Goal: Task Accomplishment & Management: Use online tool/utility

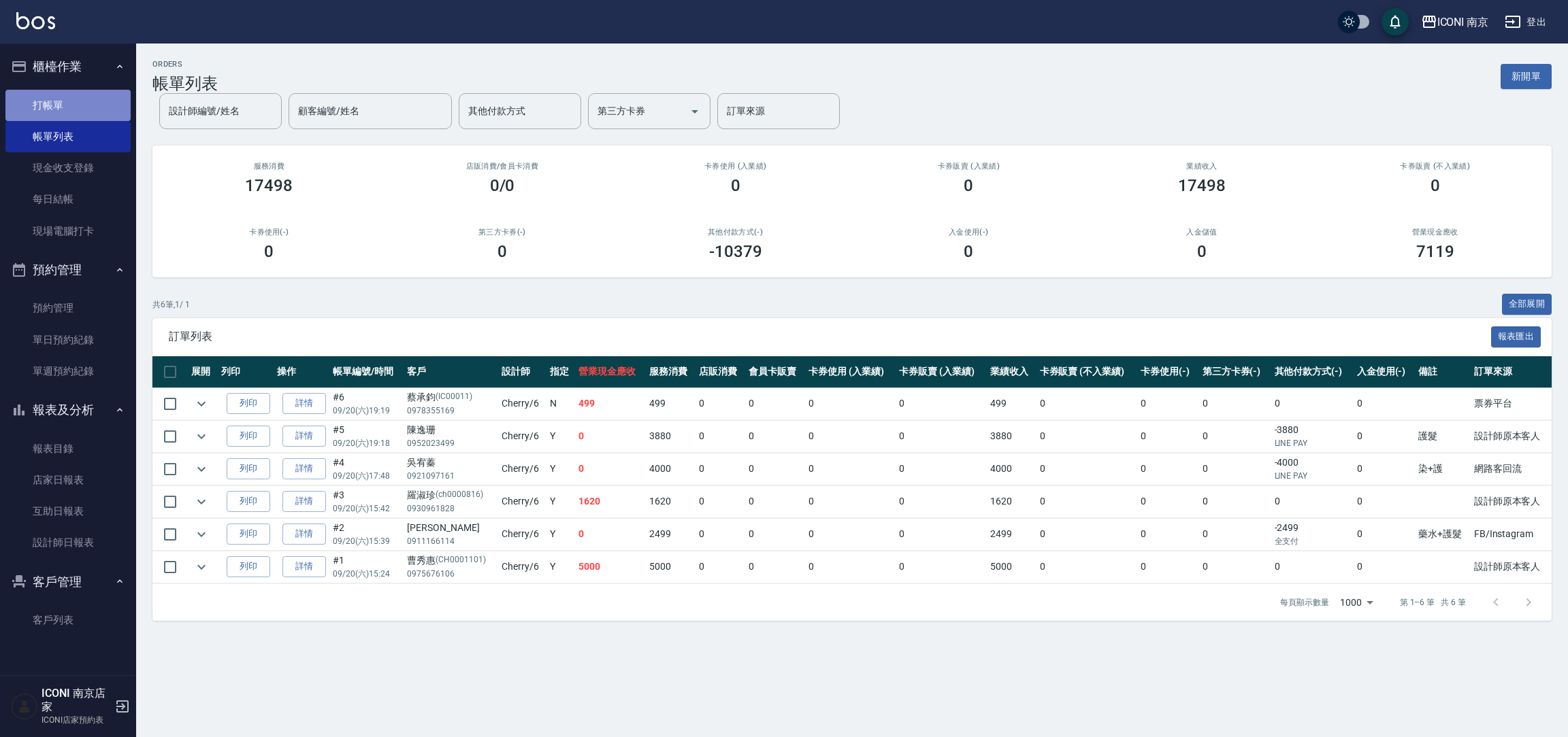
click at [54, 97] on link "打帳單" at bounding box center [69, 105] width 126 height 31
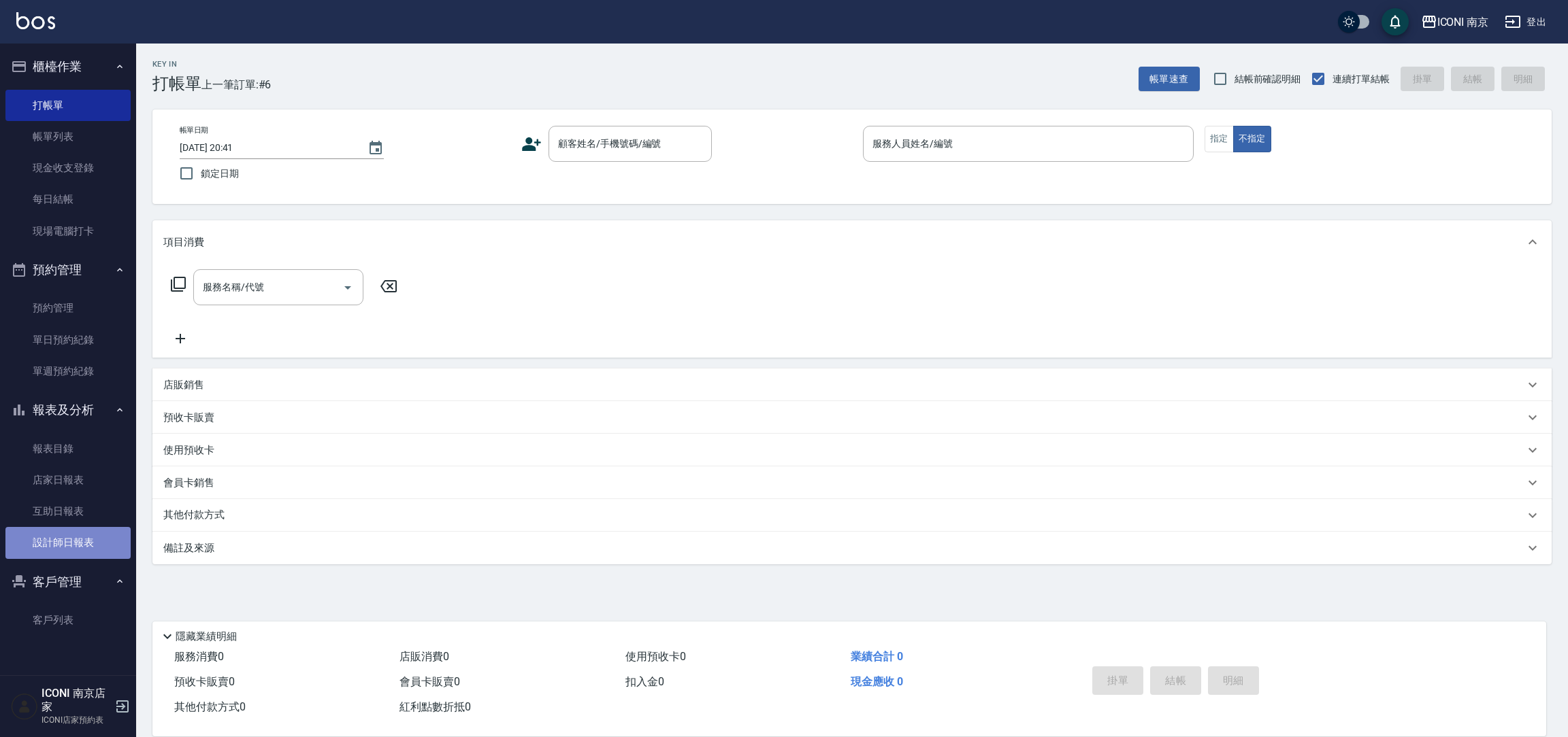
click at [90, 547] on link "設計師日報表" at bounding box center [69, 542] width 126 height 31
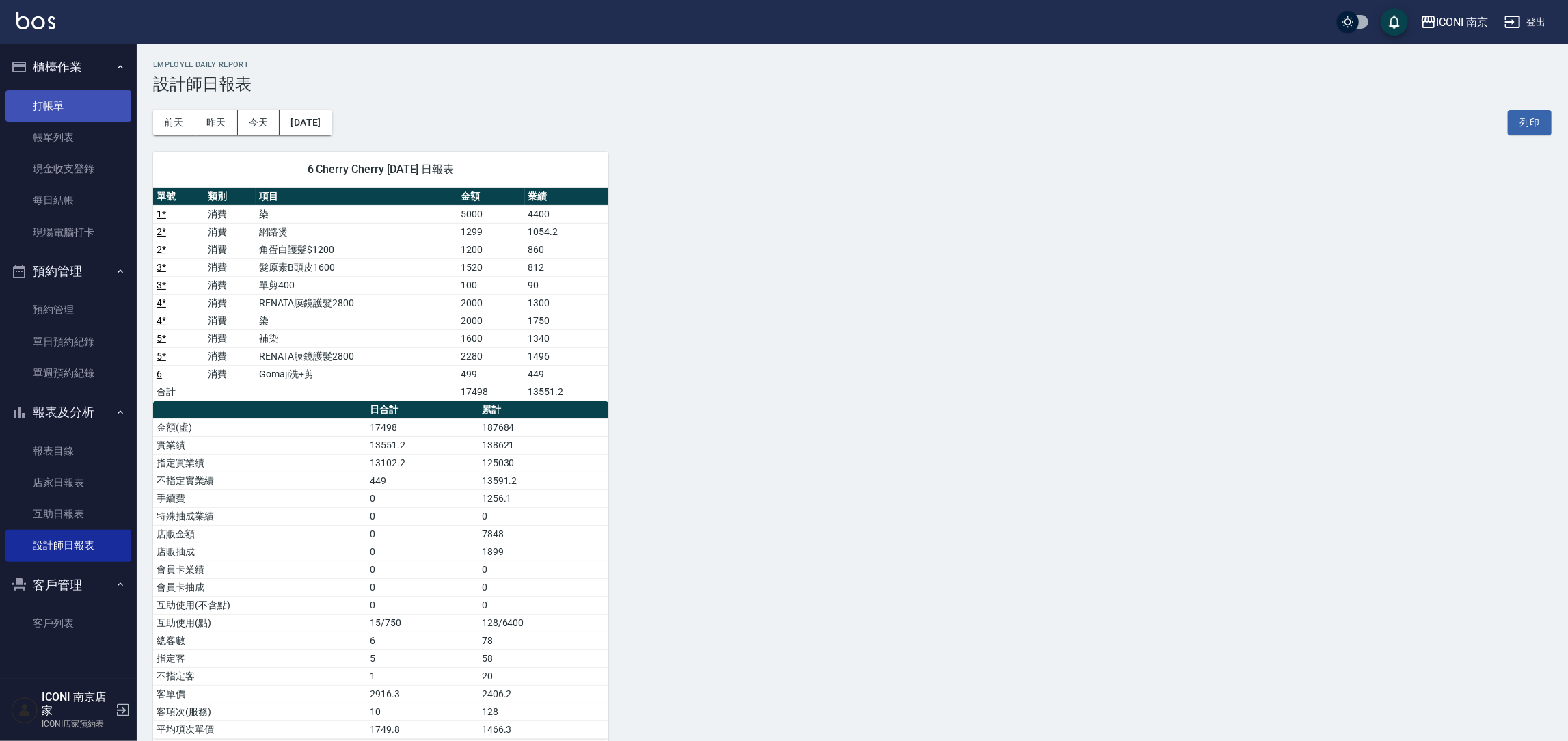
click at [44, 95] on link "打帳單" at bounding box center [69, 105] width 126 height 31
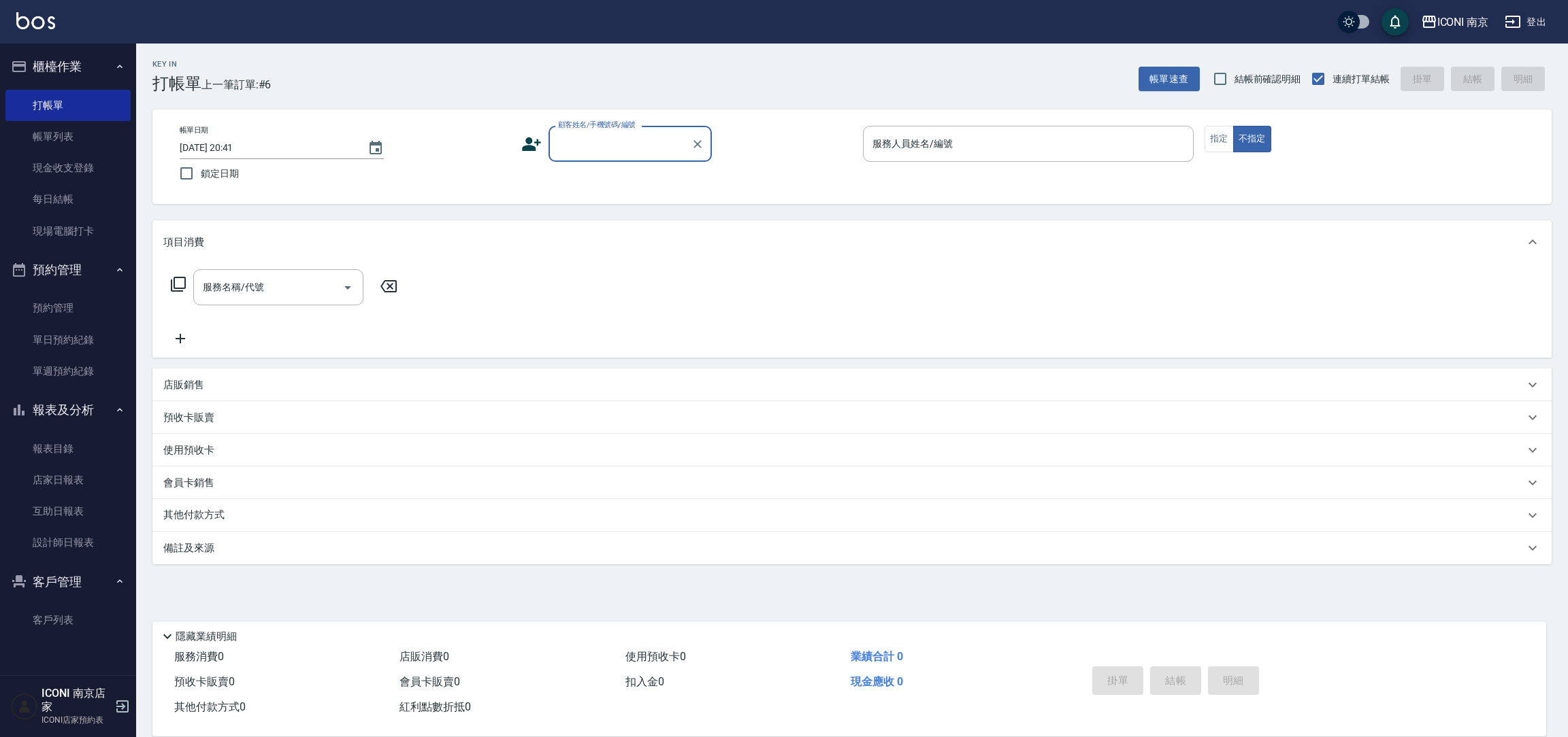
click at [590, 154] on input "顧客姓名/手機號碼/編號" at bounding box center [620, 144] width 131 height 24
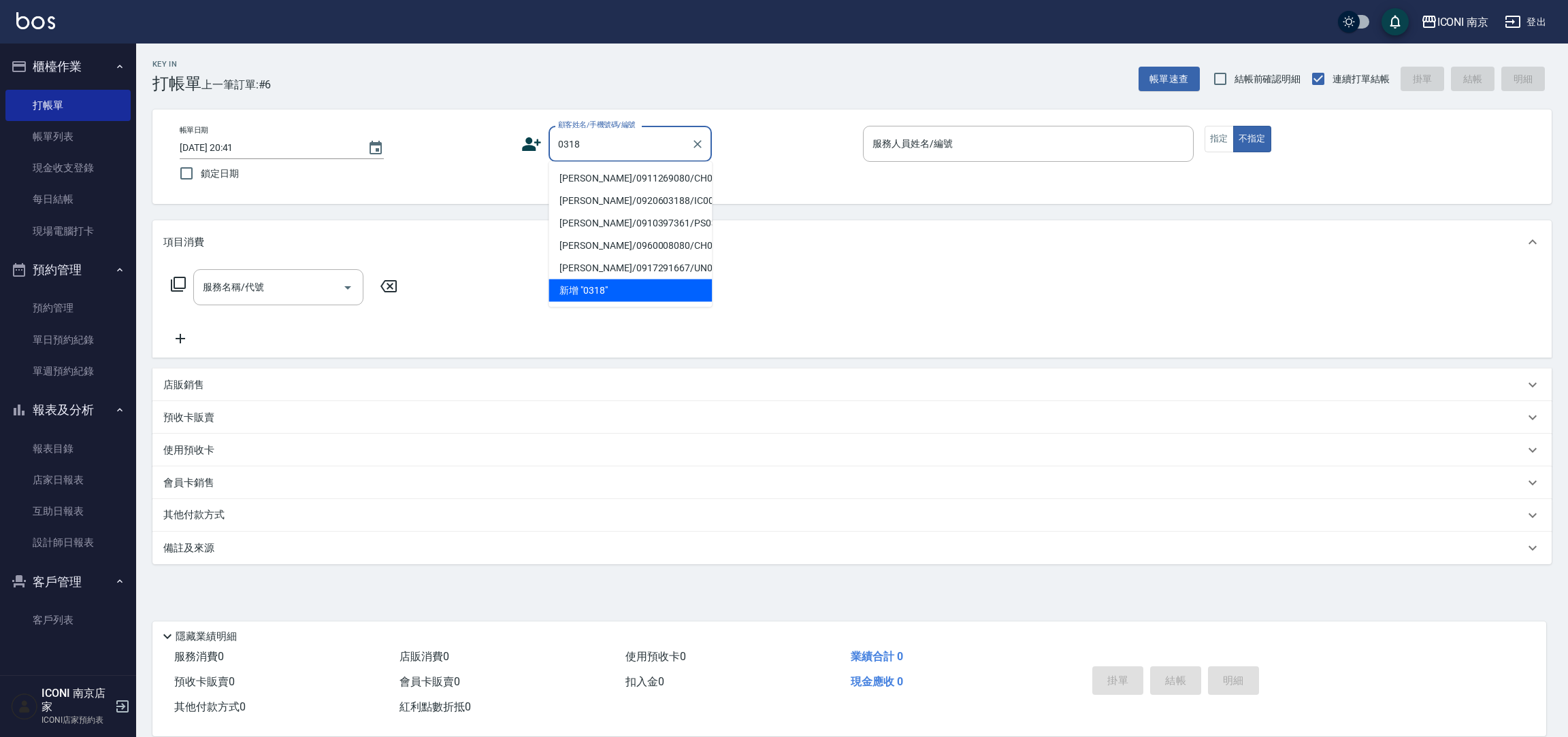
click at [639, 174] on li "[PERSON_NAME]/0911269080/CH0318" at bounding box center [630, 178] width 163 height 22
type input "[PERSON_NAME]/0911269080/CH0318"
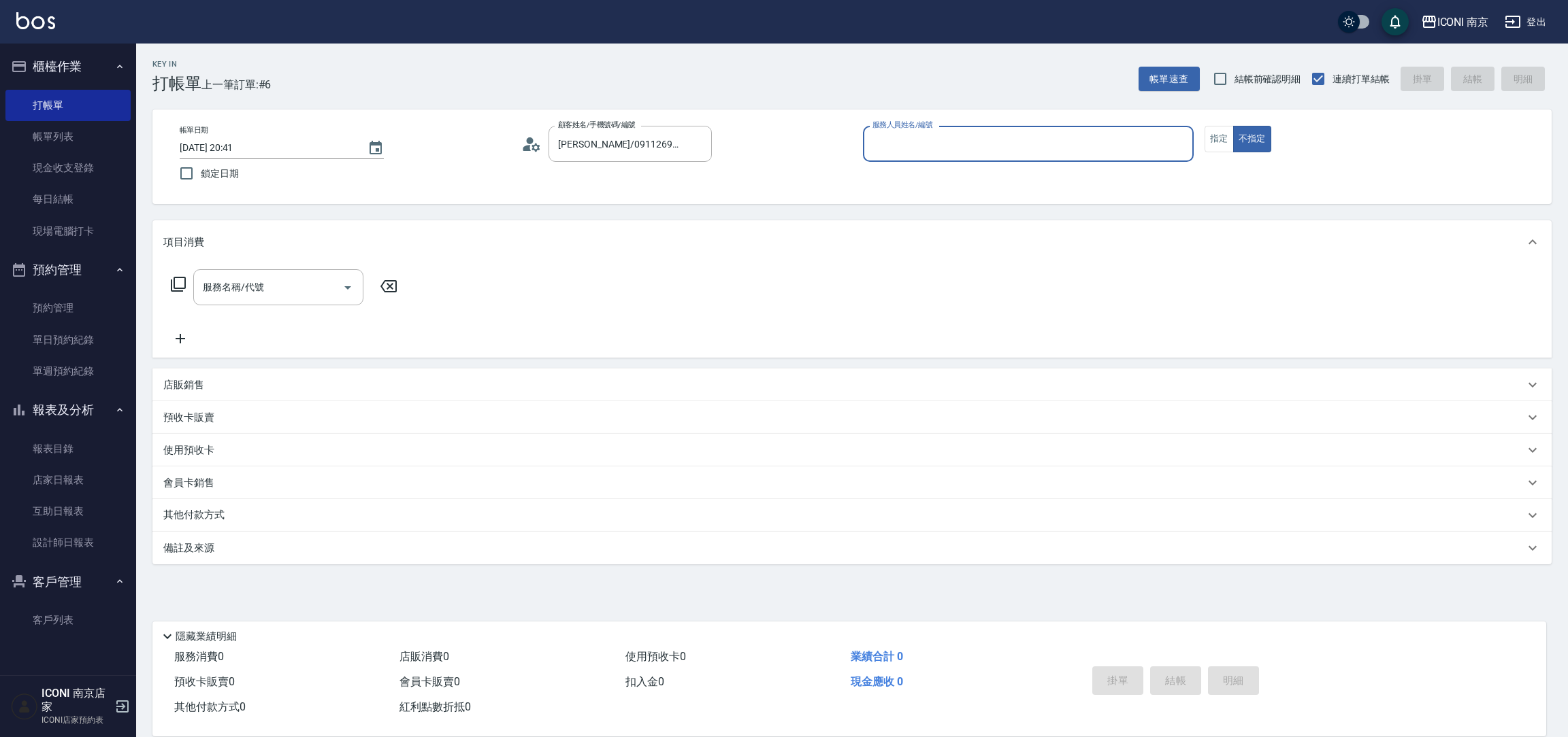
type input "Cherry-6"
click at [1206, 143] on button "指定" at bounding box center [1219, 138] width 30 height 27
click at [175, 281] on icon at bounding box center [178, 284] width 17 height 17
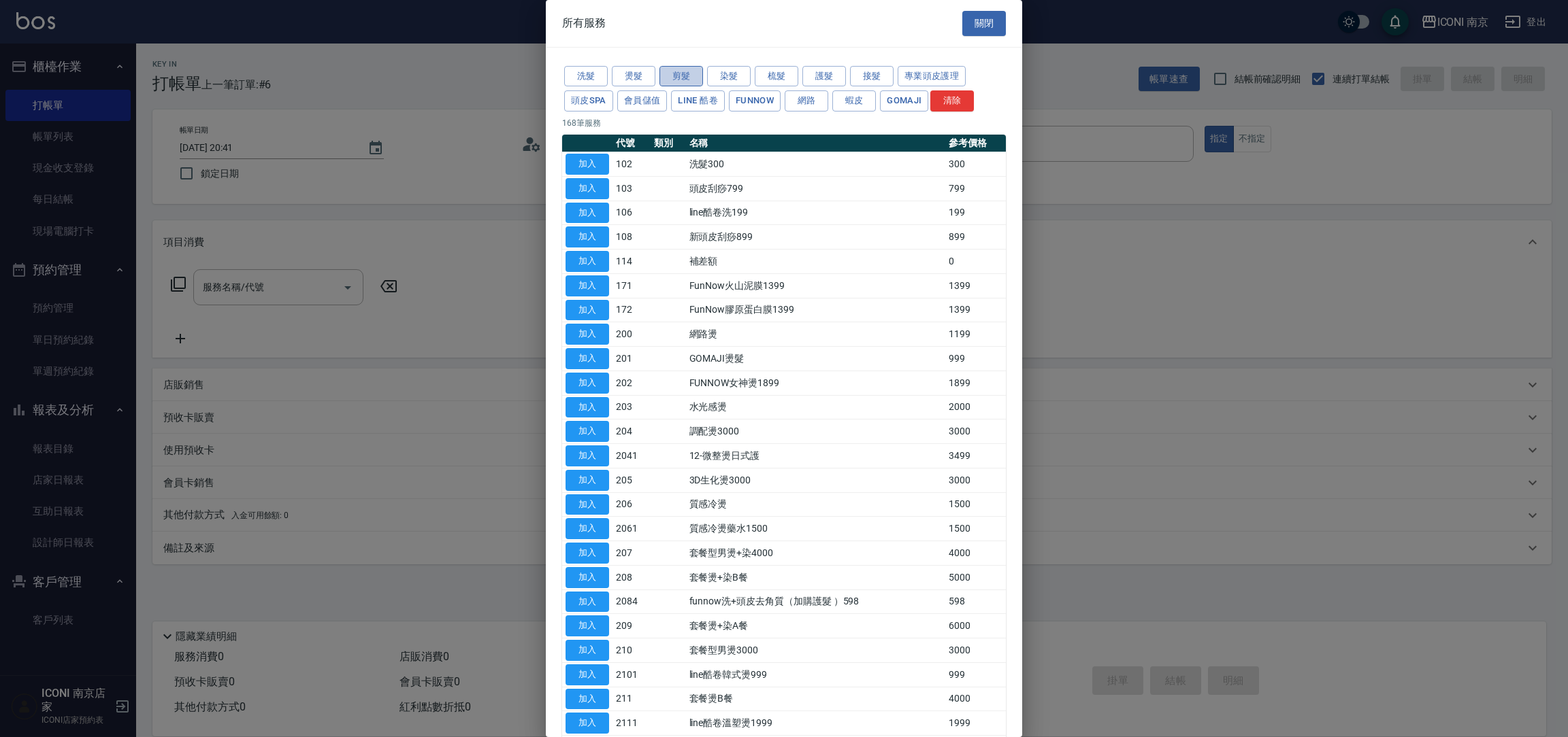
click at [673, 66] on button "剪髮" at bounding box center [681, 76] width 43 height 21
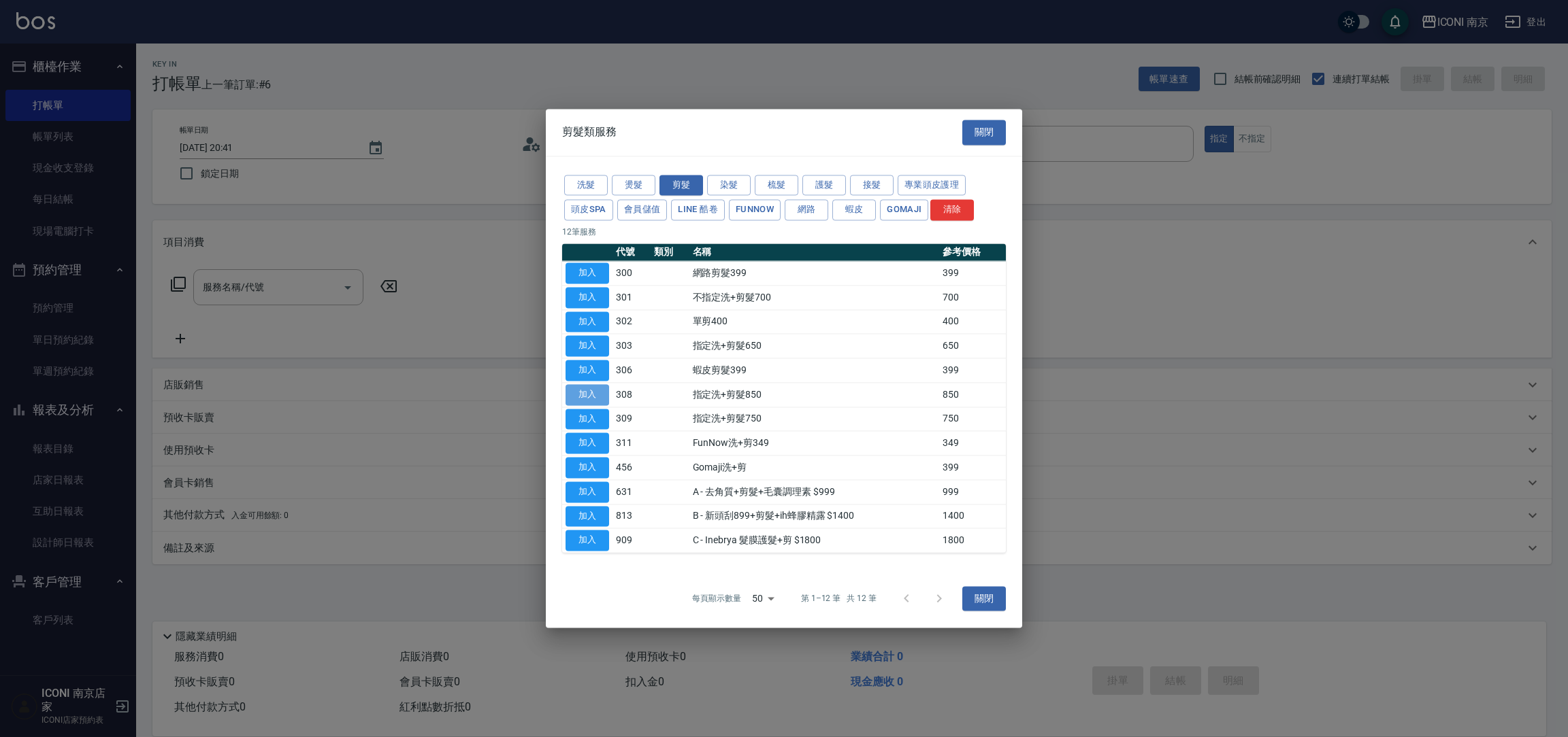
click at [580, 389] on button "加入" at bounding box center [587, 394] width 43 height 21
type input "指定洗+剪髮850(308)"
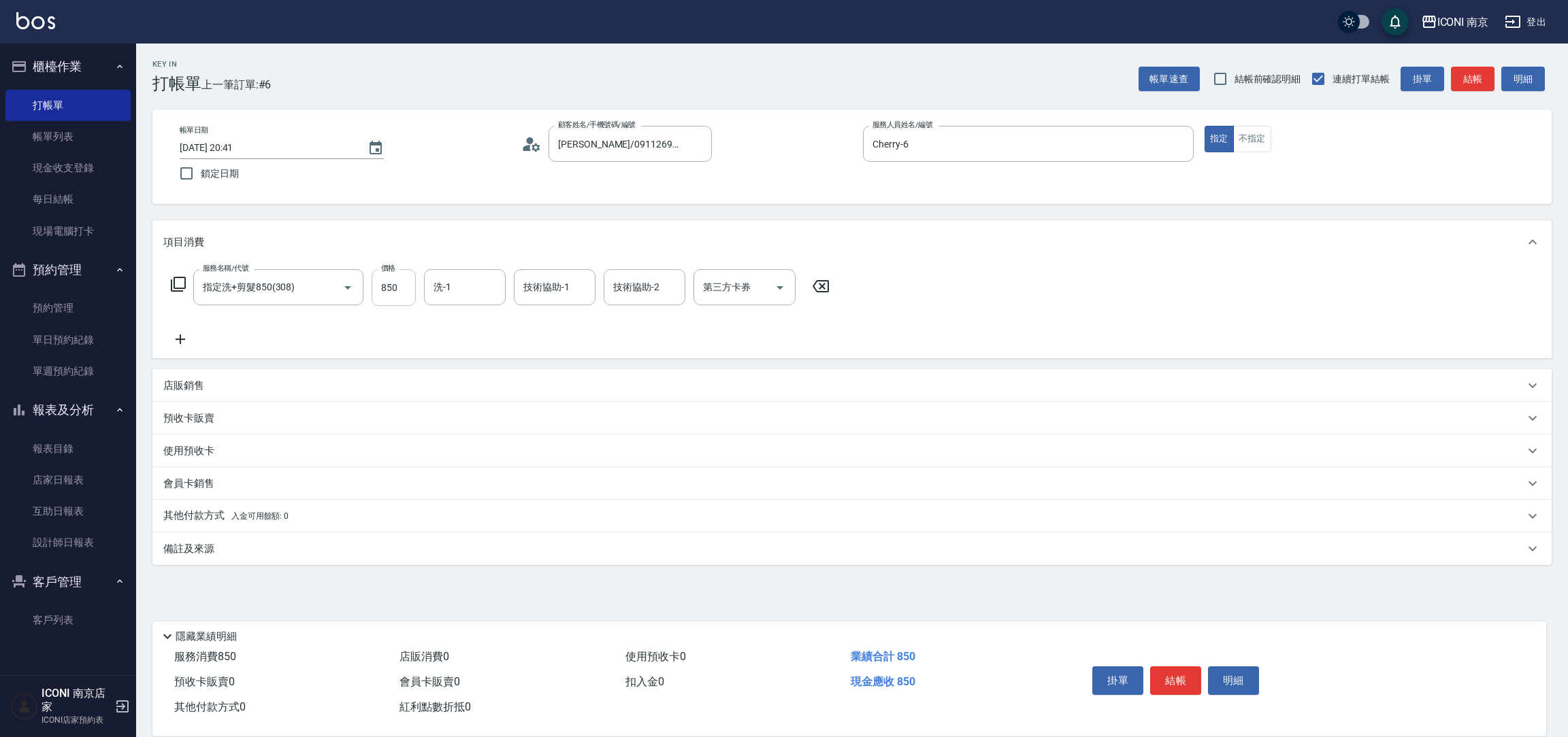
click at [388, 290] on input "850" at bounding box center [393, 287] width 44 height 37
type input "1000"
type input "Sherry-12"
click at [267, 535] on div "備註及來源" at bounding box center [851, 548] width 1399 height 32
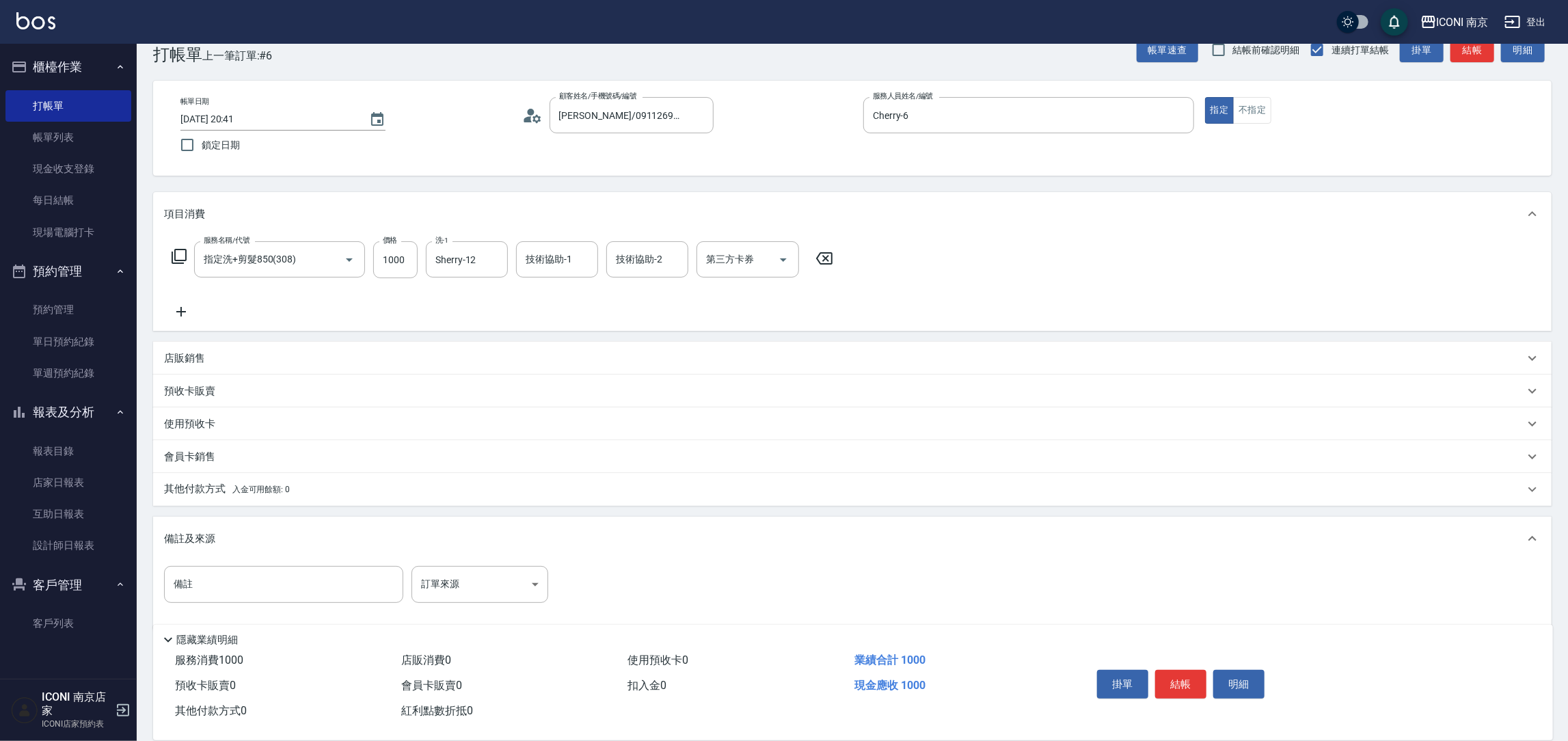
scroll to position [46, 0]
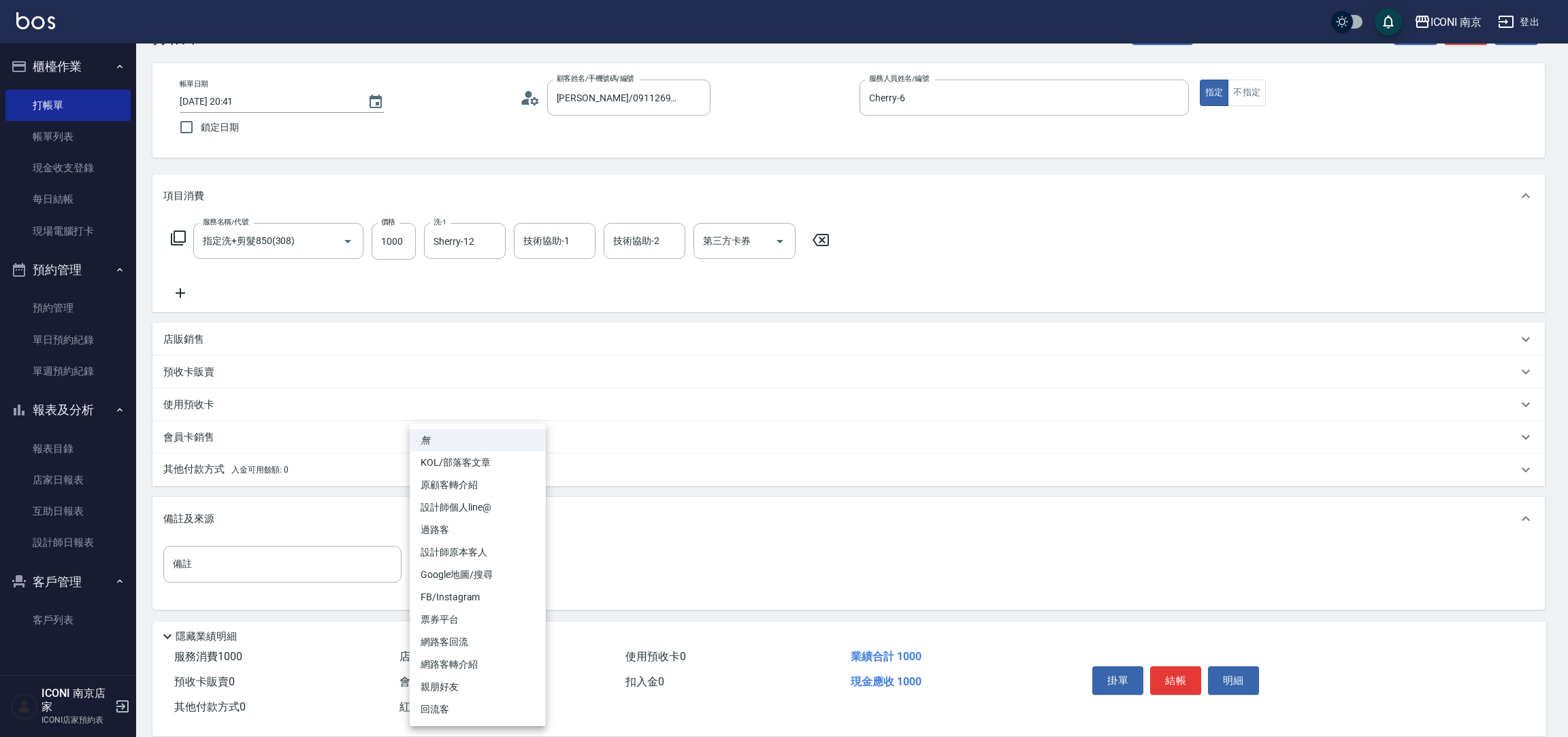
click at [456, 579] on body "ICONI 南京 登出 櫃檯作業 打帳單 帳單列表 現金收支登錄 每日結帳 現場電腦打卡 預約管理 預約管理 單日預約紀錄 單週預約紀錄 報表及分析 報表目錄…" at bounding box center [784, 345] width 1568 height 784
click at [488, 559] on li "設計師原本客人" at bounding box center [478, 552] width 136 height 22
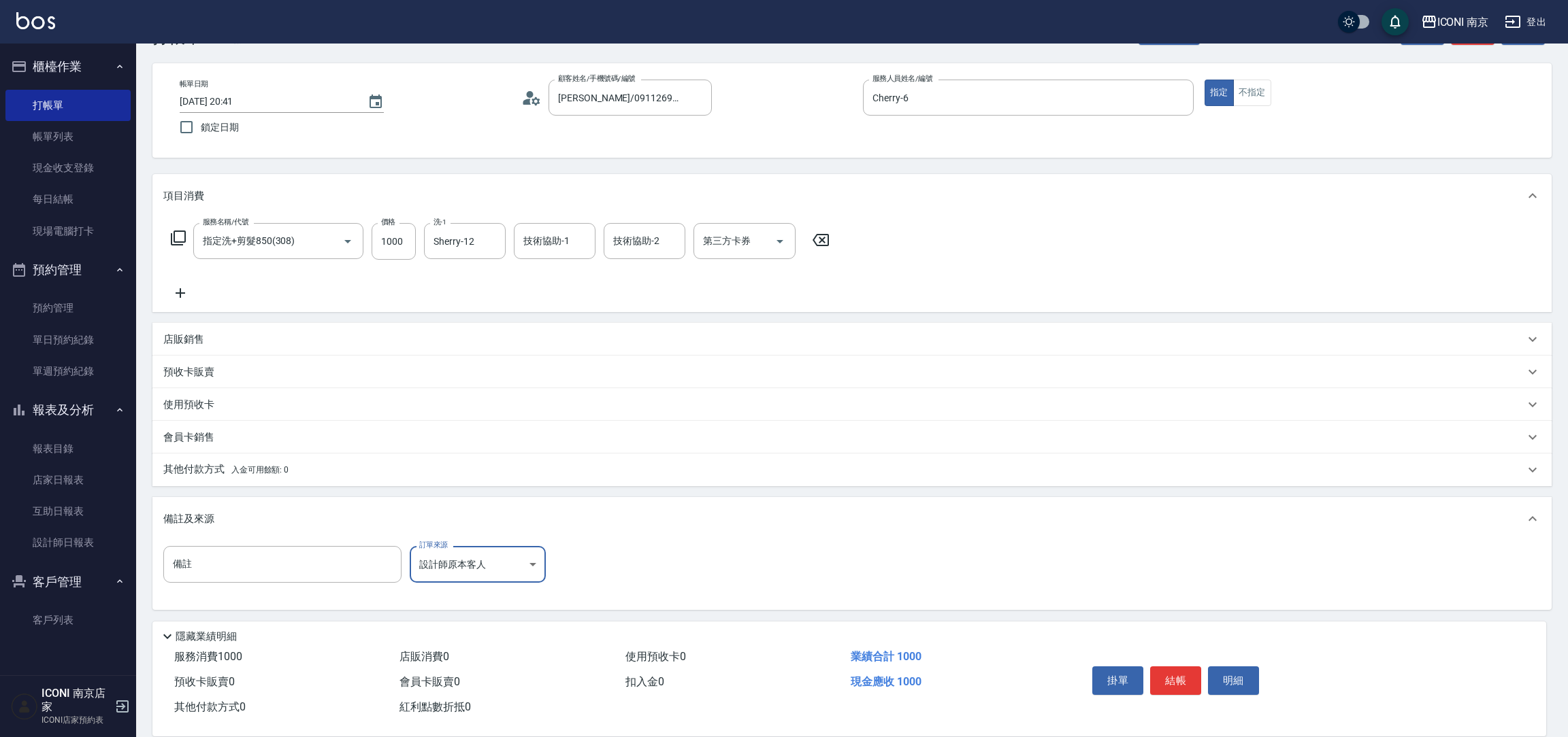
type input "設計師原本客人"
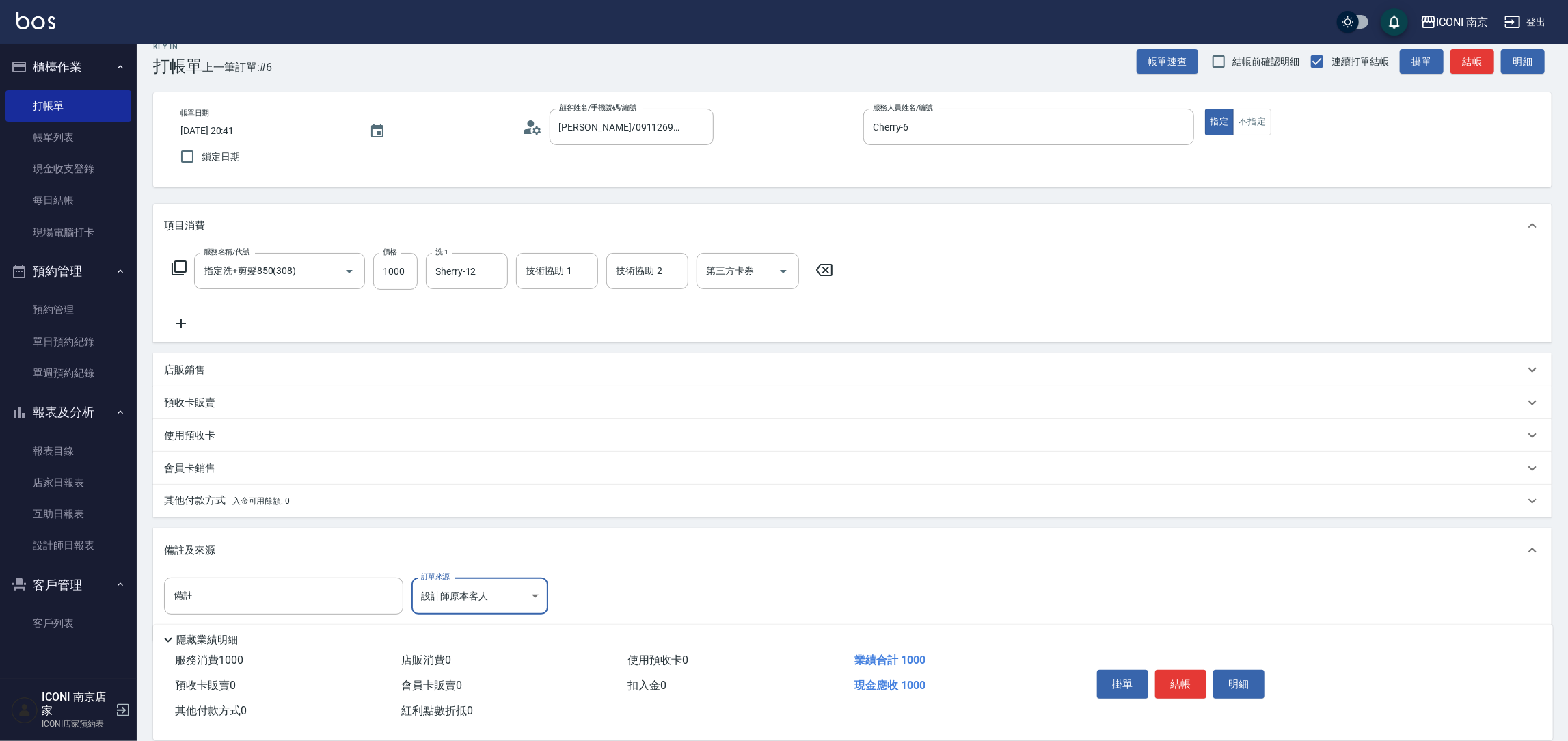
scroll to position [0, 0]
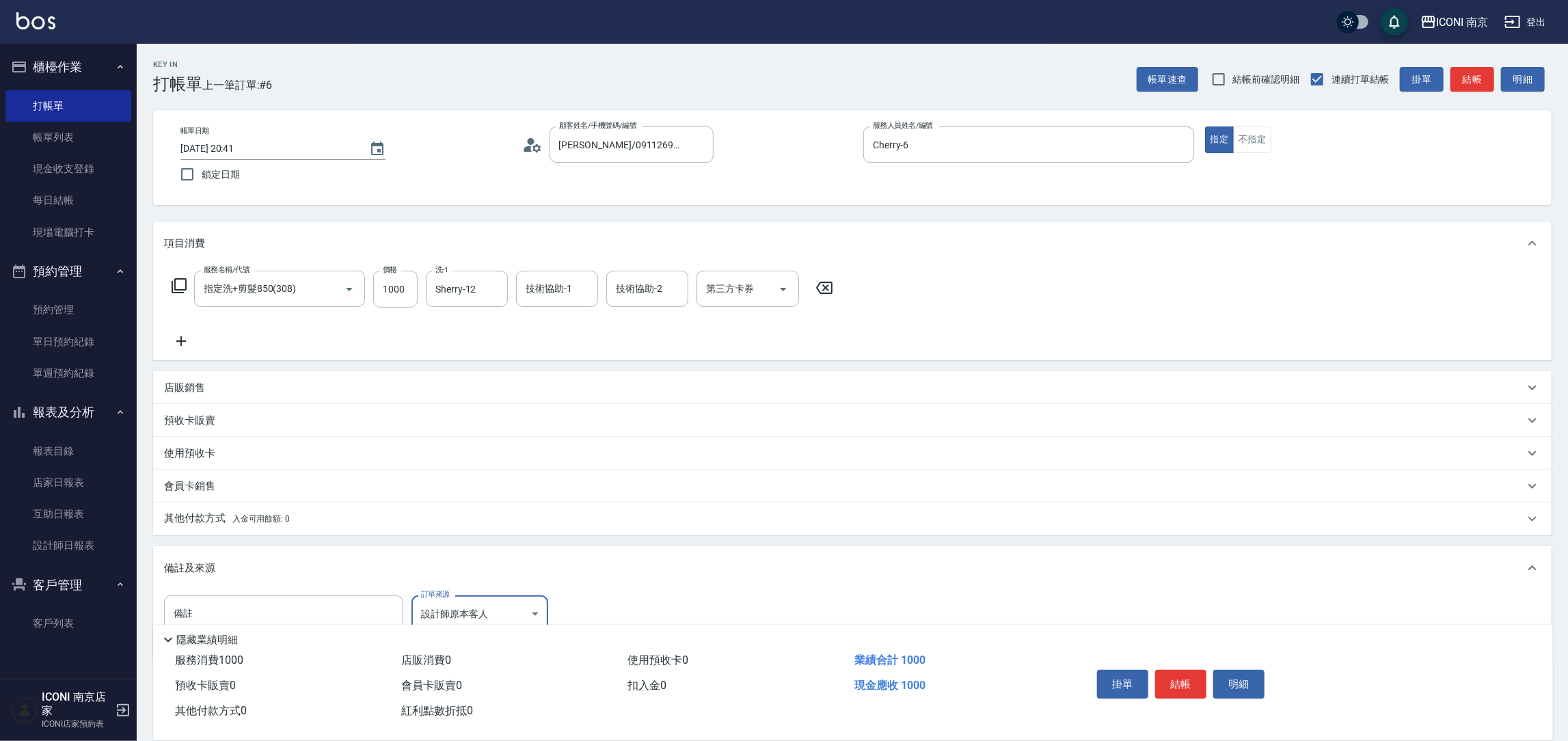
click at [1189, 691] on button "結帳" at bounding box center [1181, 684] width 51 height 29
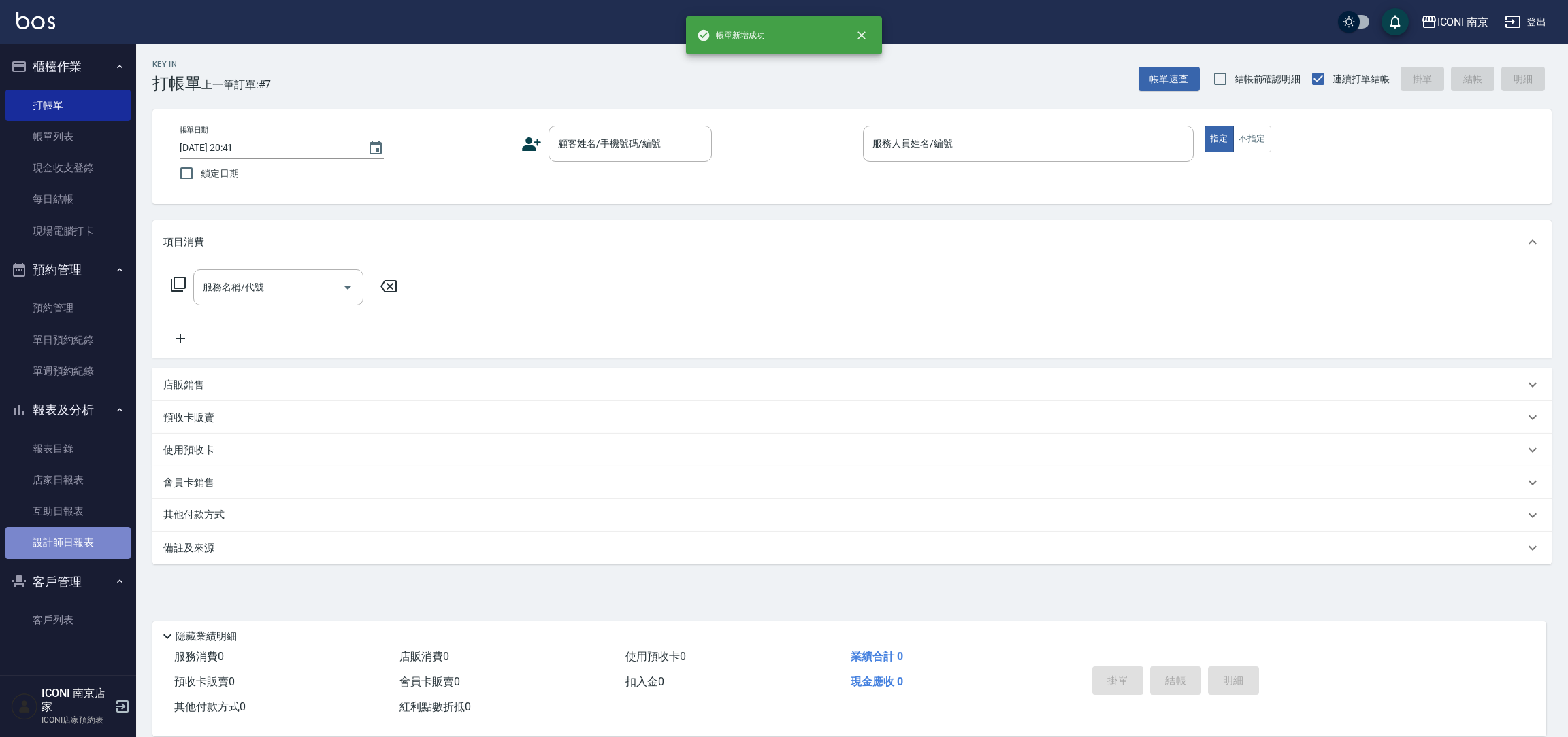
click at [65, 547] on link "設計師日報表" at bounding box center [69, 542] width 126 height 31
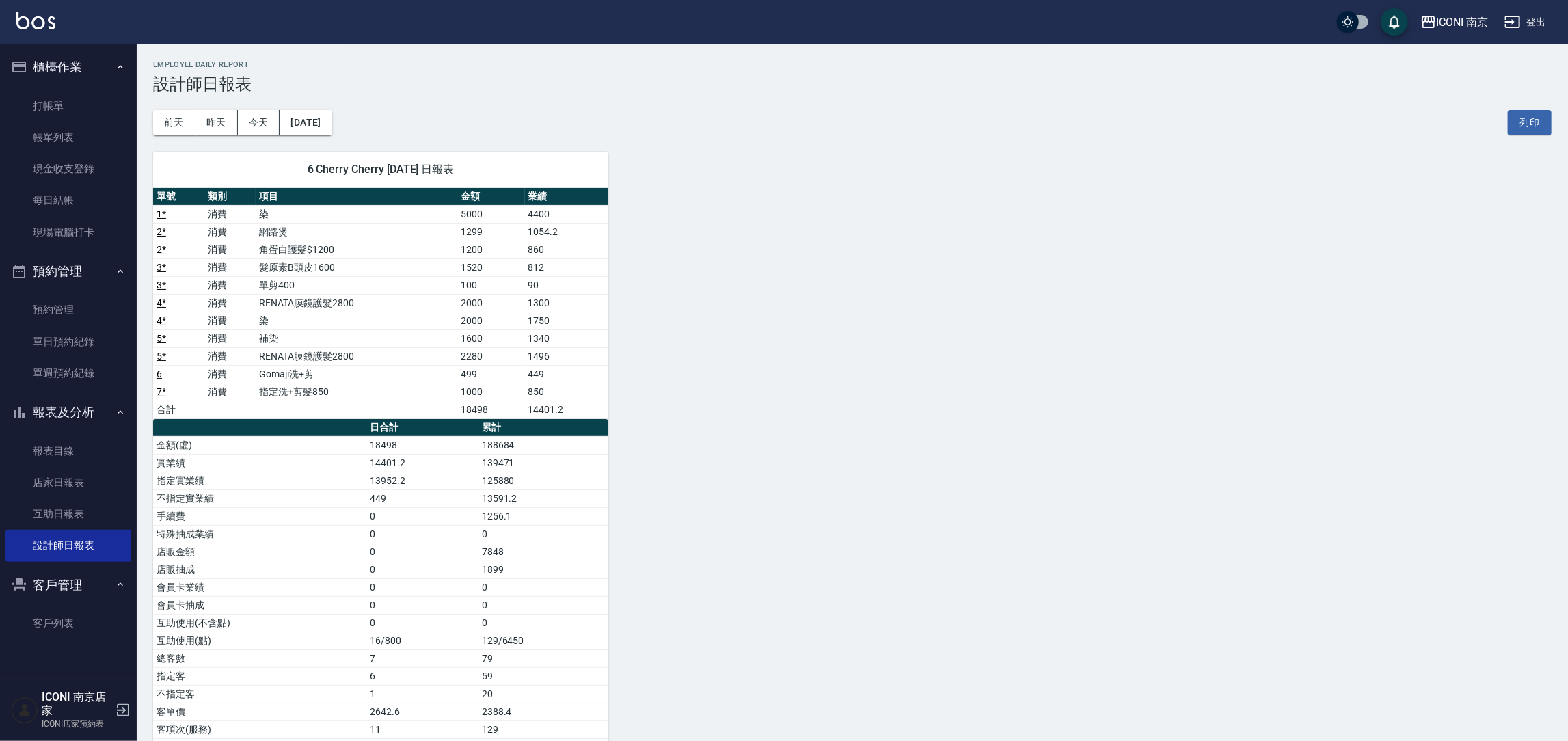
click at [838, 339] on div "6 Cherry Cherry 09/20/2025 日報表 單號 類別 項目 金額 業績 1 * 消費 染 5000 4400 2 * 消費 網路燙 129…" at bounding box center [845, 455] width 1415 height 638
drag, startPoint x: 911, startPoint y: 440, endPoint x: 928, endPoint y: 395, distance: 48.1
click at [928, 395] on div "6 Cherry Cherry 09/20/2025 日報表 單號 類別 項目 金額 業績 1 * 消費 染 5000 4400 2 * 消費 網路燙 129…" at bounding box center [845, 455] width 1415 height 638
click at [986, 271] on div "6 Cherry Cherry 09/20/2025 日報表 單號 類別 項目 金額 業績 1 * 消費 染 5000 4400 2 * 消費 網路燙 129…" at bounding box center [845, 455] width 1415 height 638
click at [54, 100] on link "打帳單" at bounding box center [69, 105] width 126 height 31
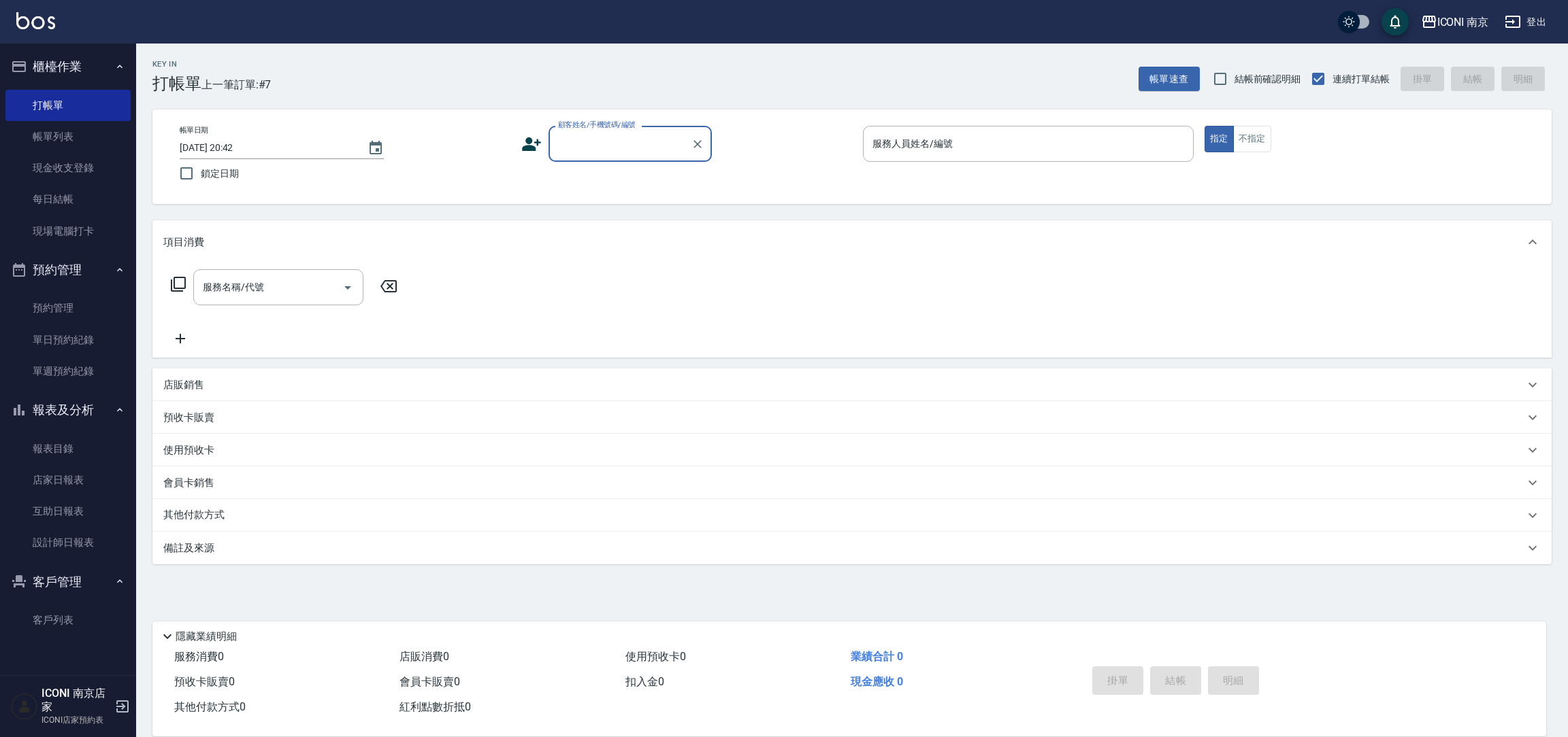
click at [1523, 25] on button "登出" at bounding box center [1525, 22] width 53 height 25
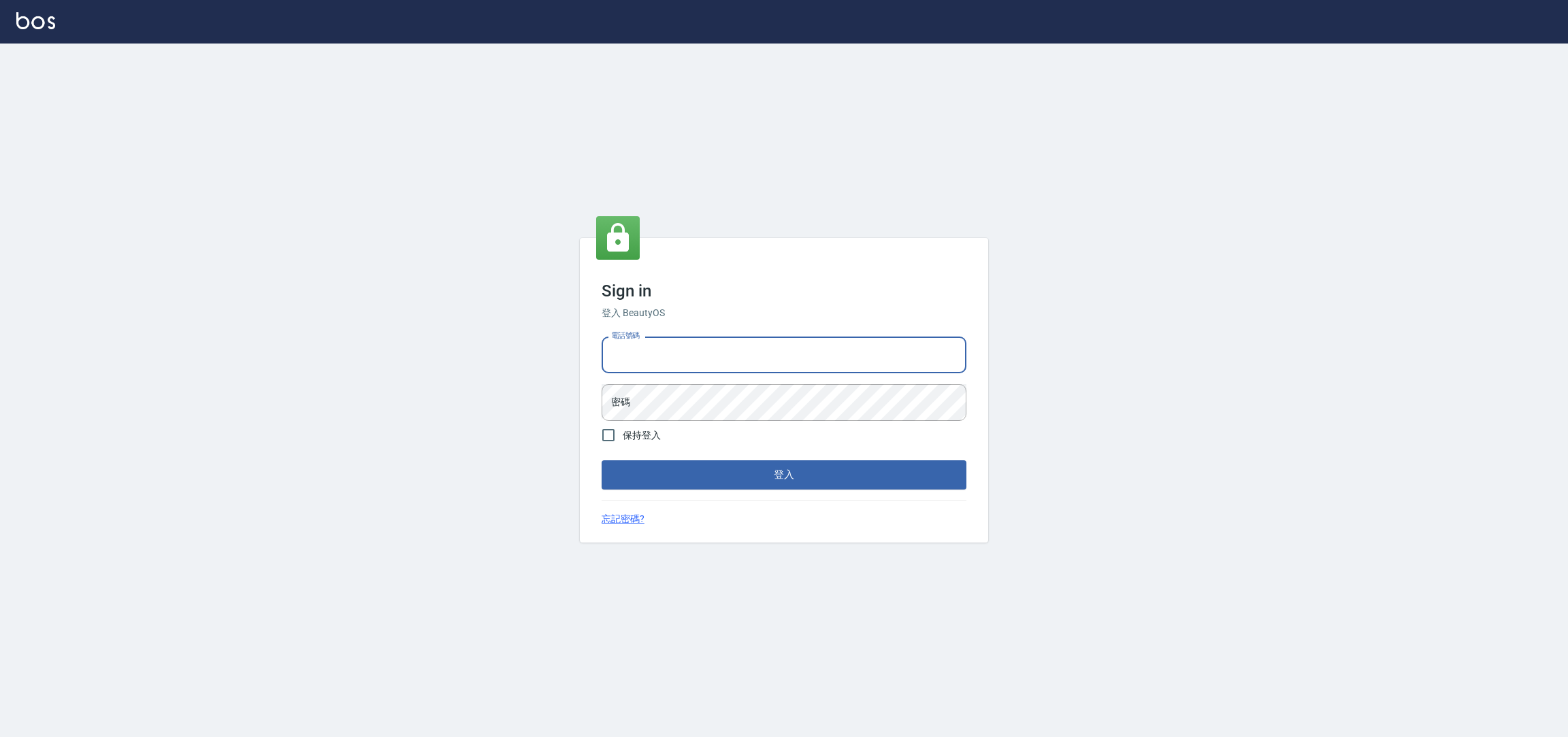
click at [892, 346] on input "電話號碼" at bounding box center [784, 355] width 364 height 37
type input "0981921116"
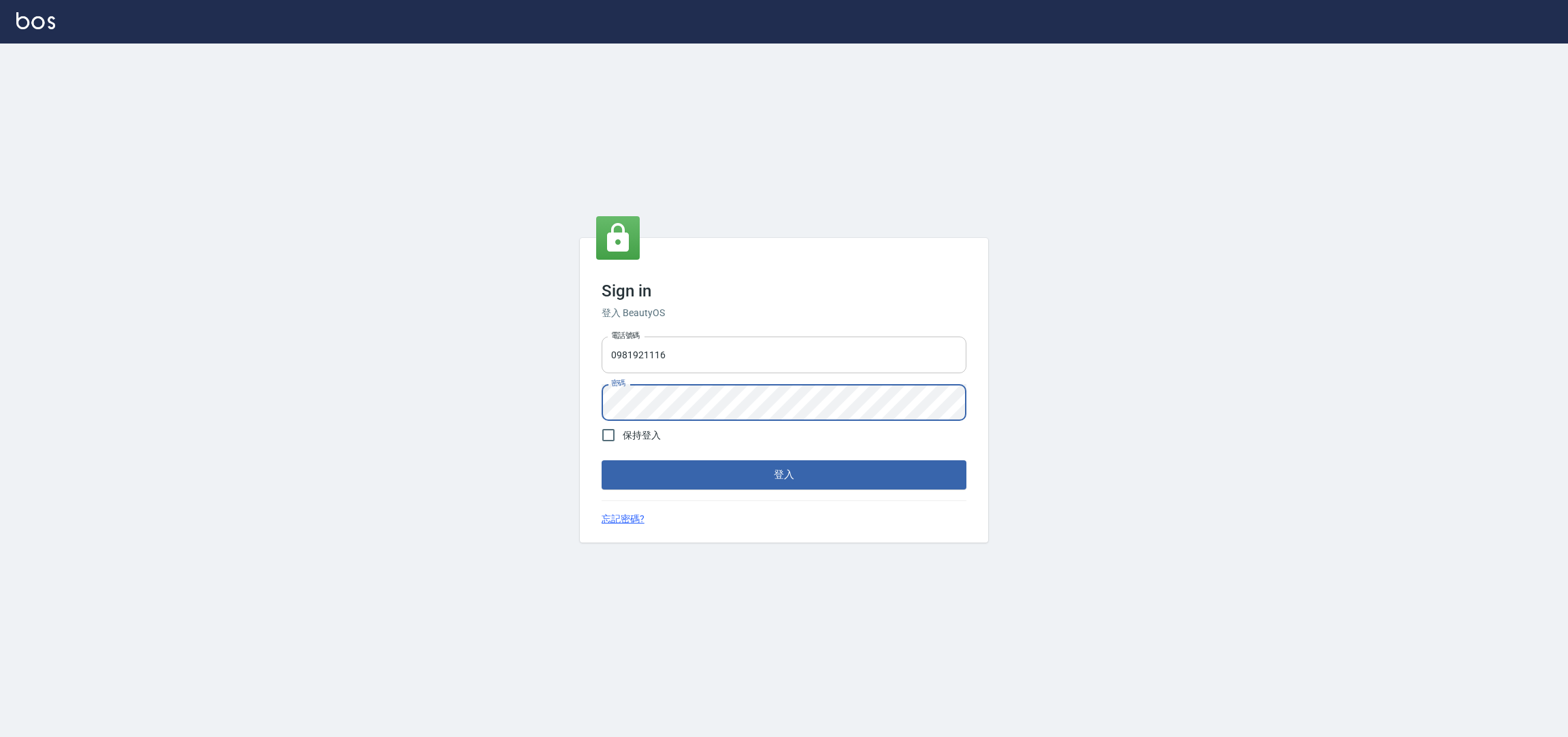
click at [602, 460] on button "登入" at bounding box center [784, 475] width 364 height 29
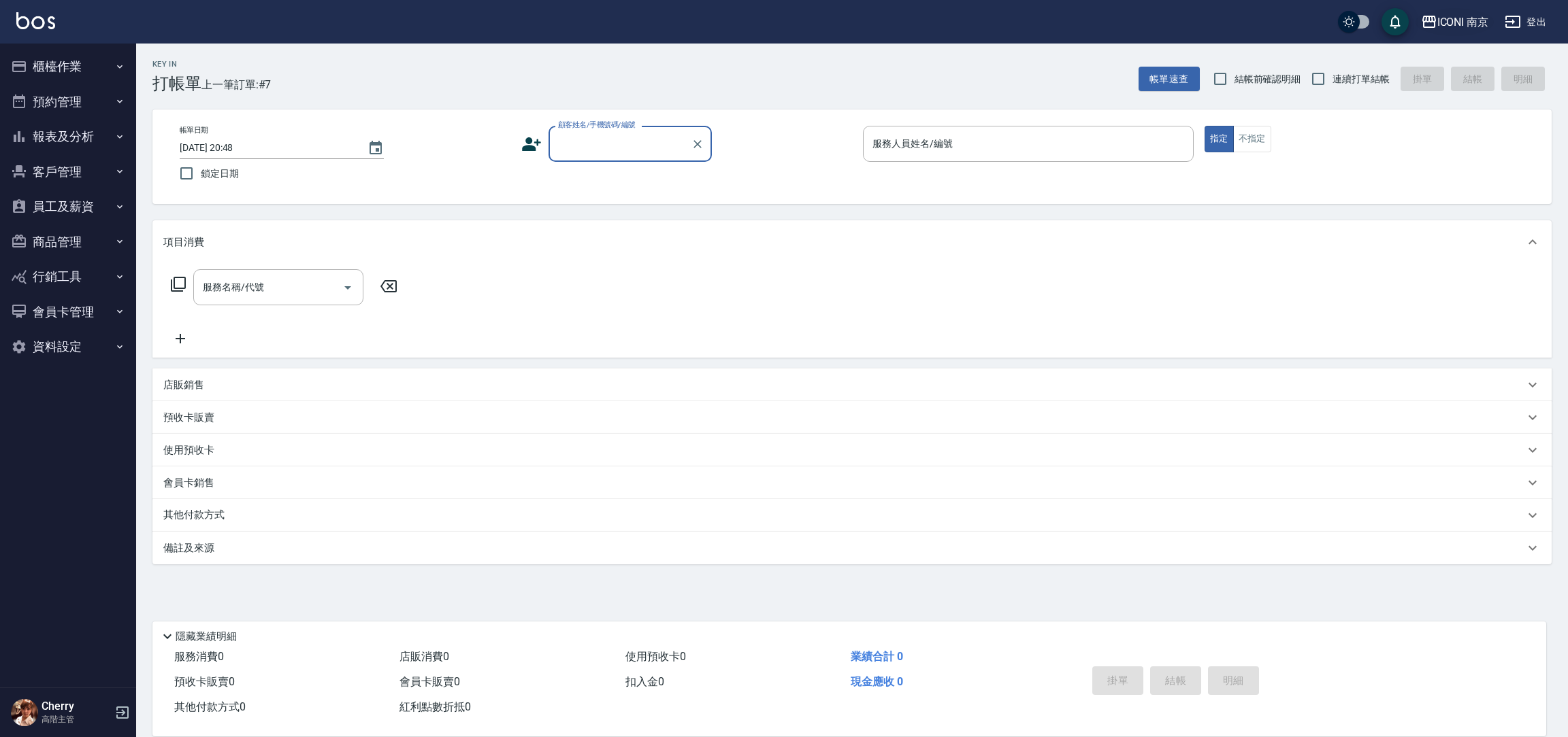
click at [1455, 24] on div "ICONI 南京" at bounding box center [1463, 22] width 52 height 17
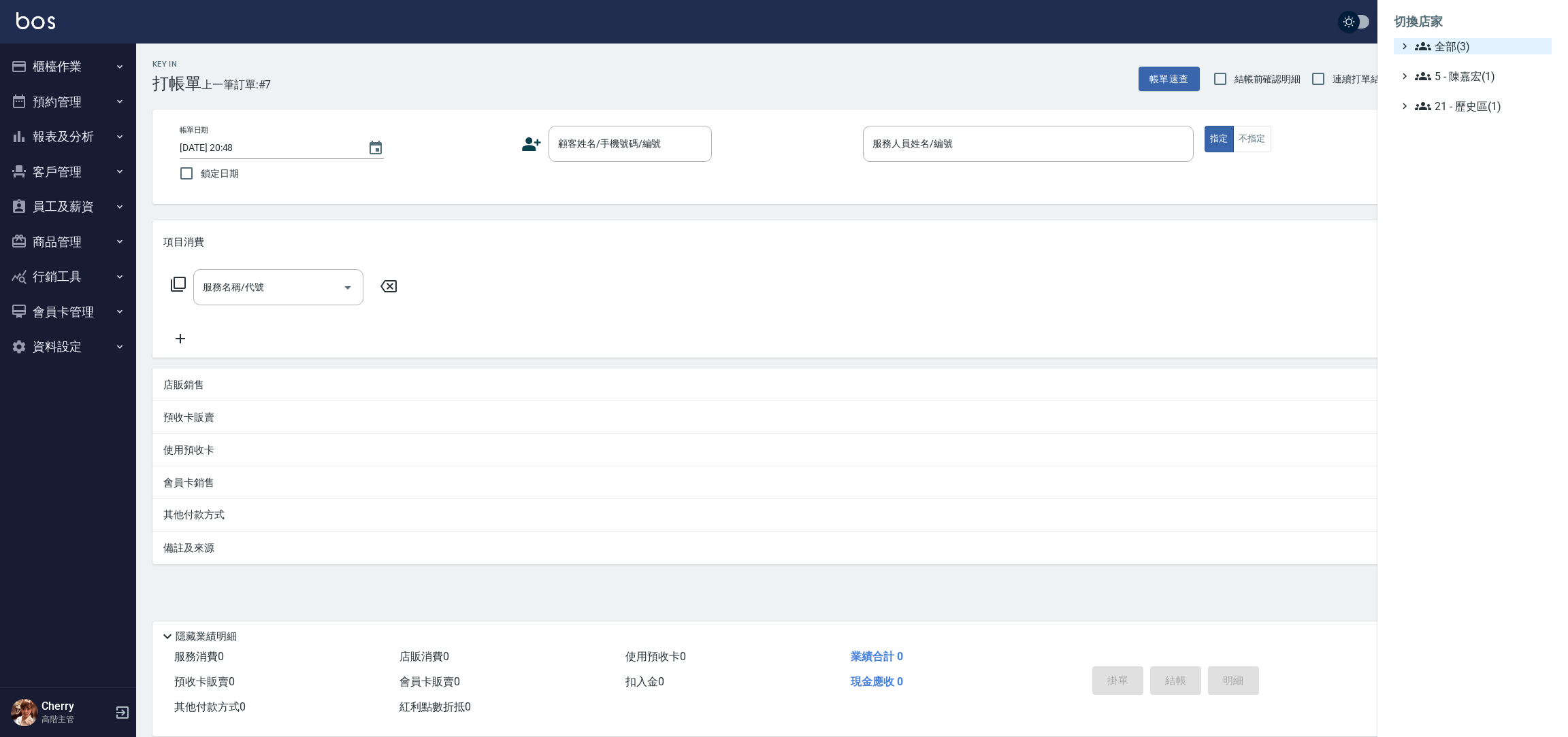
click at [1455, 45] on span "全部(3)" at bounding box center [1481, 46] width 131 height 17
click at [1459, 84] on span "PS23" at bounding box center [1479, 86] width 133 height 17
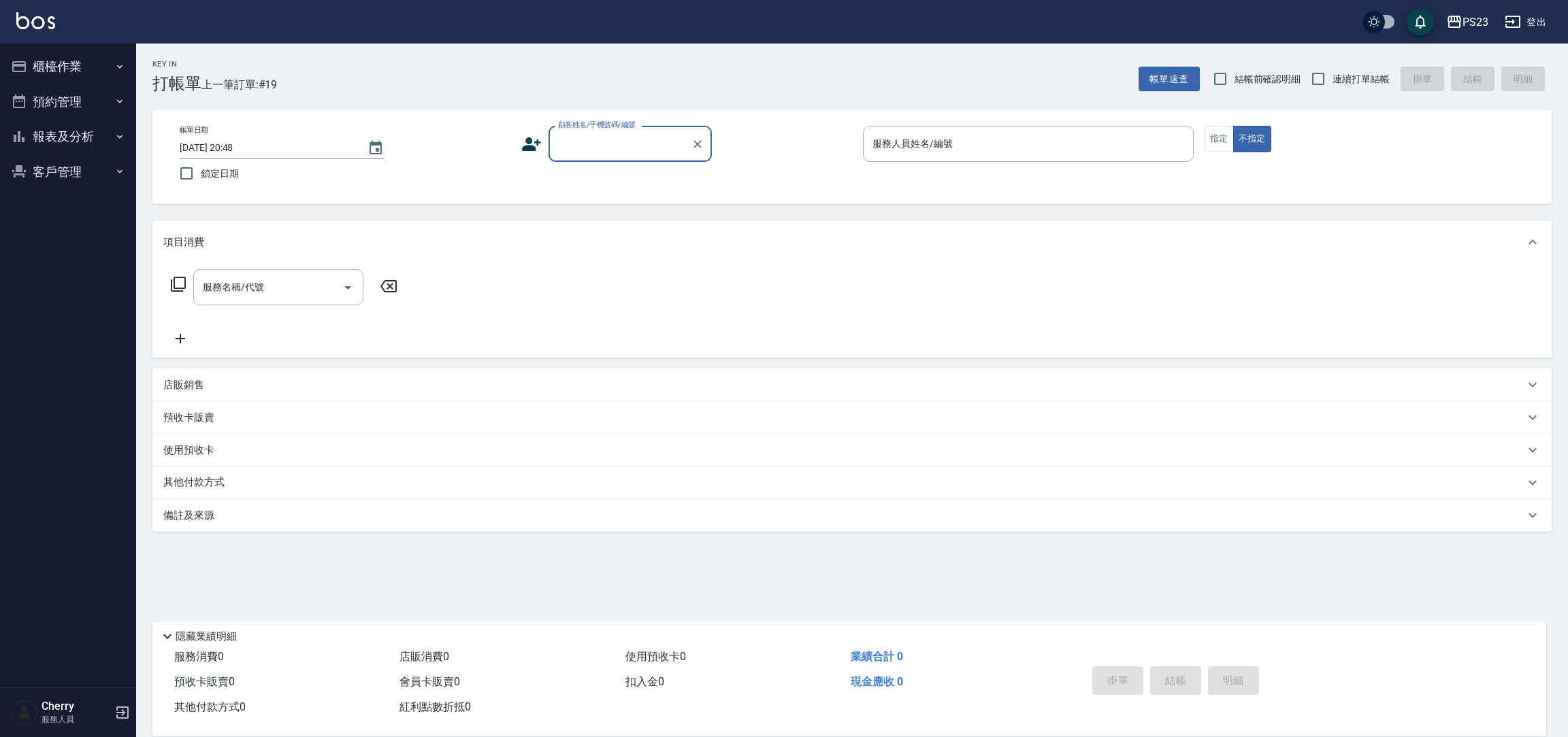
click at [80, 147] on button "報表及分析" at bounding box center [69, 136] width 126 height 35
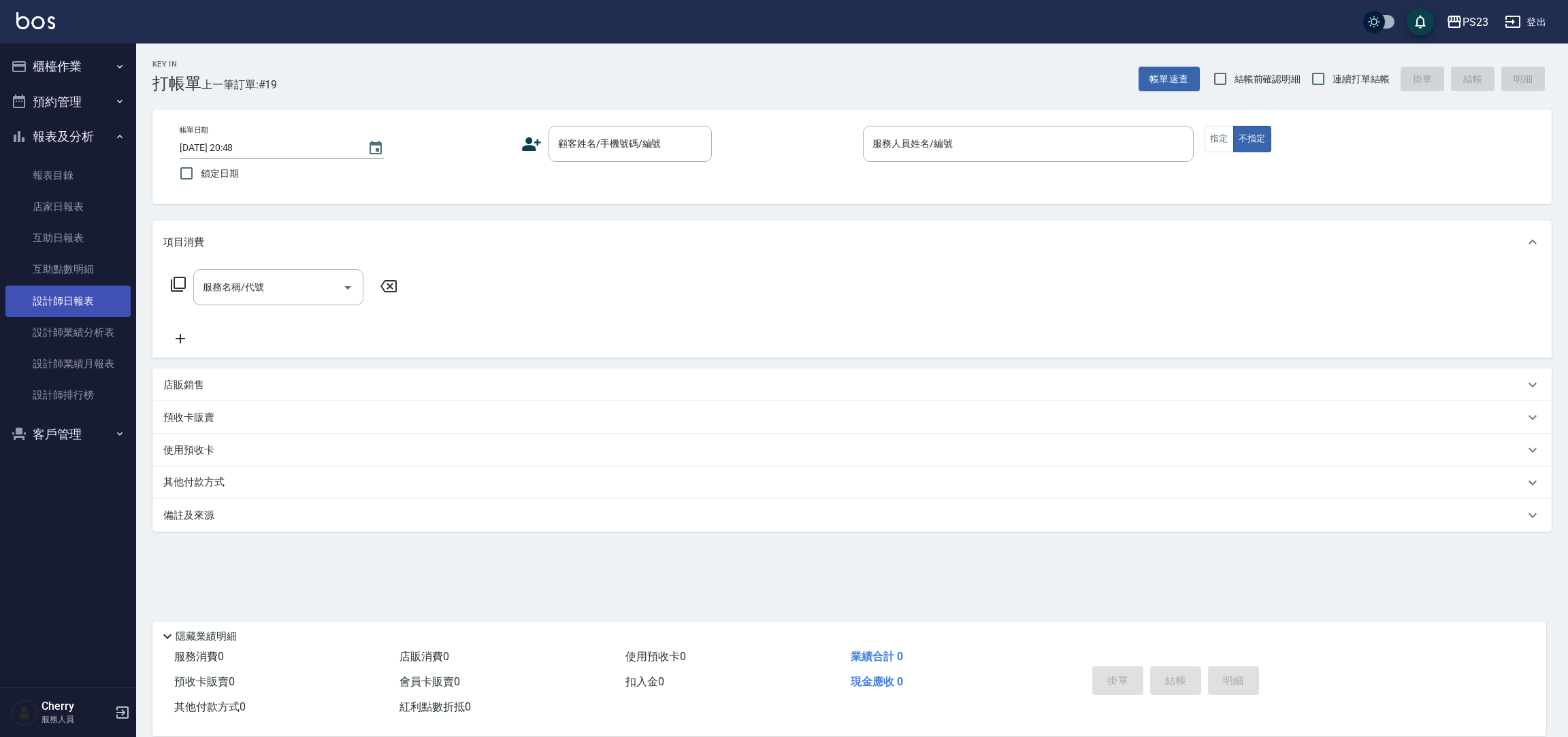
click at [66, 304] on link "設計師日報表" at bounding box center [69, 301] width 126 height 31
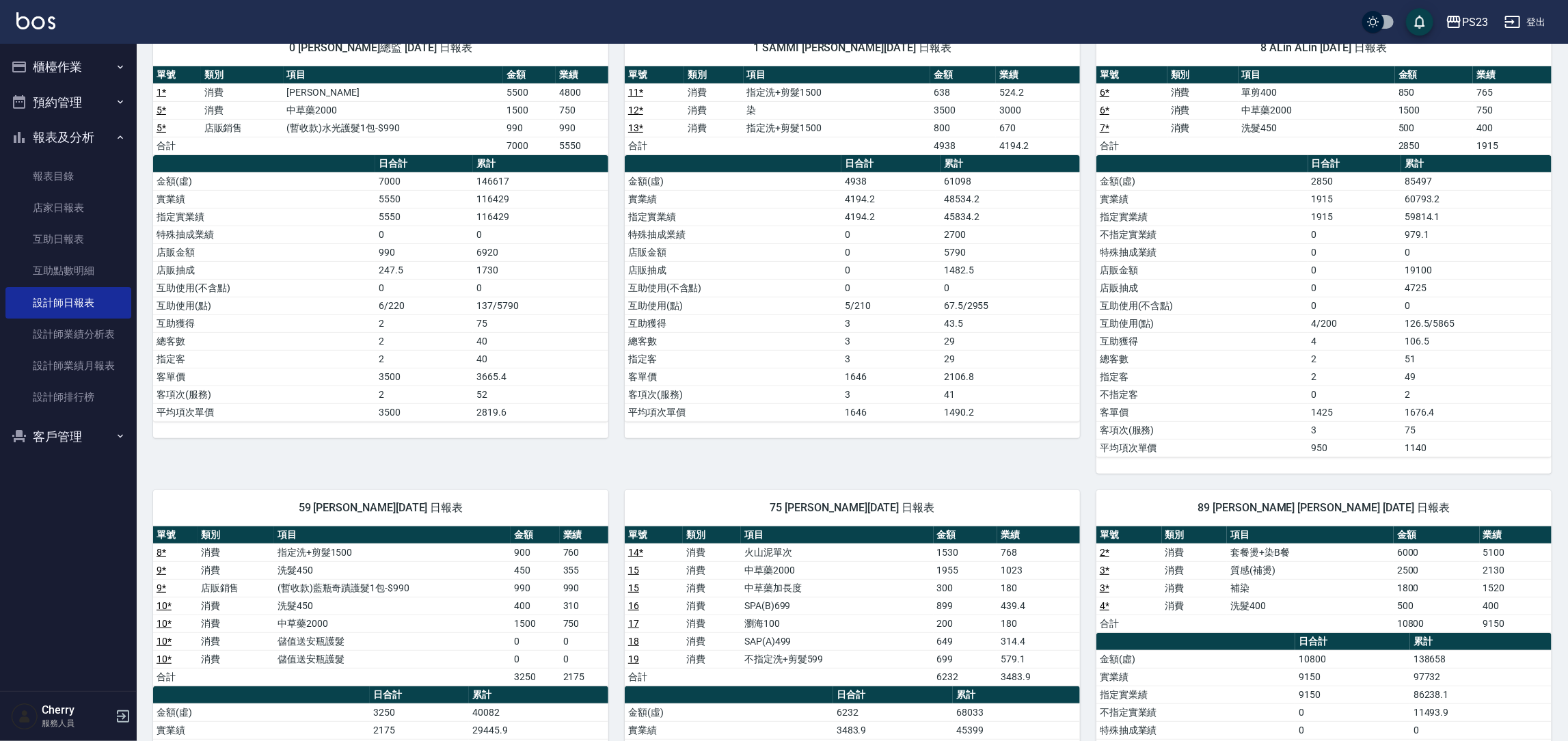
scroll to position [102, 0]
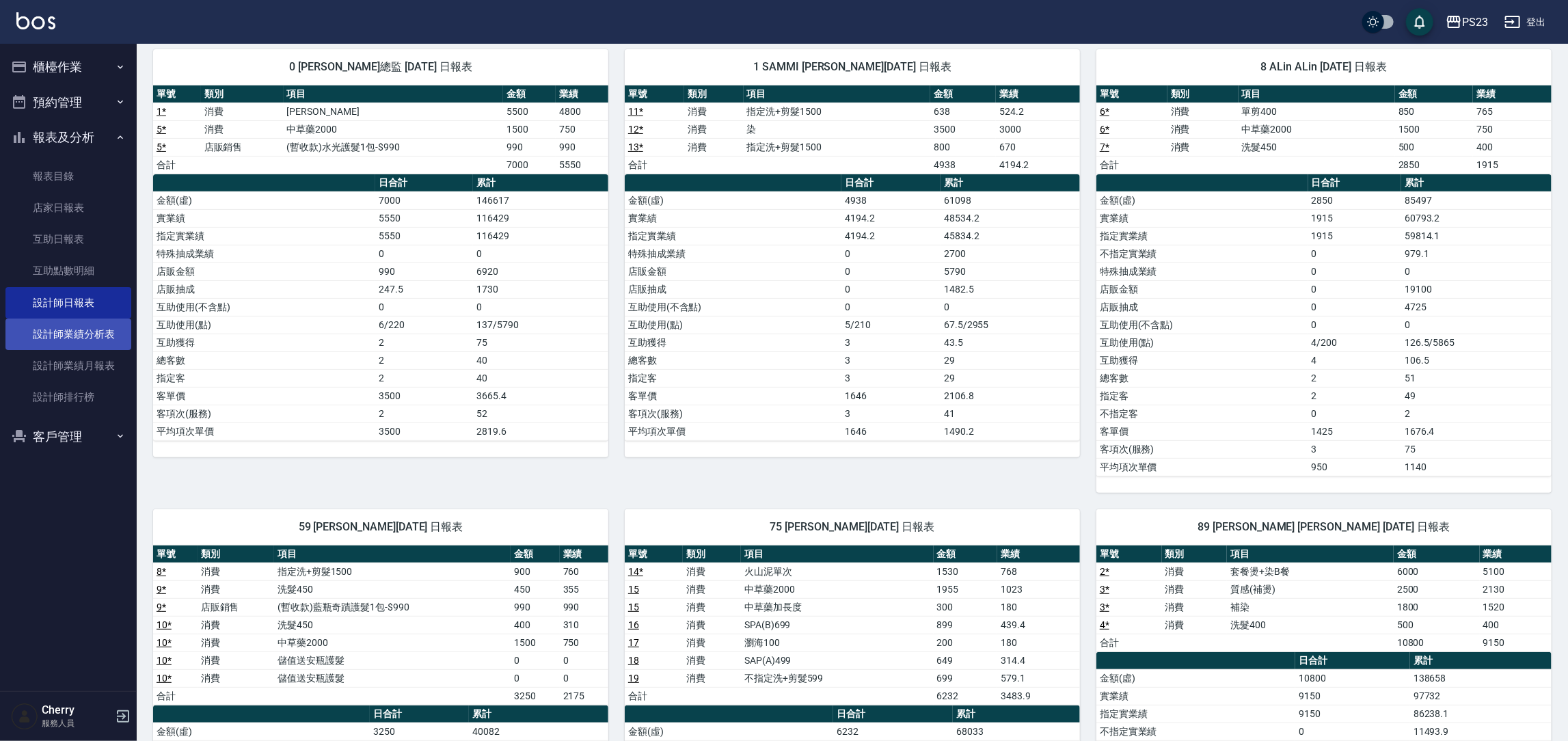
click at [101, 341] on link "設計師業績分析表" at bounding box center [69, 334] width 126 height 31
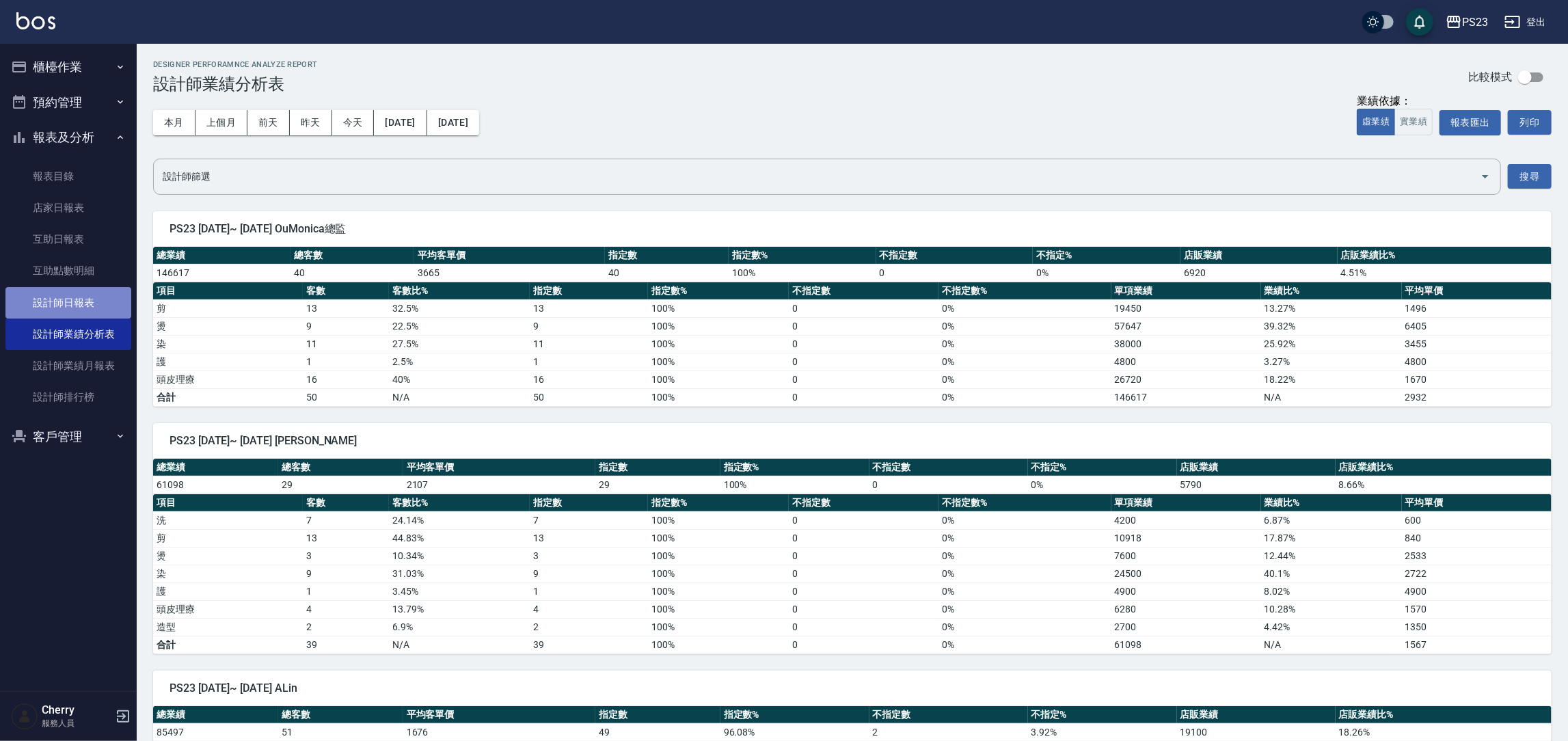
drag, startPoint x: 69, startPoint y: 307, endPoint x: 75, endPoint y: 301, distance: 8.5
click at [69, 307] on link "設計師日報表" at bounding box center [69, 302] width 126 height 31
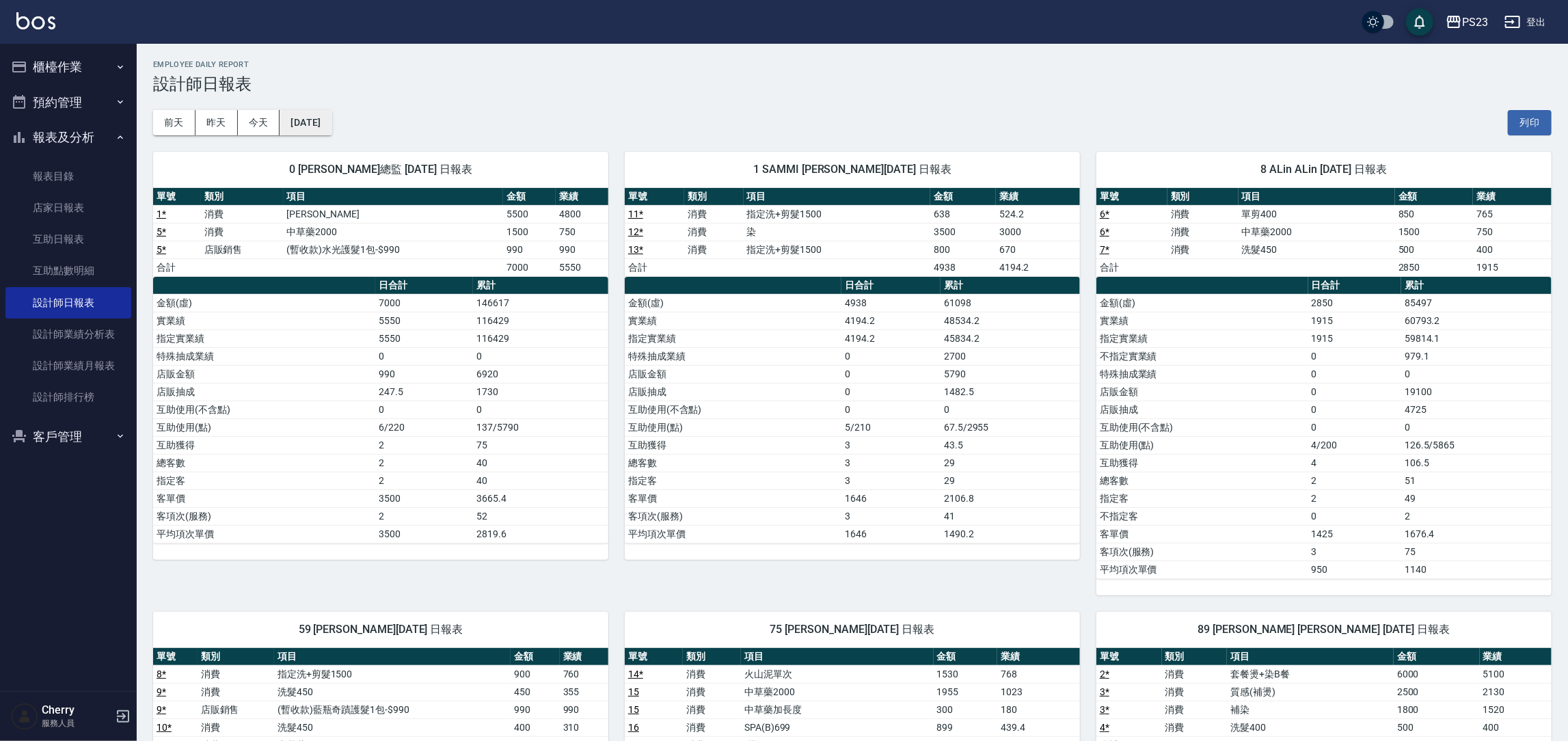
click at [327, 123] on button "[DATE]" at bounding box center [306, 123] width 52 height 25
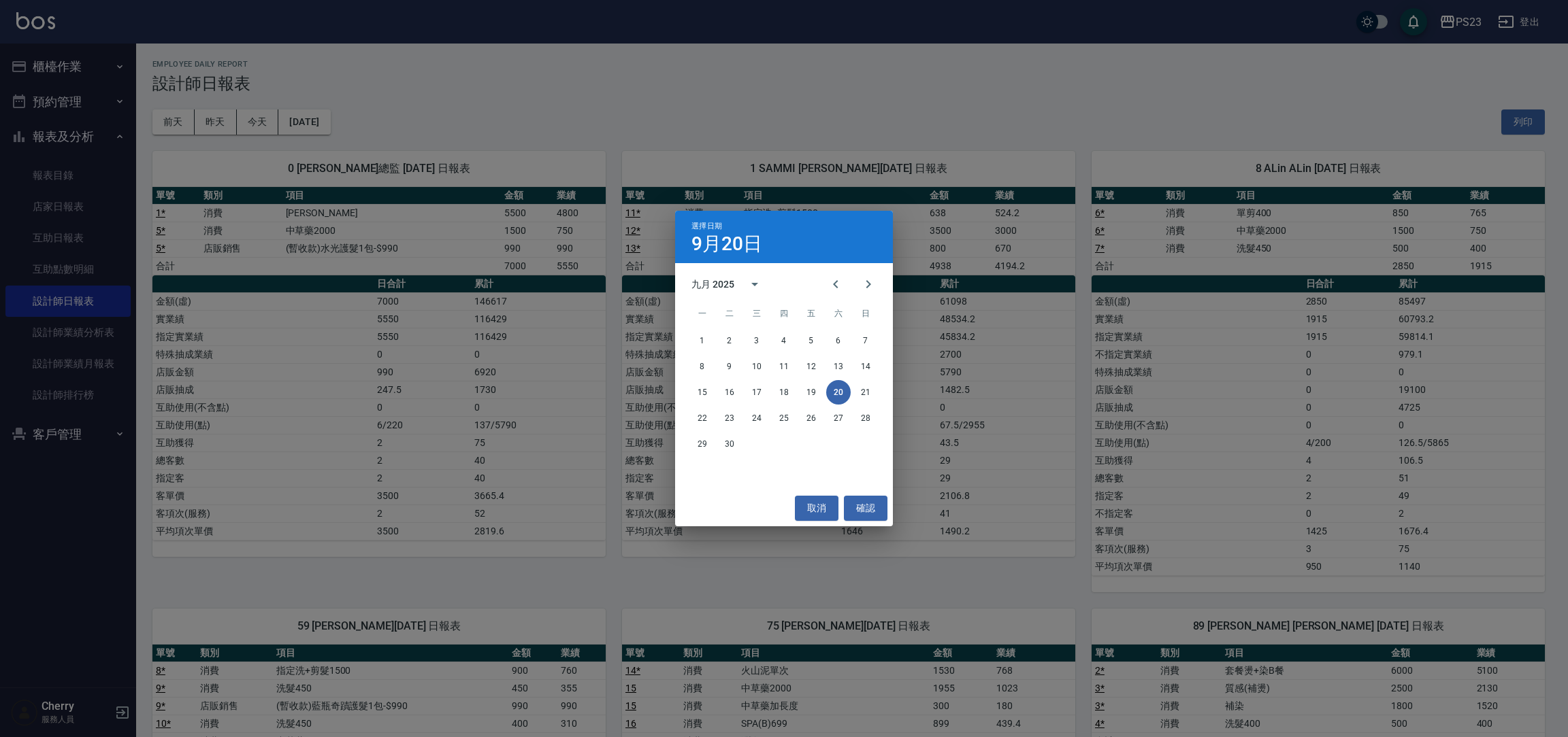
click at [715, 391] on div "15 16 17 18 19 20 21" at bounding box center [784, 392] width 218 height 25
click at [704, 389] on button "15" at bounding box center [702, 392] width 25 height 25
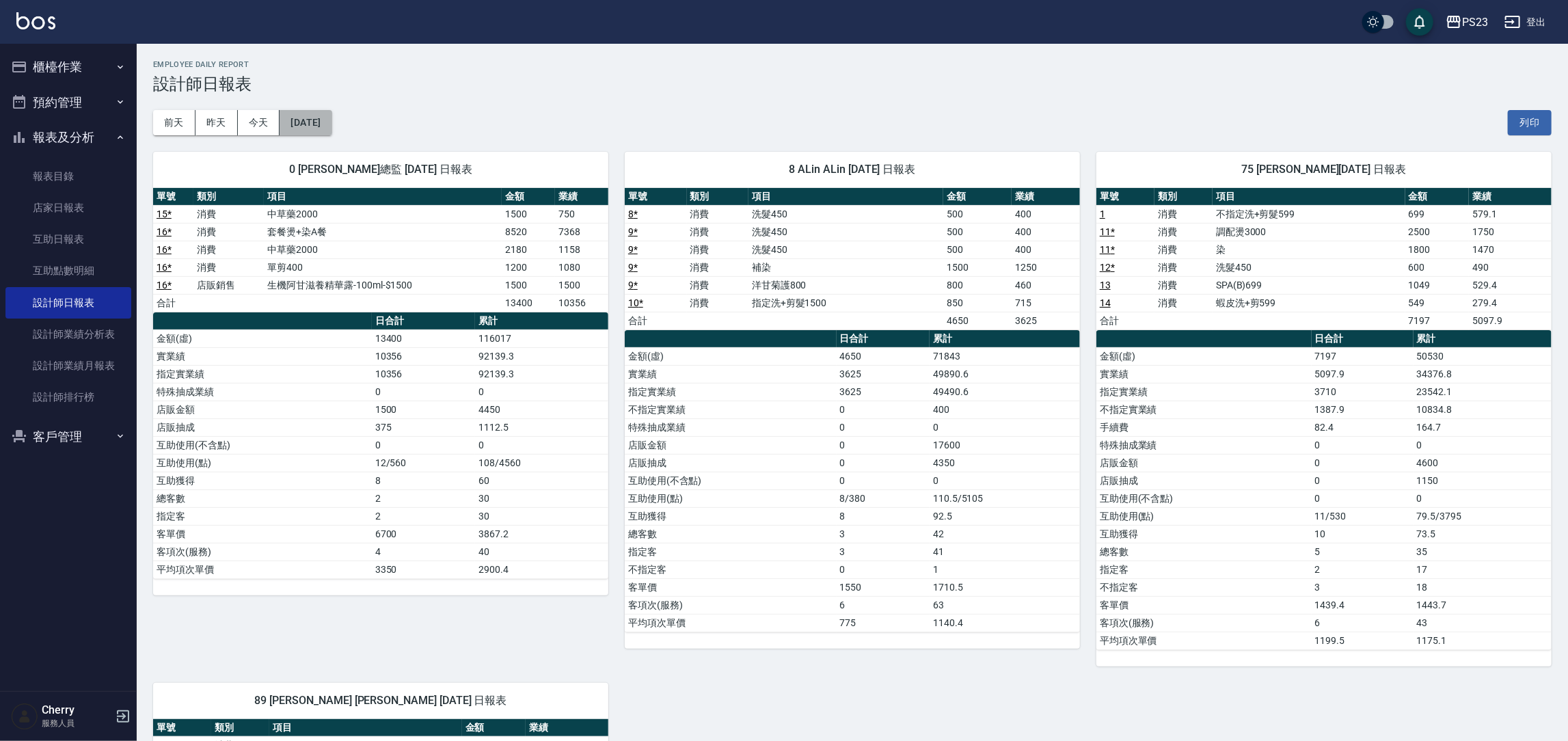
click at [331, 120] on button "2025/09/15" at bounding box center [306, 123] width 52 height 25
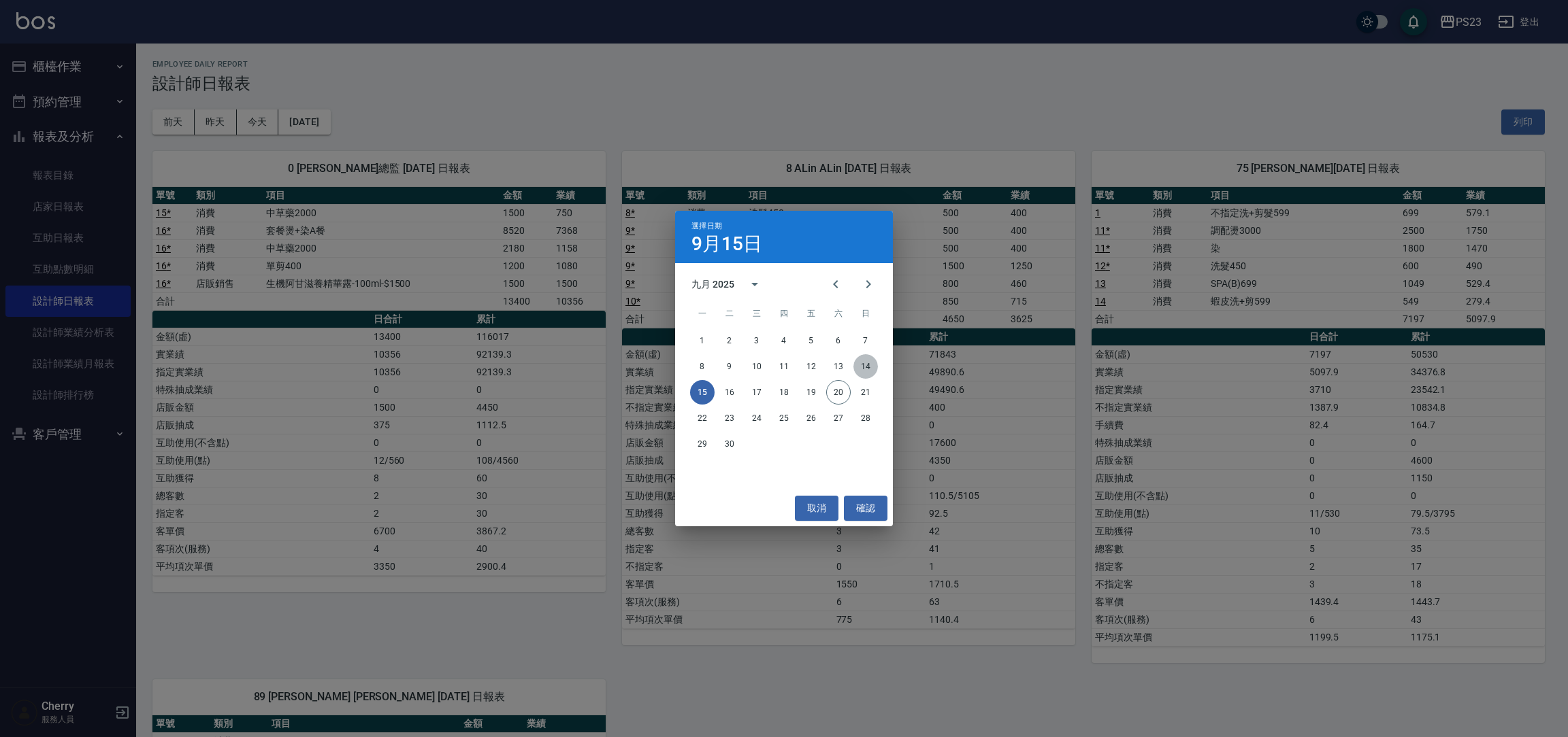
click at [859, 363] on button "14" at bounding box center [866, 366] width 25 height 25
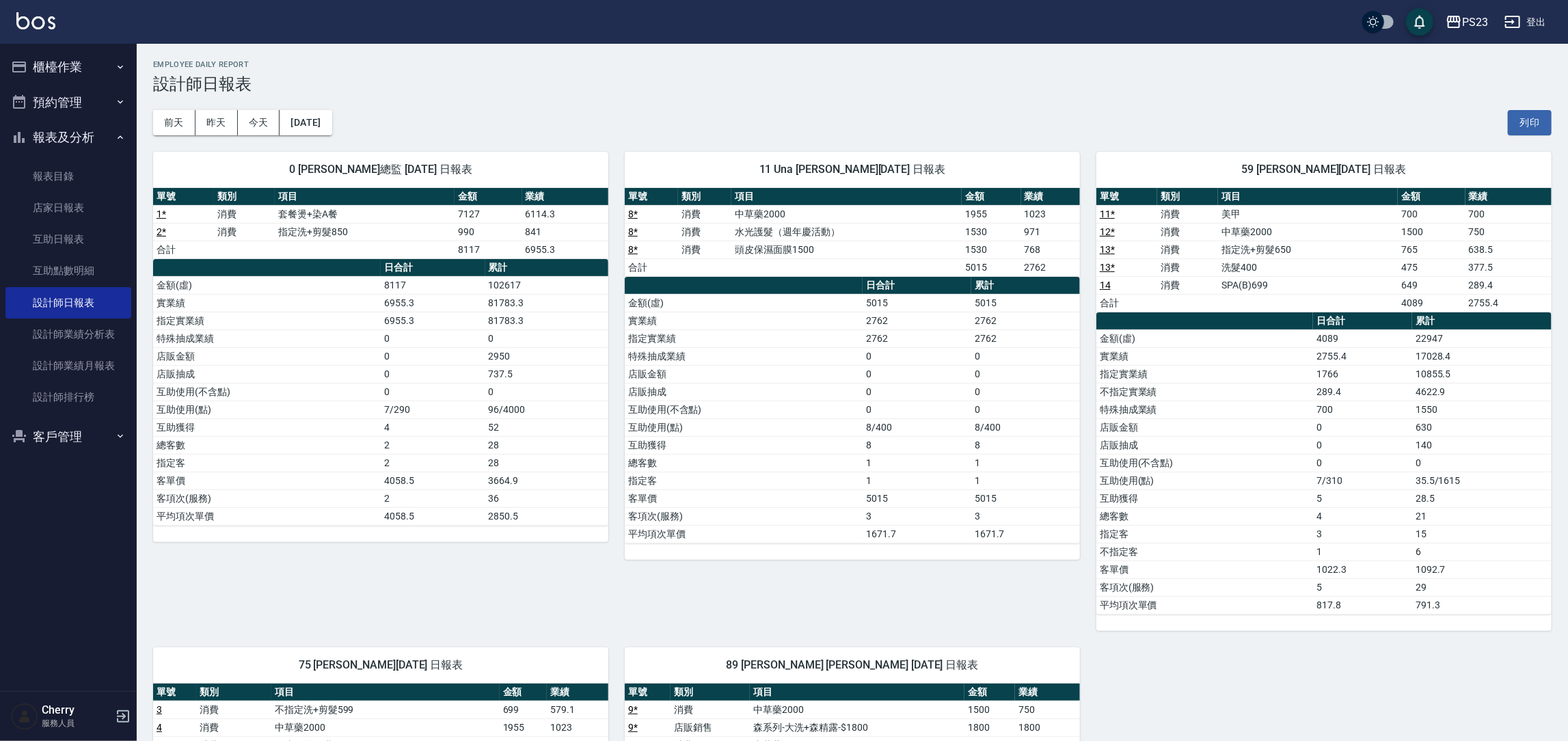
click at [634, 212] on link "8 *" at bounding box center [633, 214] width 9 height 11
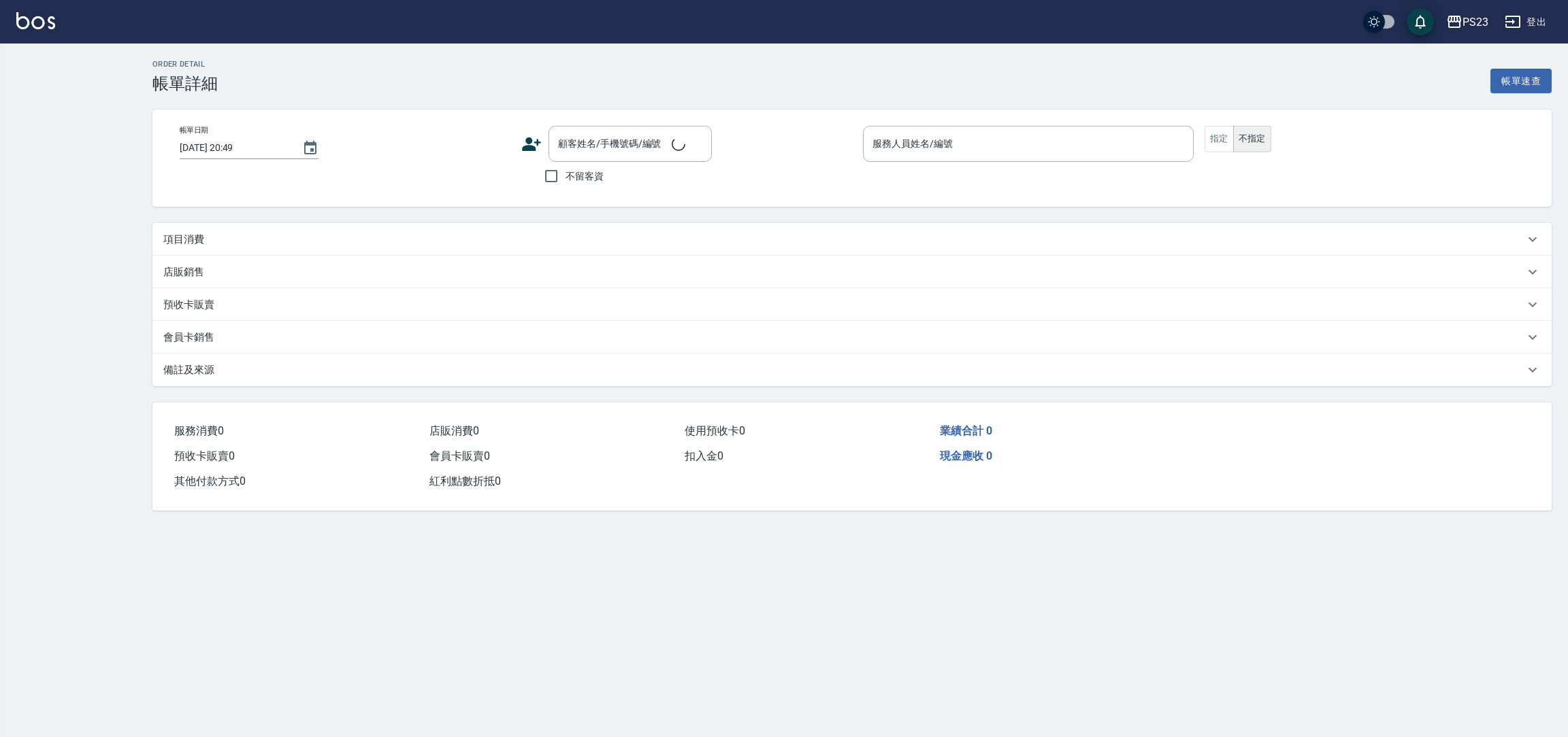
type input "[DATE] 19:55"
type input "Una-11"
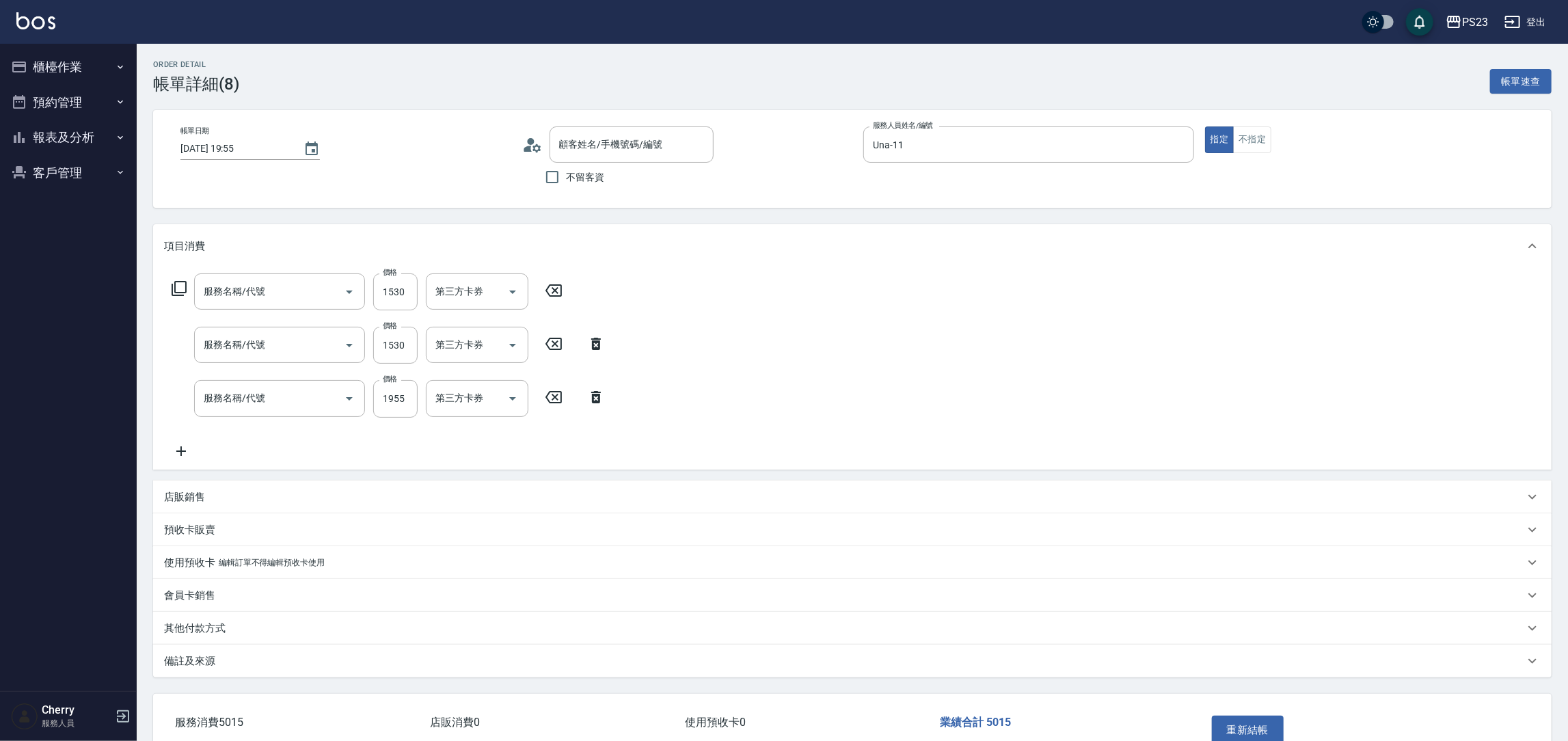
type input "[PERSON_NAME]/0955195116/UN680505"
type input "頭皮保濕面膜1500(690)"
type input "水光護髮（週年慶活動）(647)"
type input "中草藥2000(628)"
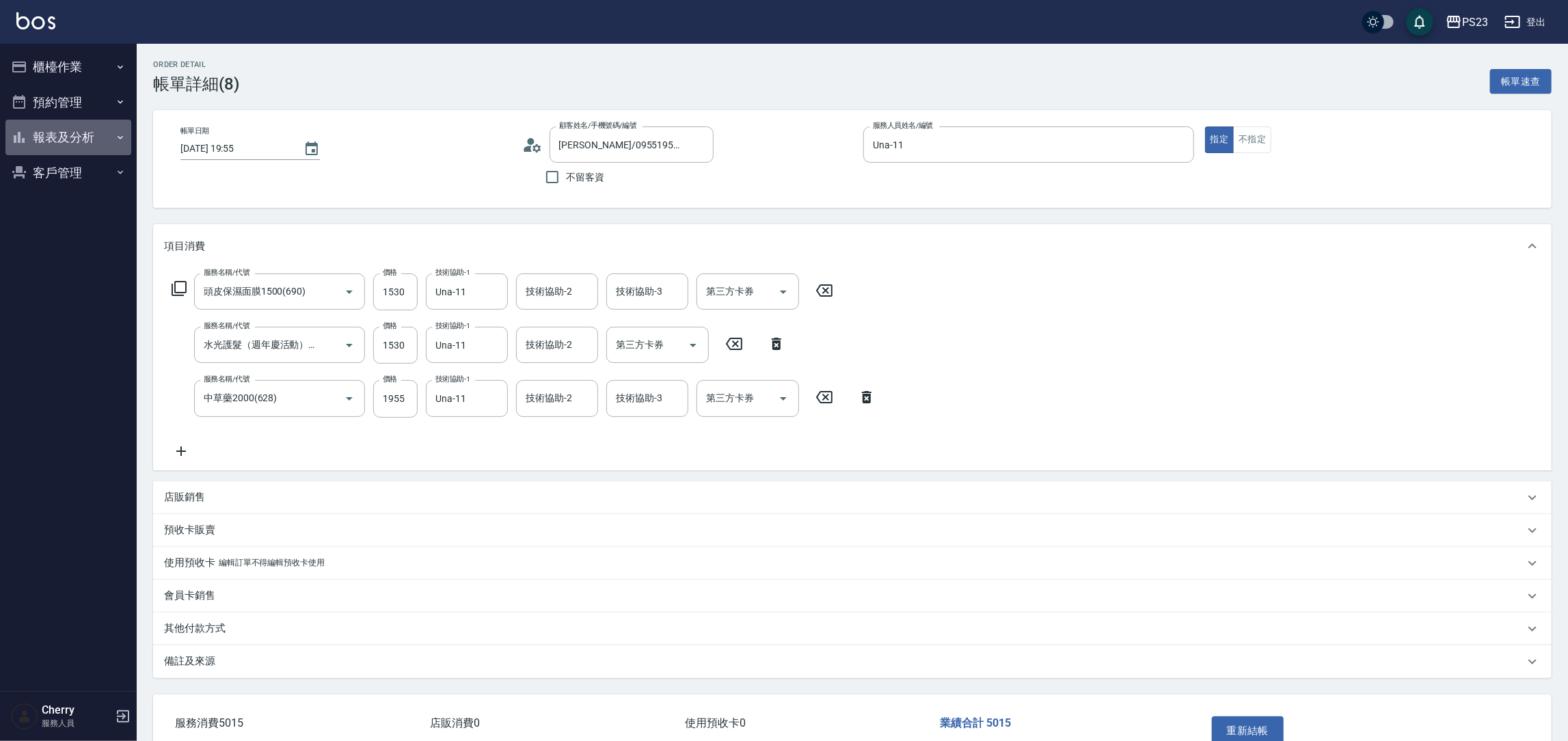
click at [89, 139] on button "報表及分析" at bounding box center [69, 137] width 126 height 36
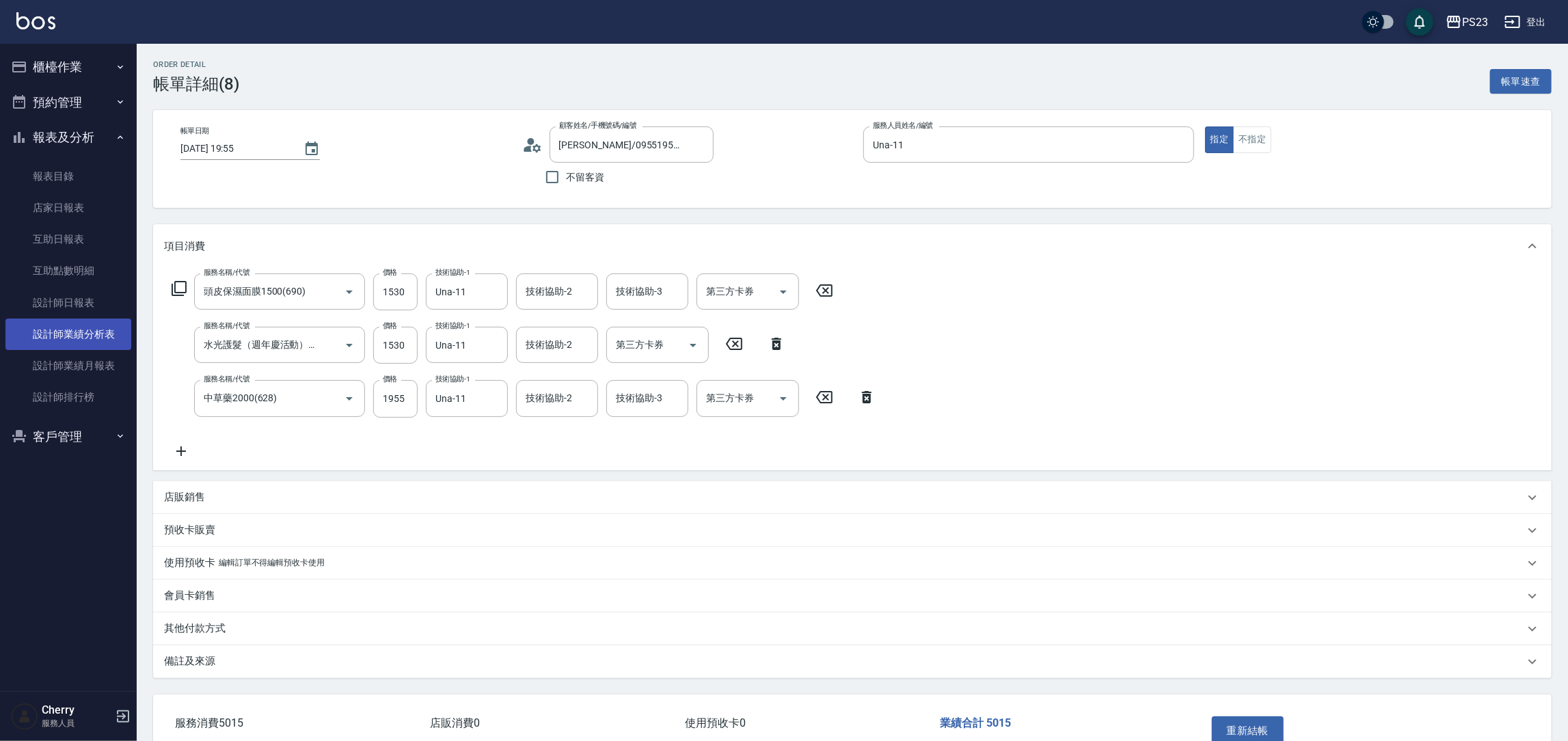
click at [105, 332] on link "設計師業績分析表" at bounding box center [69, 334] width 126 height 31
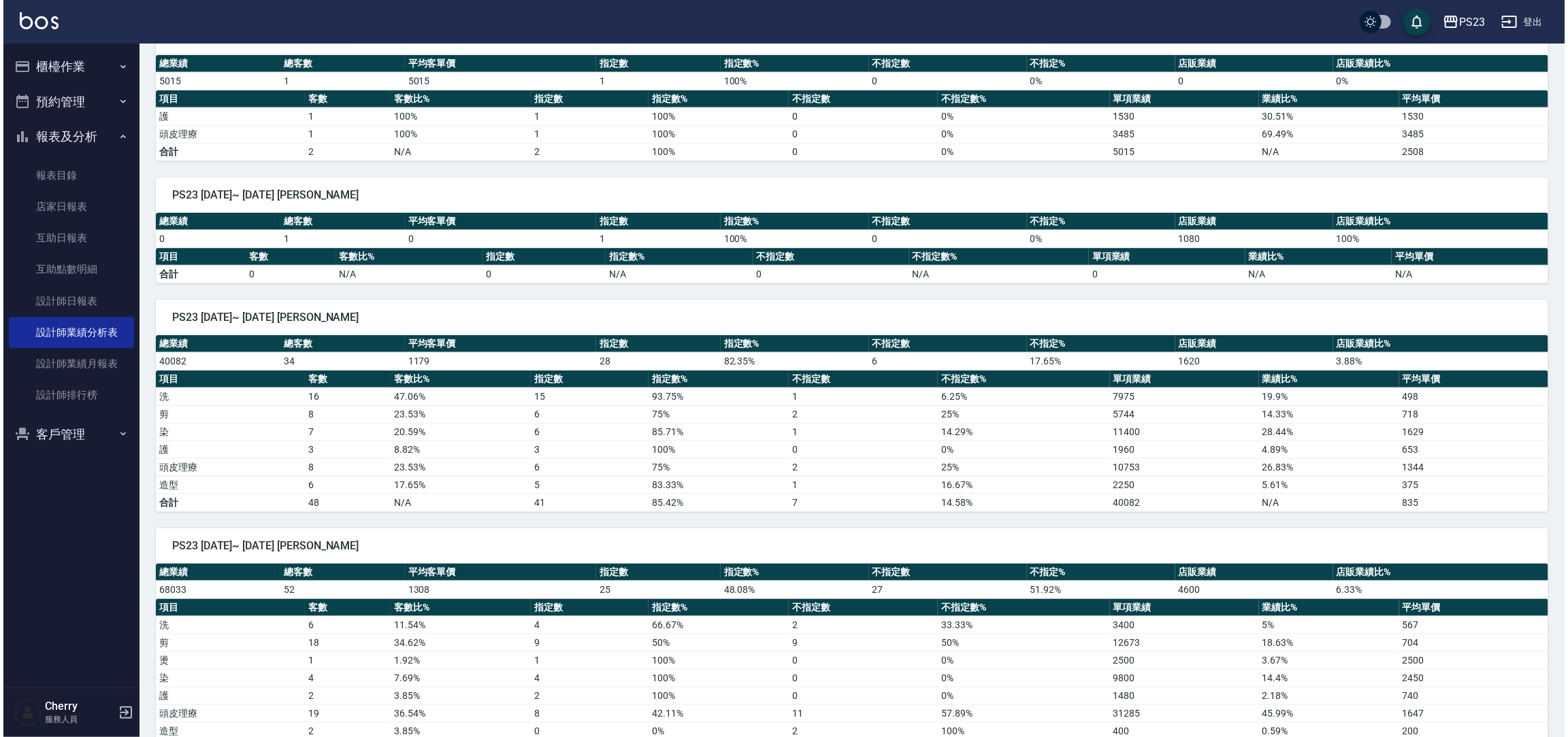
scroll to position [914, 0]
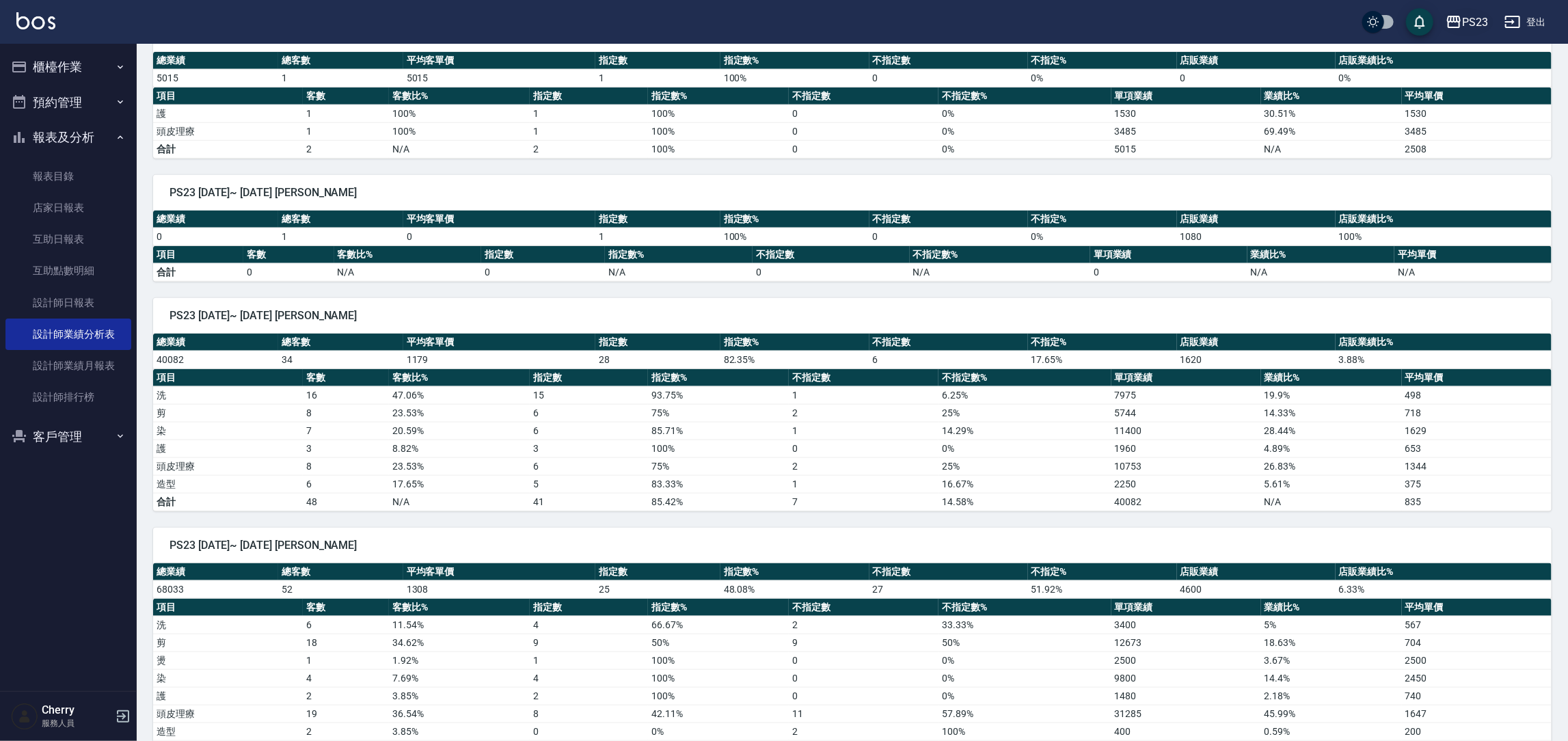
click at [1475, 17] on div "PS23" at bounding box center [1475, 22] width 26 height 17
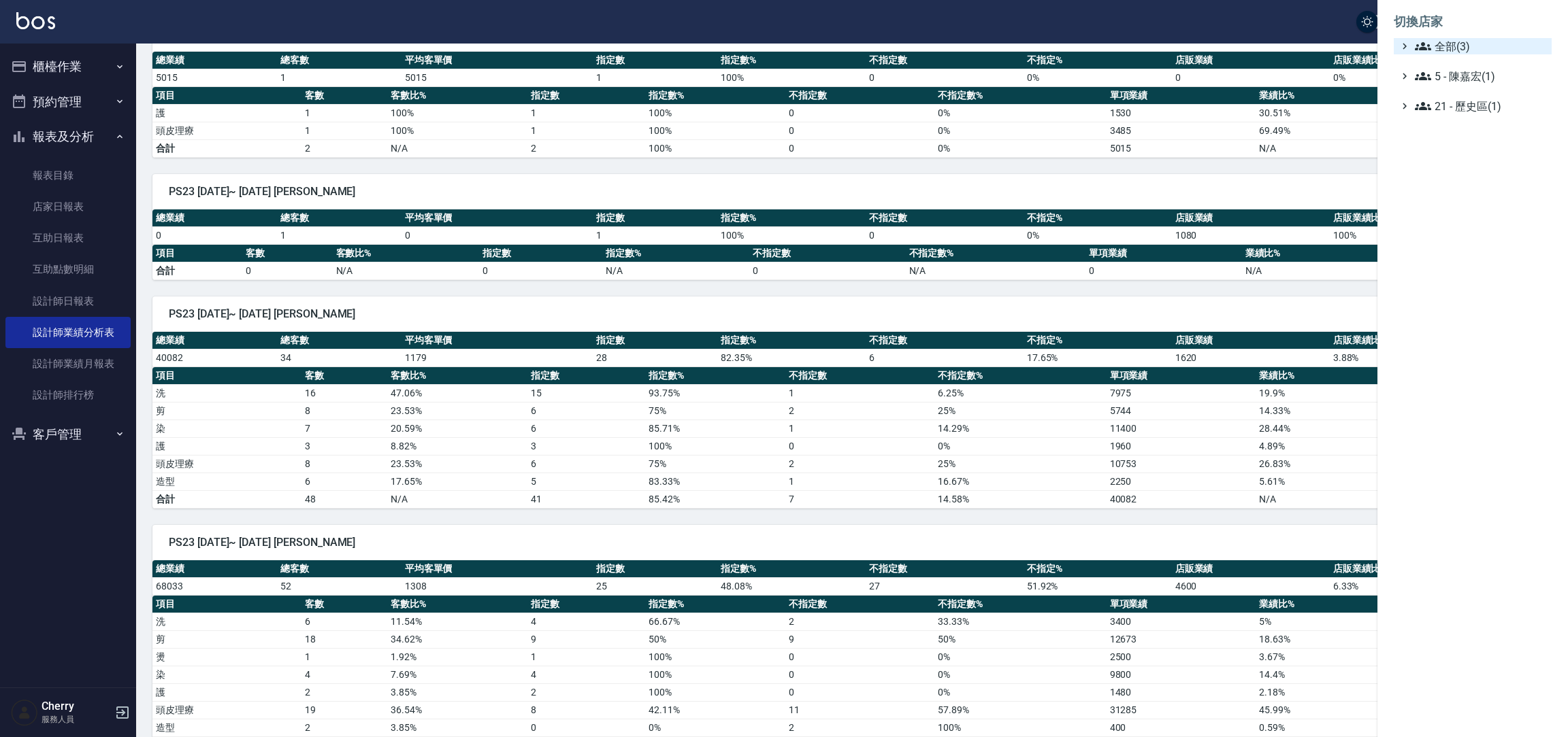
click at [1447, 52] on span "全部(3)" at bounding box center [1481, 46] width 131 height 17
click at [1447, 80] on span "PS23" at bounding box center [1479, 86] width 133 height 17
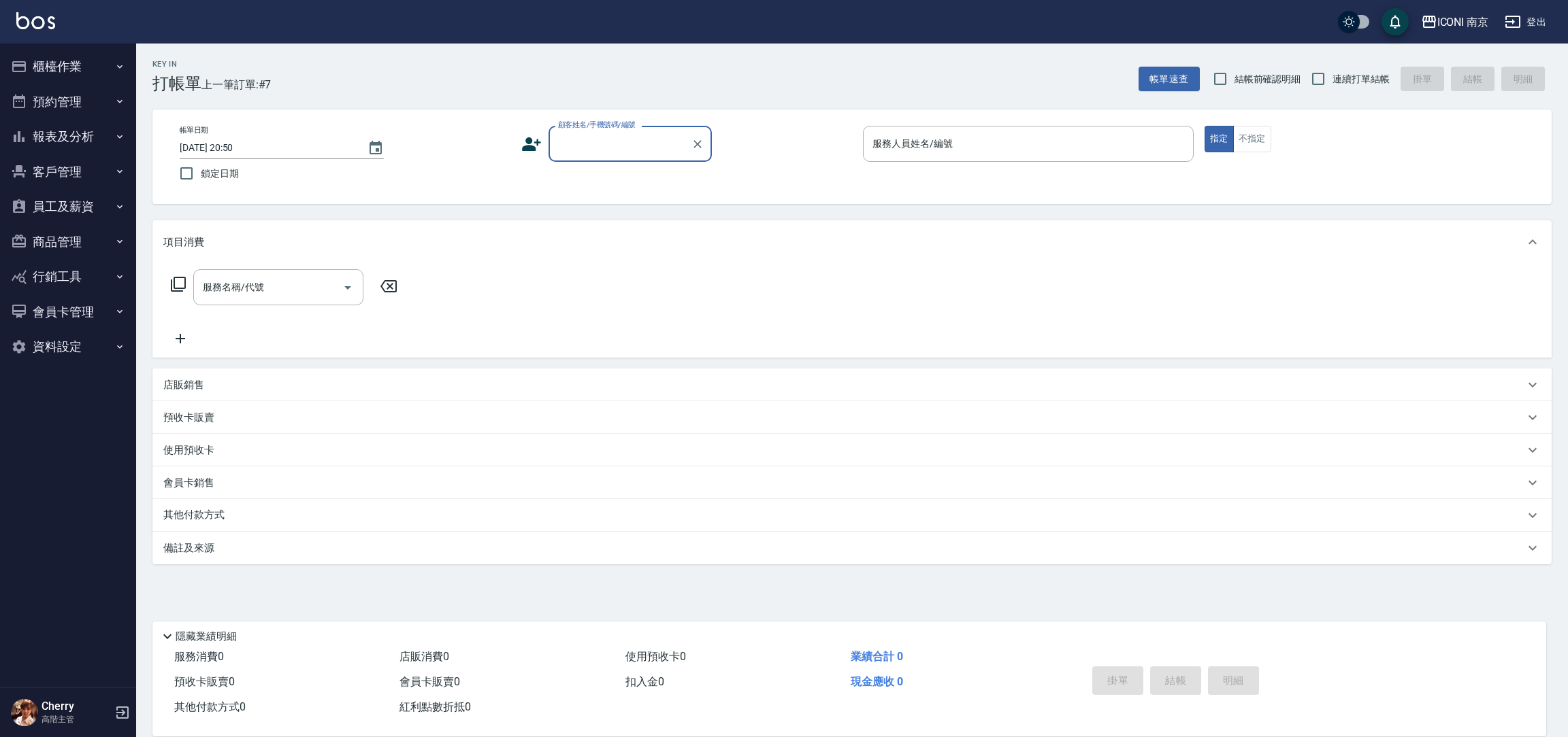
click at [97, 138] on button "報表及分析" at bounding box center [69, 136] width 126 height 35
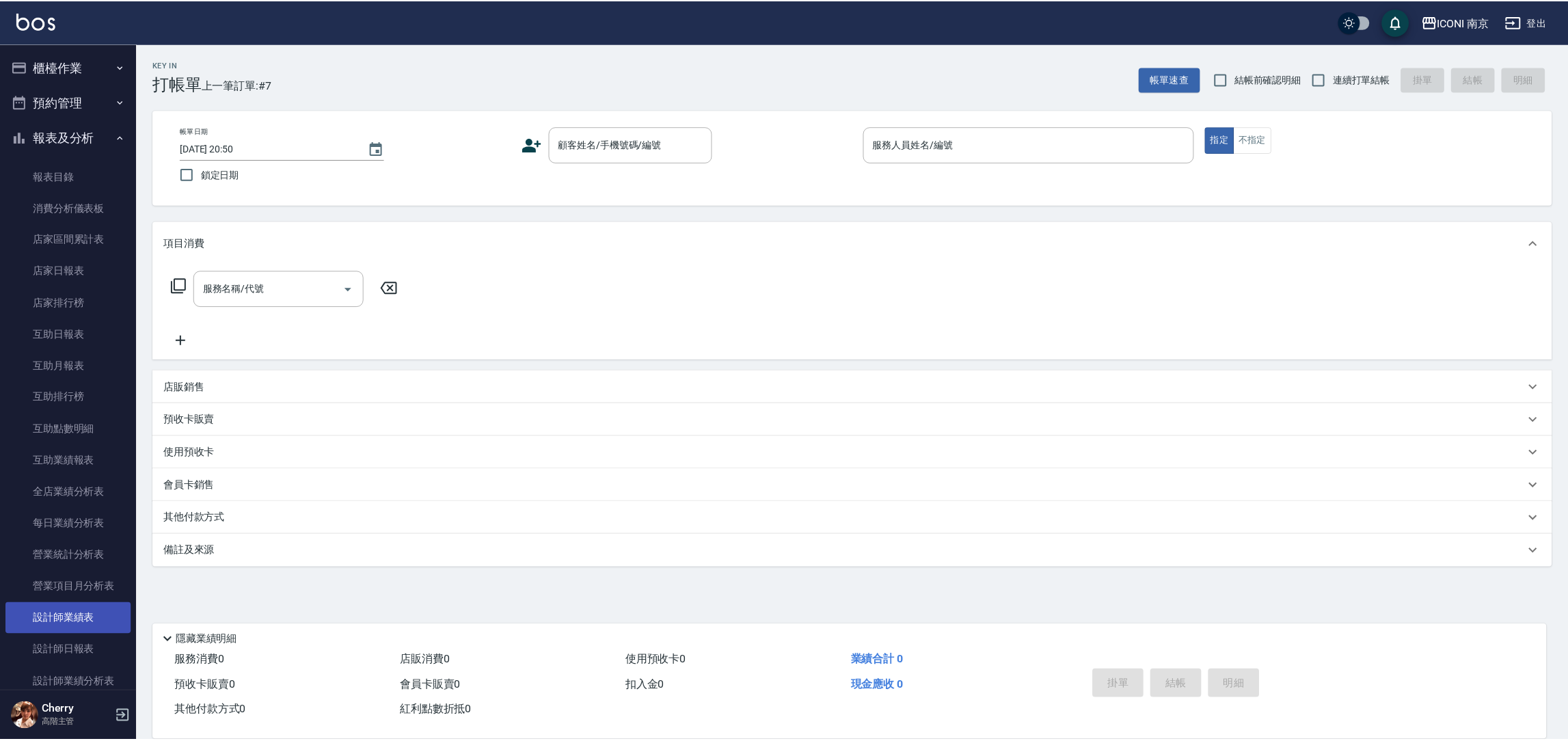
scroll to position [205, 0]
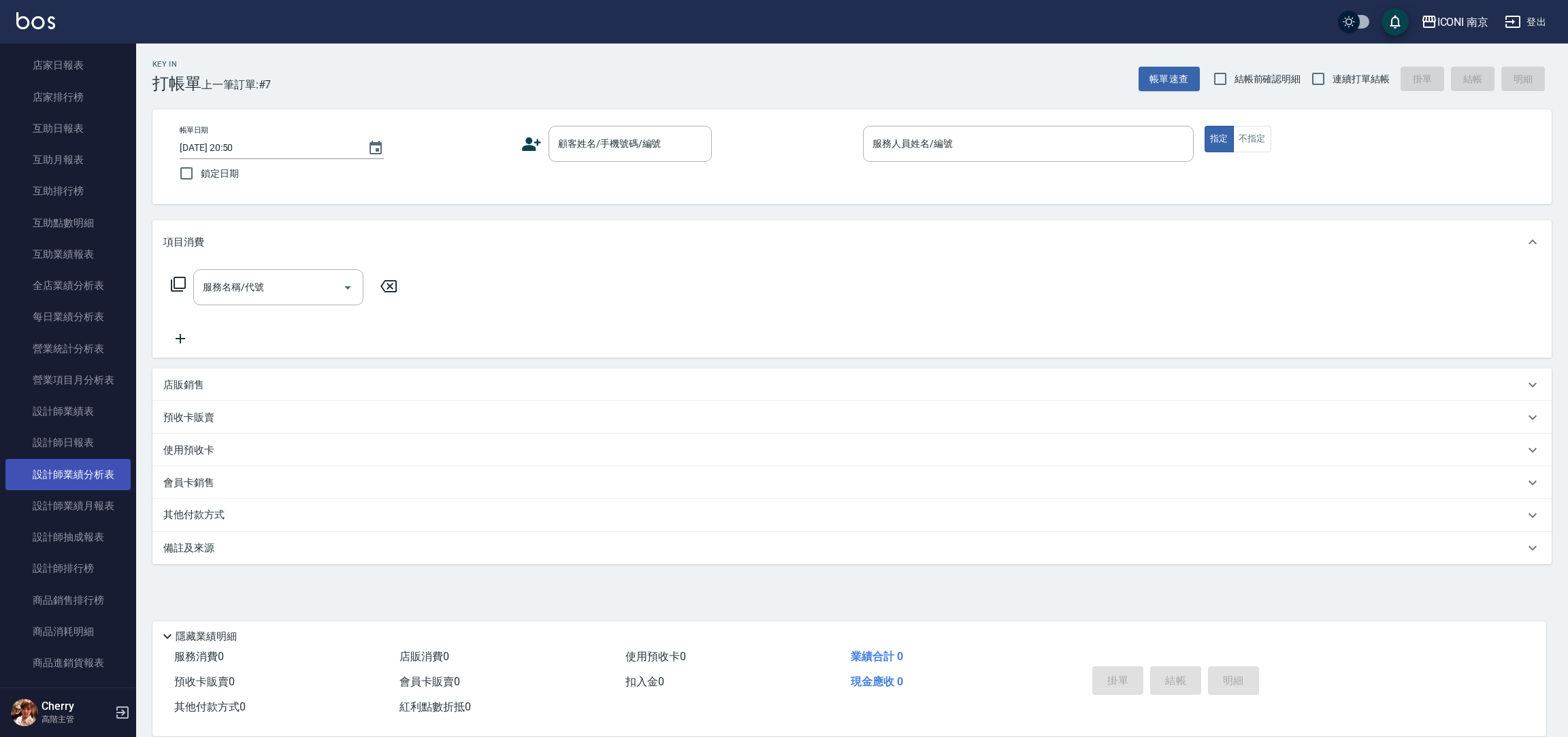
click at [63, 481] on link "設計師業績分析表" at bounding box center [69, 475] width 126 height 31
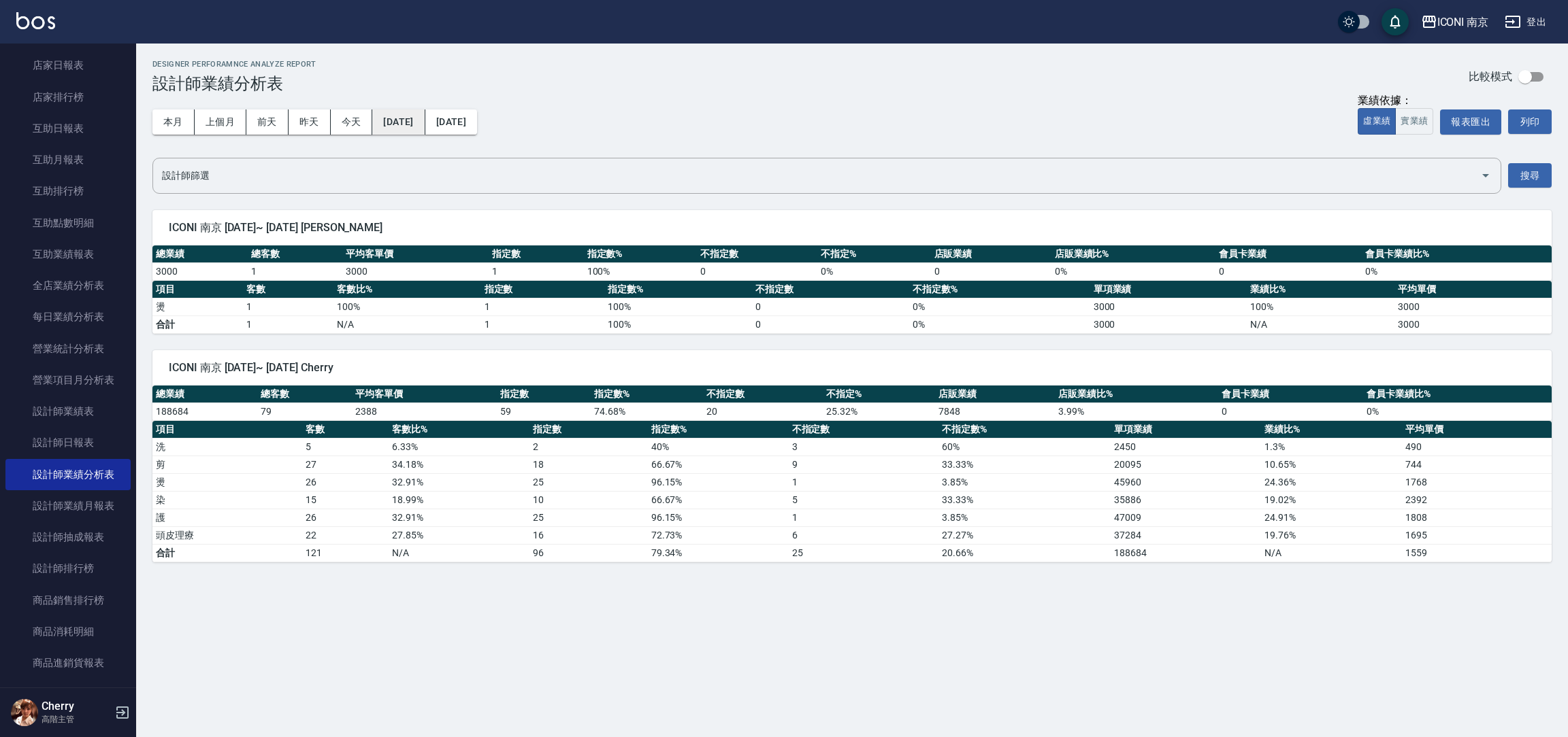
click at [419, 131] on button "[DATE]" at bounding box center [398, 122] width 53 height 25
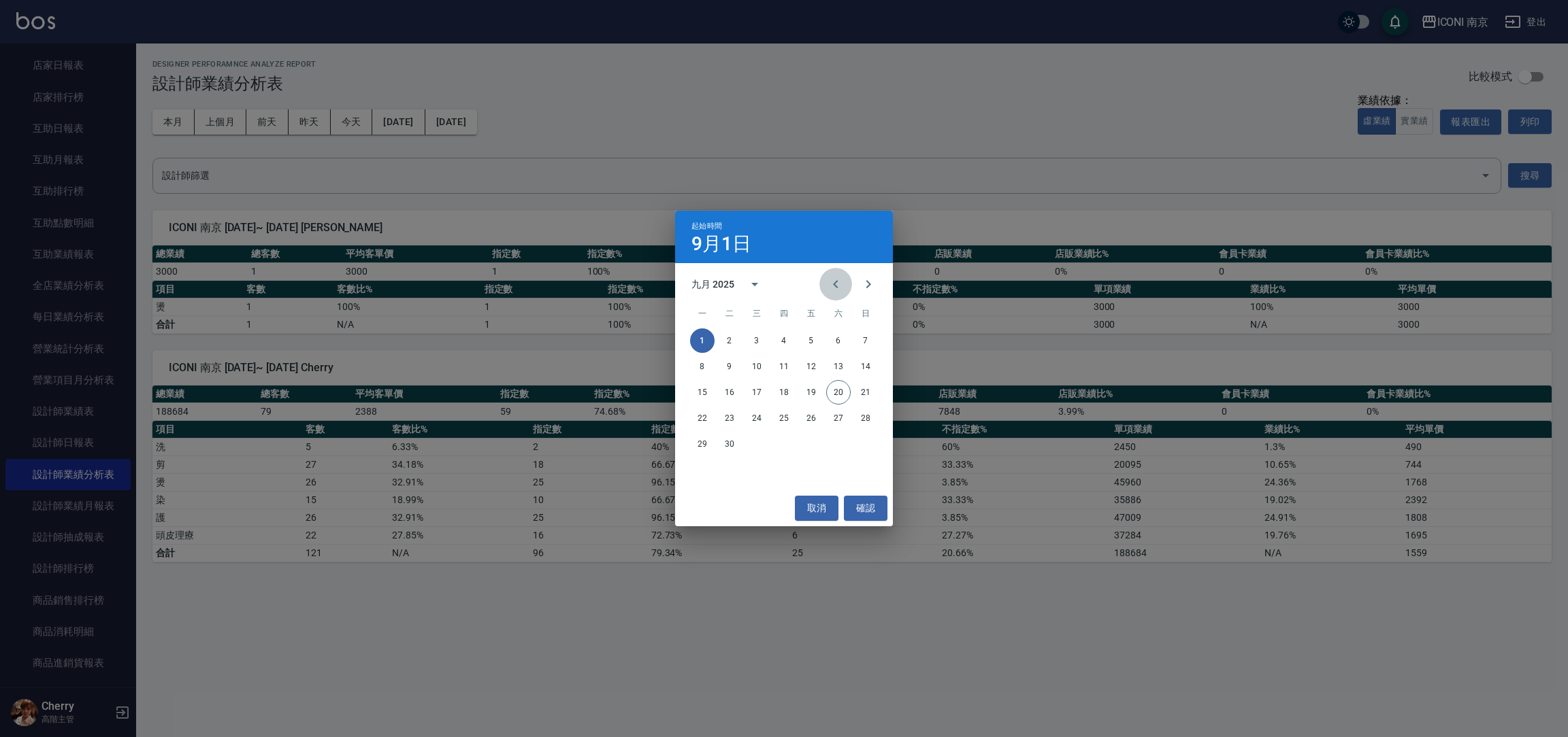
click at [844, 286] on button "Previous month" at bounding box center [835, 284] width 32 height 32
click at [844, 288] on button "Previous month" at bounding box center [835, 284] width 32 height 32
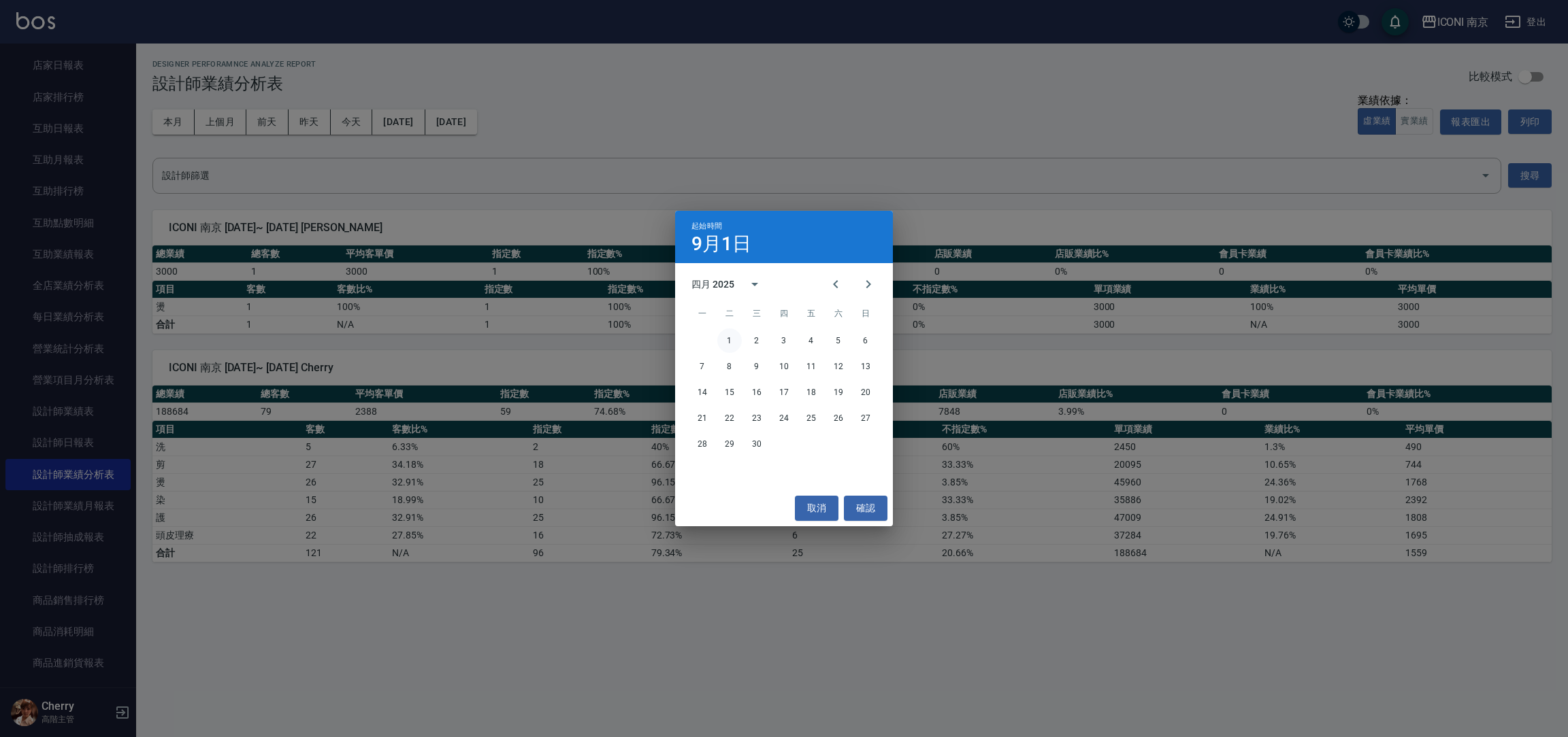
click at [725, 344] on button "1" at bounding box center [730, 341] width 25 height 25
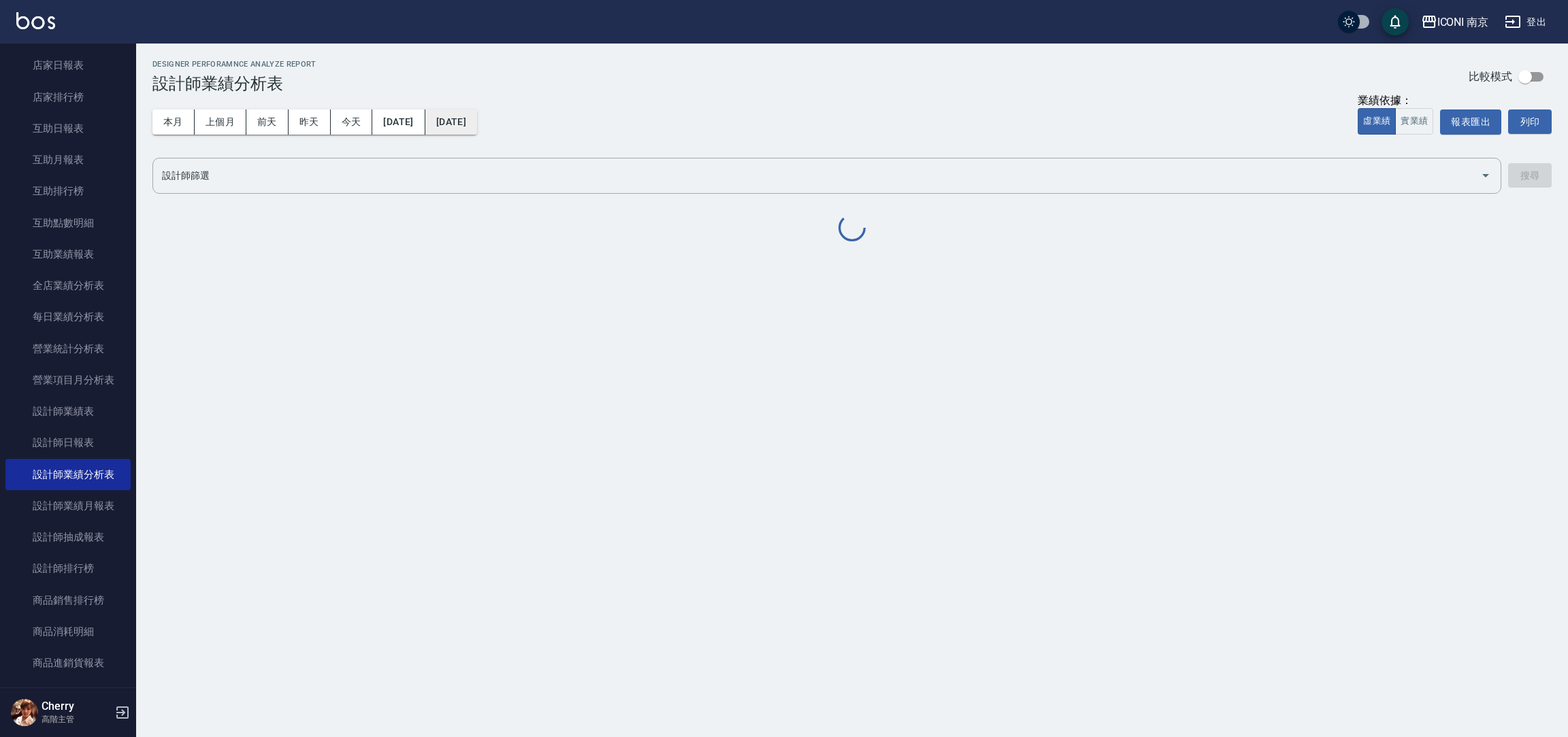
click at [472, 113] on button "[DATE]" at bounding box center [451, 122] width 52 height 25
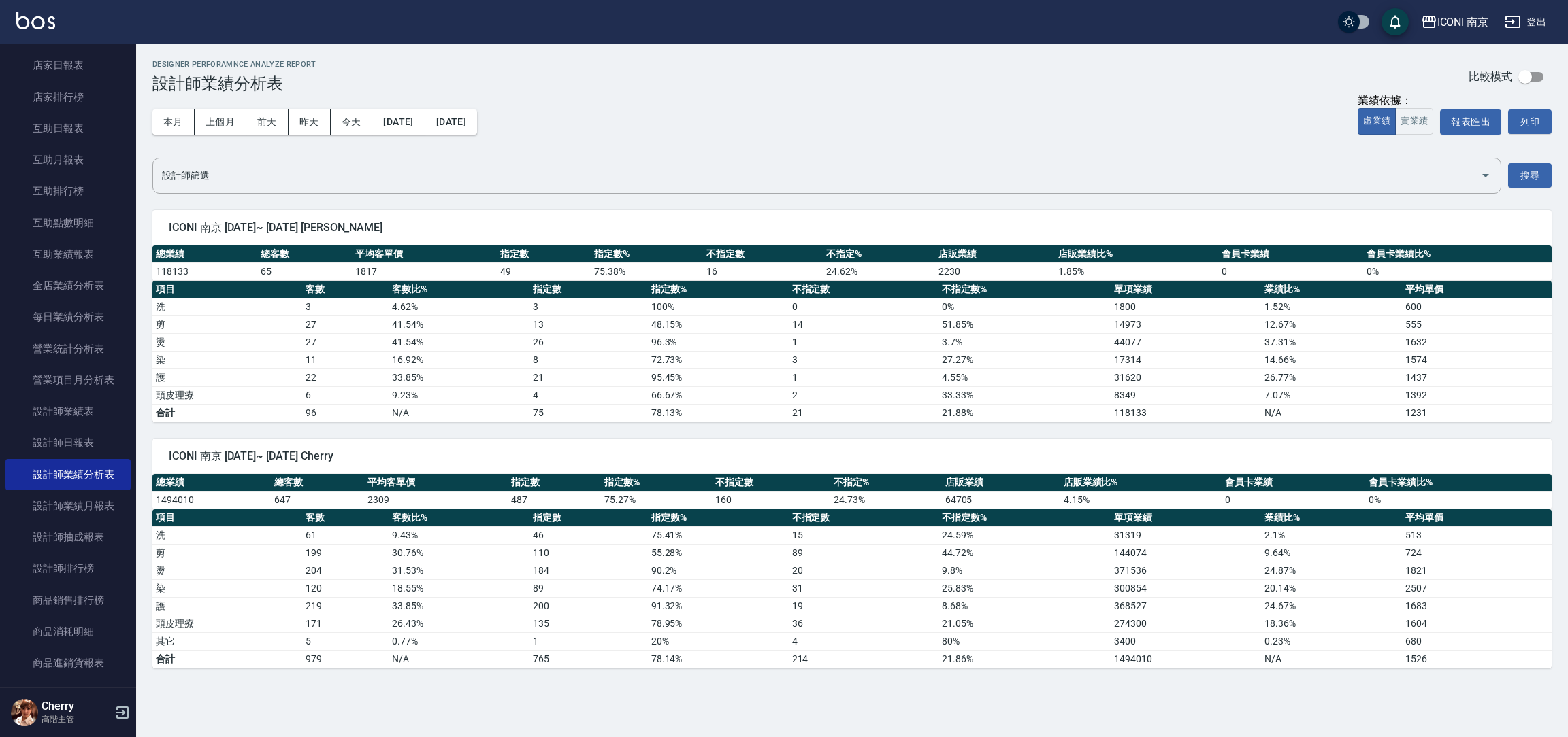
click at [477, 140] on div "本月 上個月 前天 昨天 今天 2025/04/01 2025/09/20" at bounding box center [315, 122] width 325 height 58
click at [477, 121] on button "[DATE]" at bounding box center [451, 122] width 52 height 25
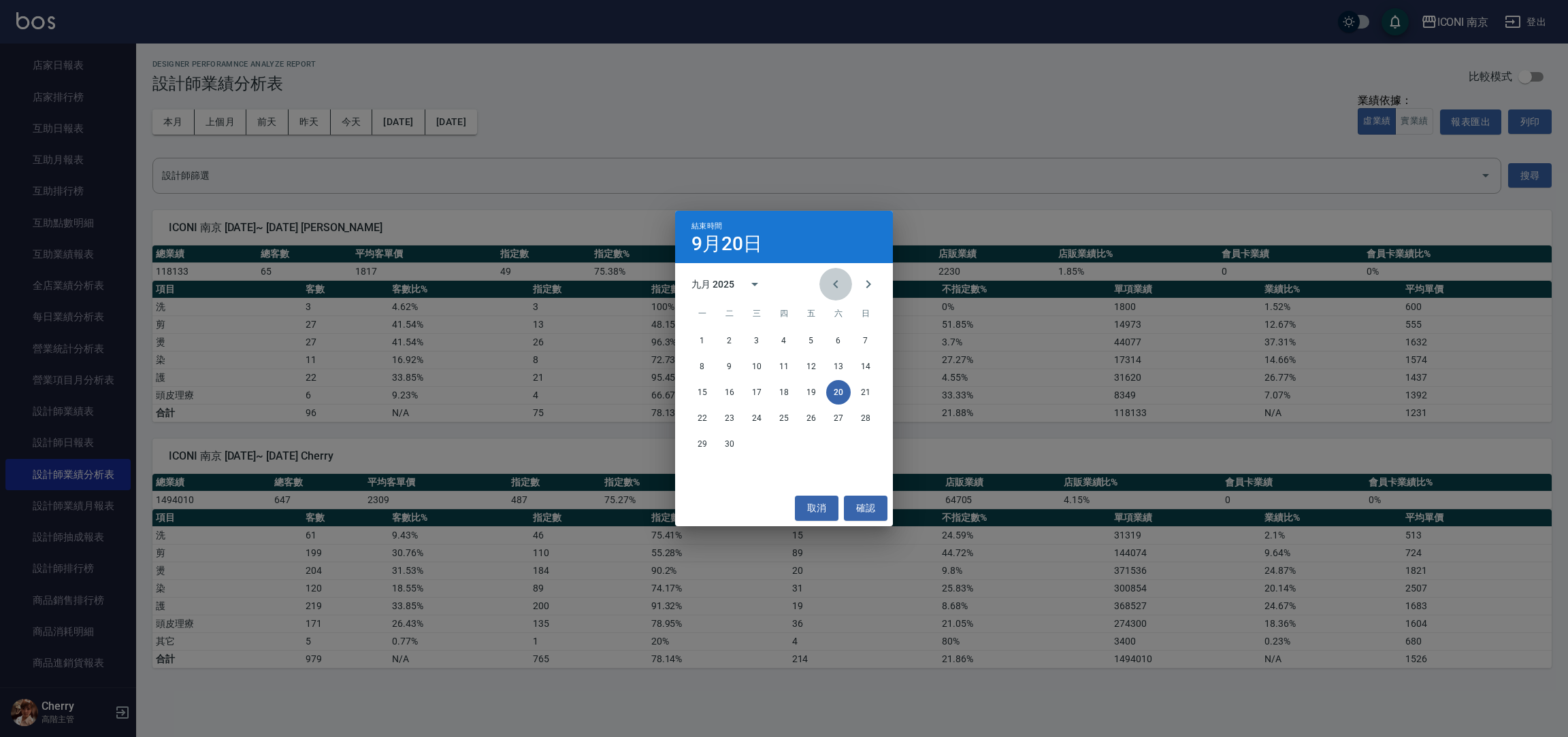
click at [833, 288] on icon "Previous month" at bounding box center [836, 284] width 17 height 17
click at [831, 513] on button "取消" at bounding box center [817, 508] width 43 height 25
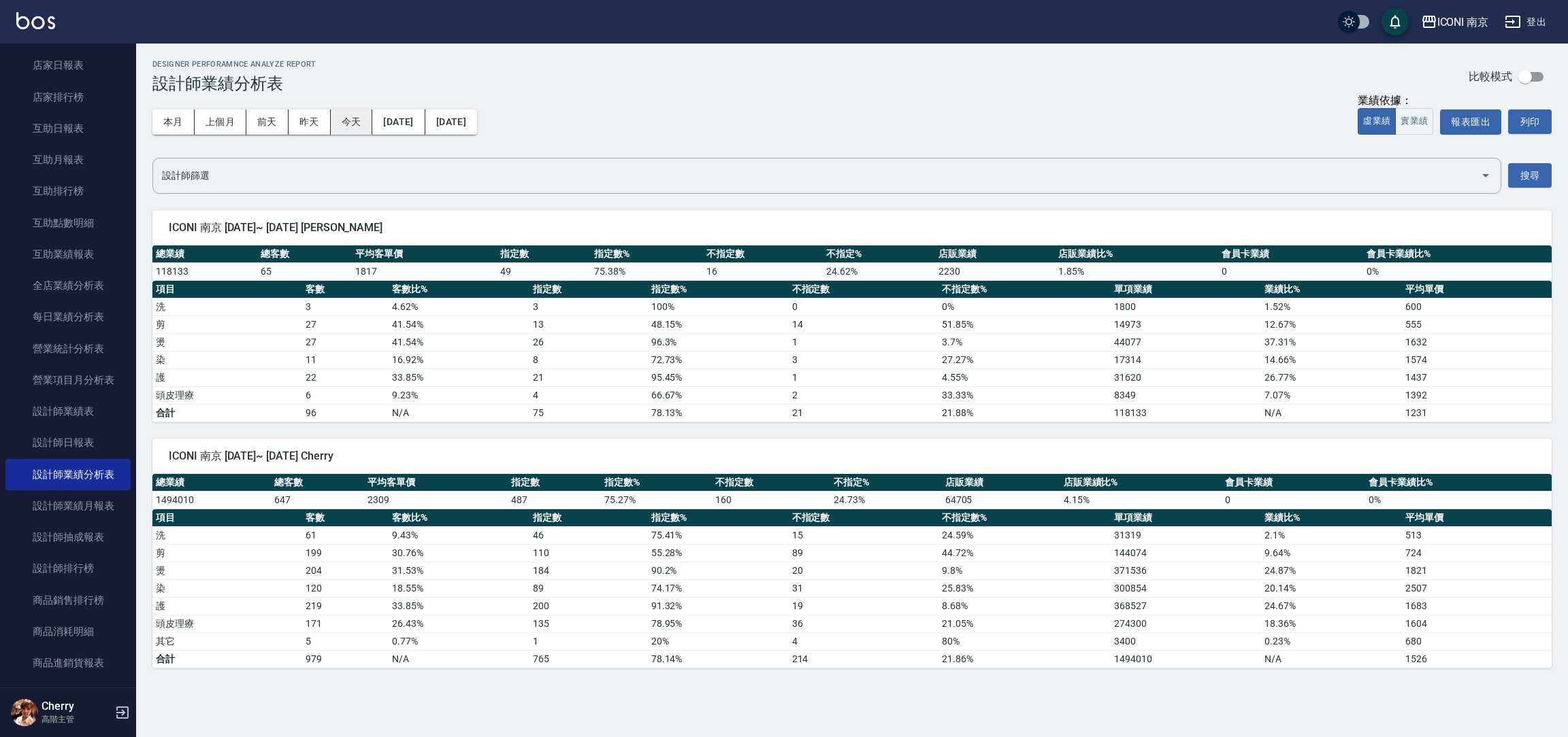
click at [352, 122] on button "今天" at bounding box center [351, 122] width 42 height 25
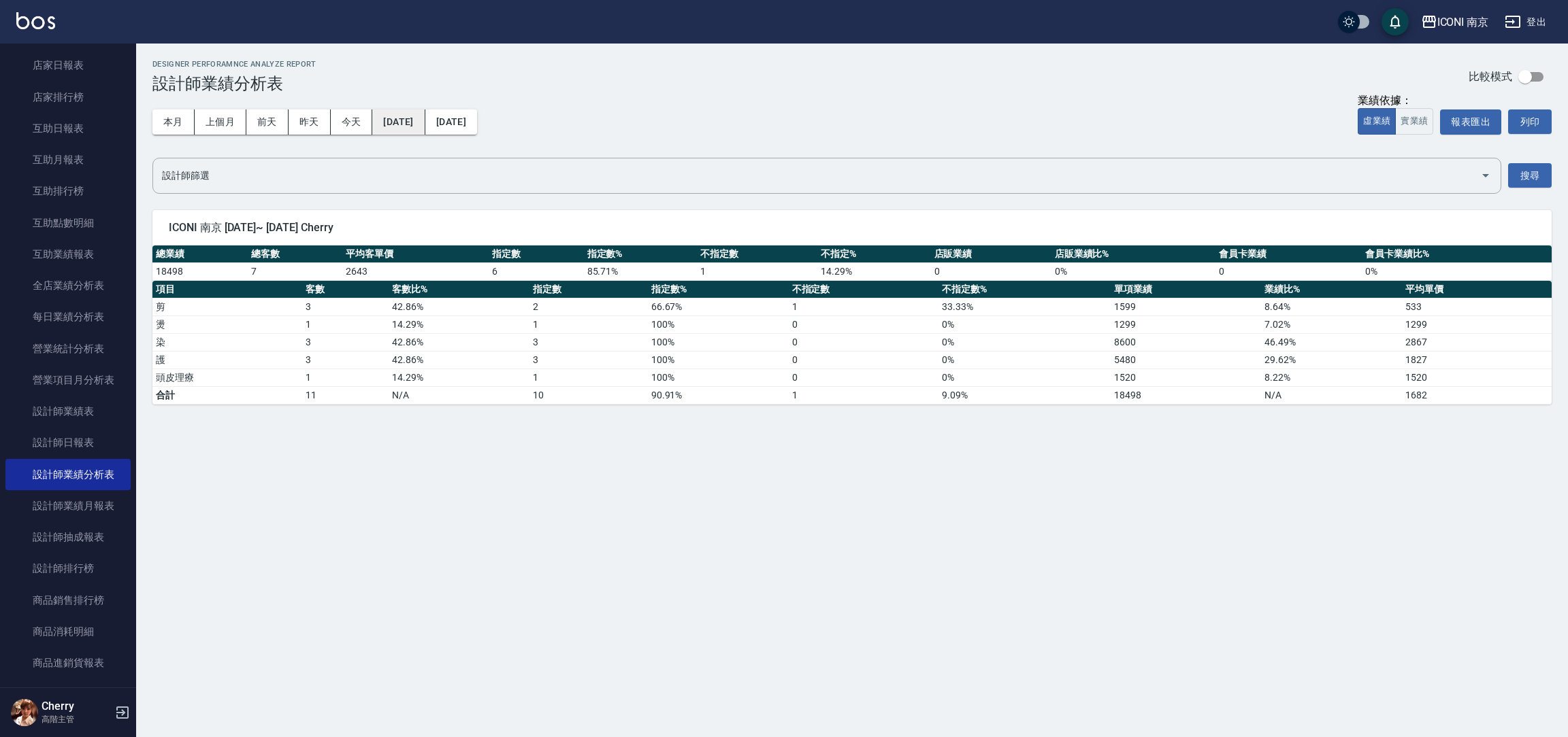
click at [419, 118] on button "[DATE]" at bounding box center [398, 122] width 53 height 25
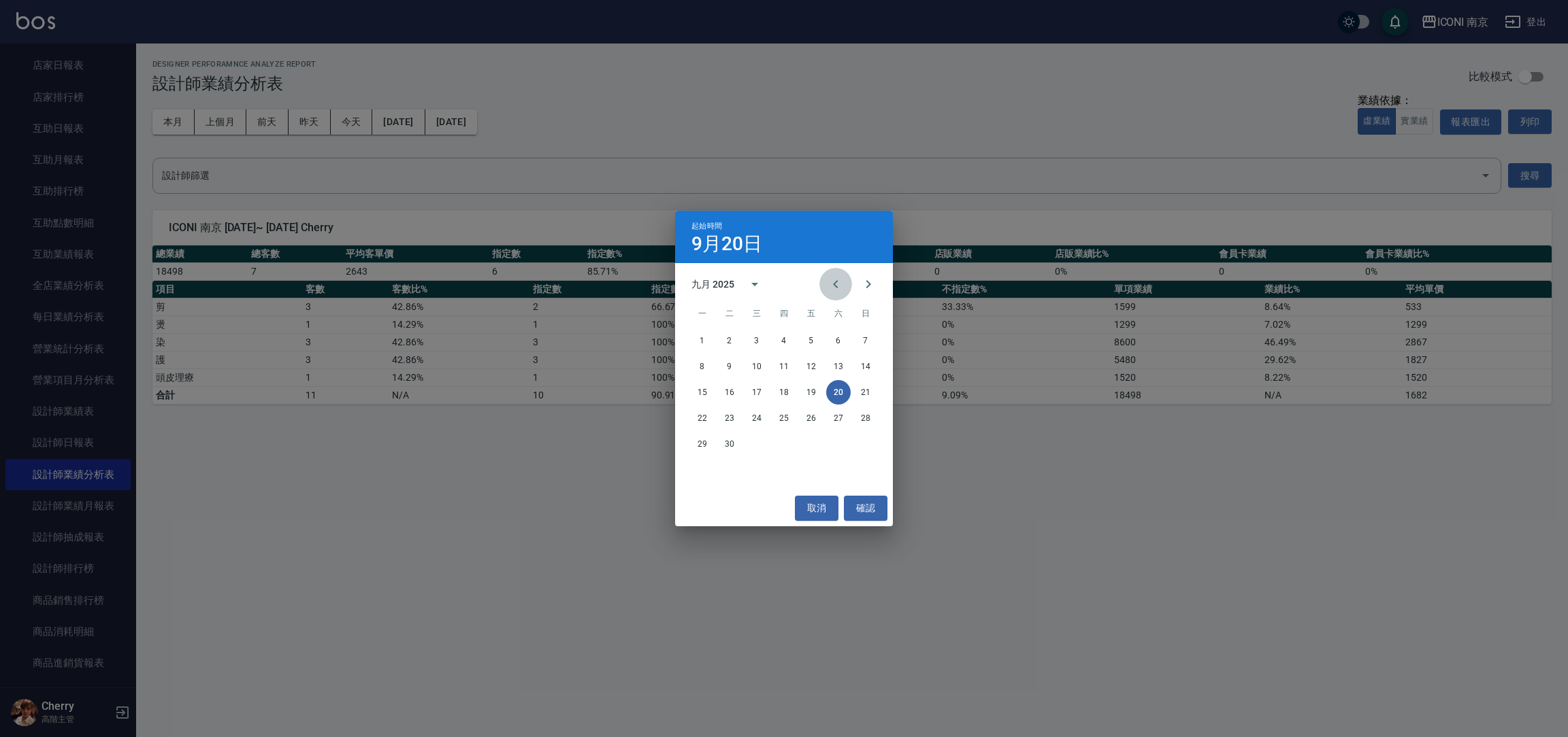
click at [831, 283] on icon "Previous month" at bounding box center [836, 284] width 17 height 17
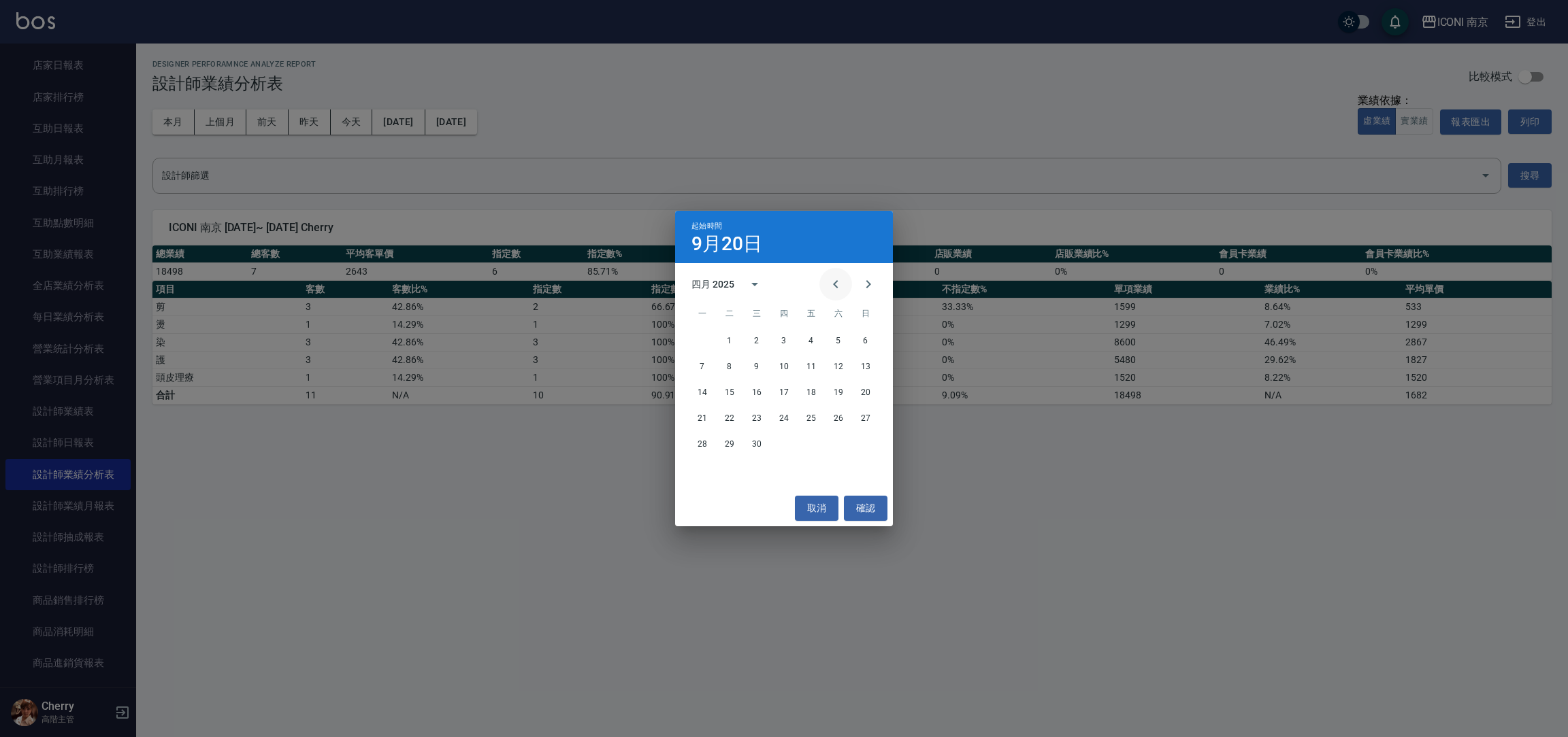
click at [831, 283] on icon "Previous month" at bounding box center [836, 284] width 17 height 17
click at [763, 338] on button "1" at bounding box center [757, 341] width 25 height 25
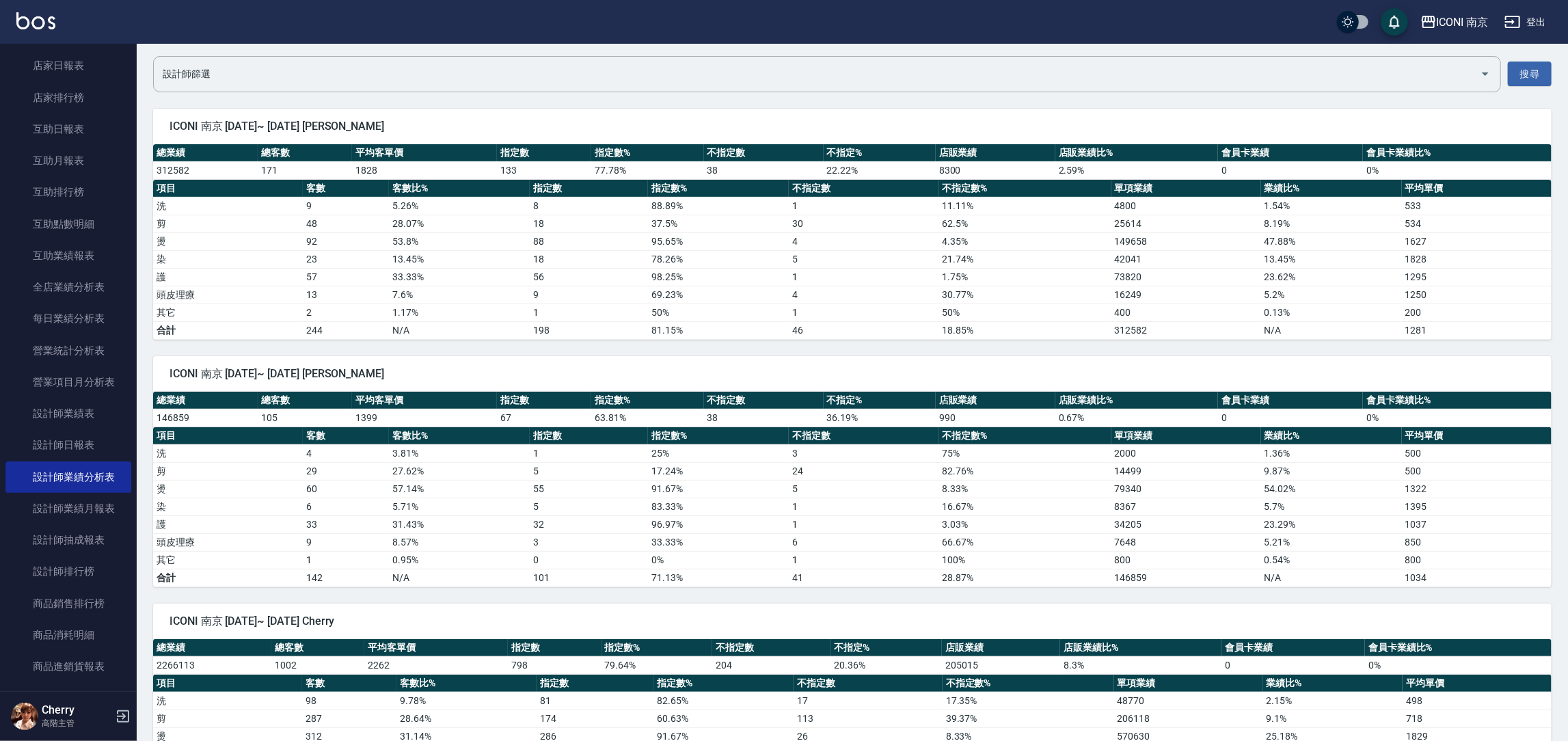
scroll to position [307, 0]
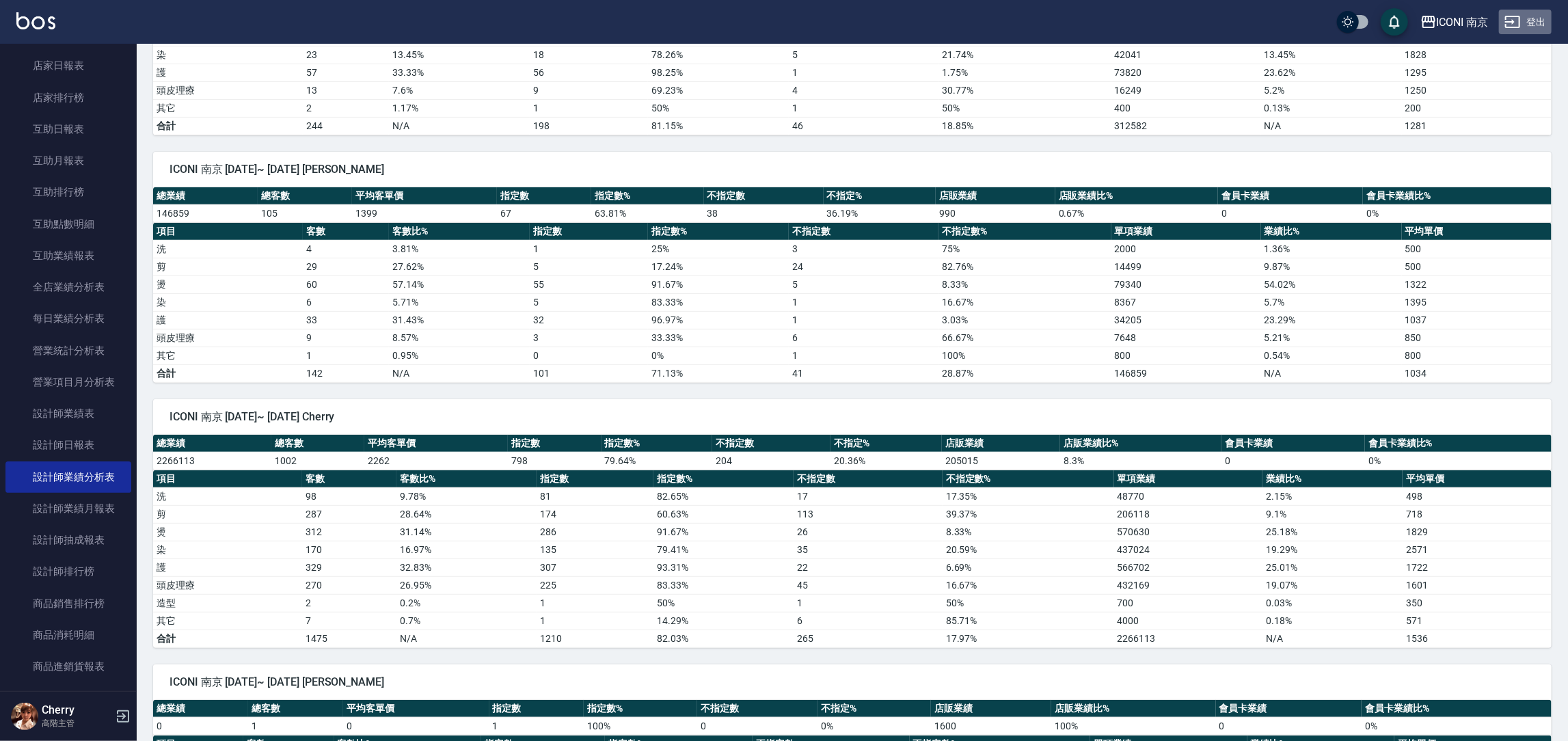
click at [1535, 20] on button "登出" at bounding box center [1525, 22] width 53 height 25
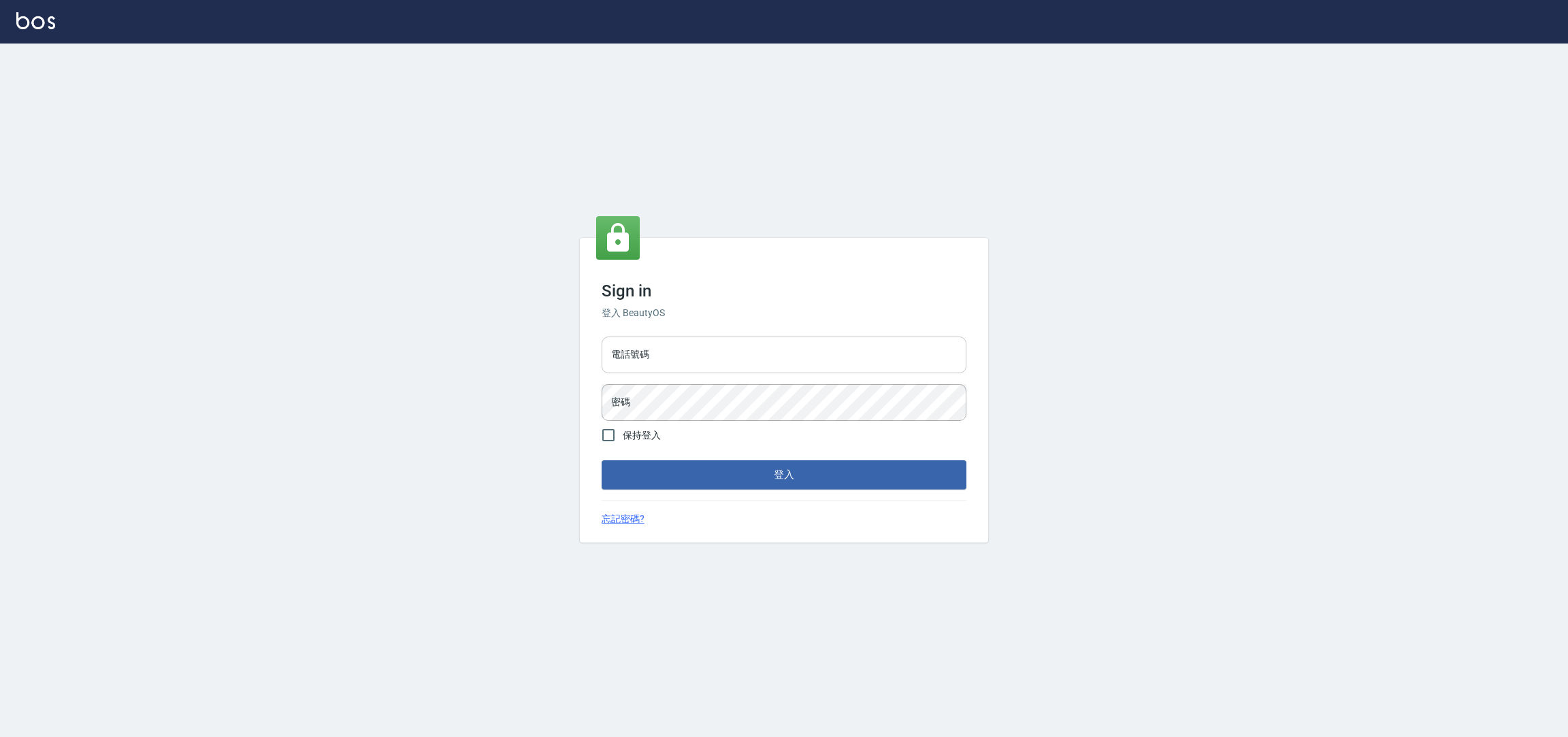
click at [819, 361] on input "電話號碼" at bounding box center [784, 355] width 364 height 37
type input "0225158181"
click at [602, 460] on button "登入" at bounding box center [784, 475] width 364 height 29
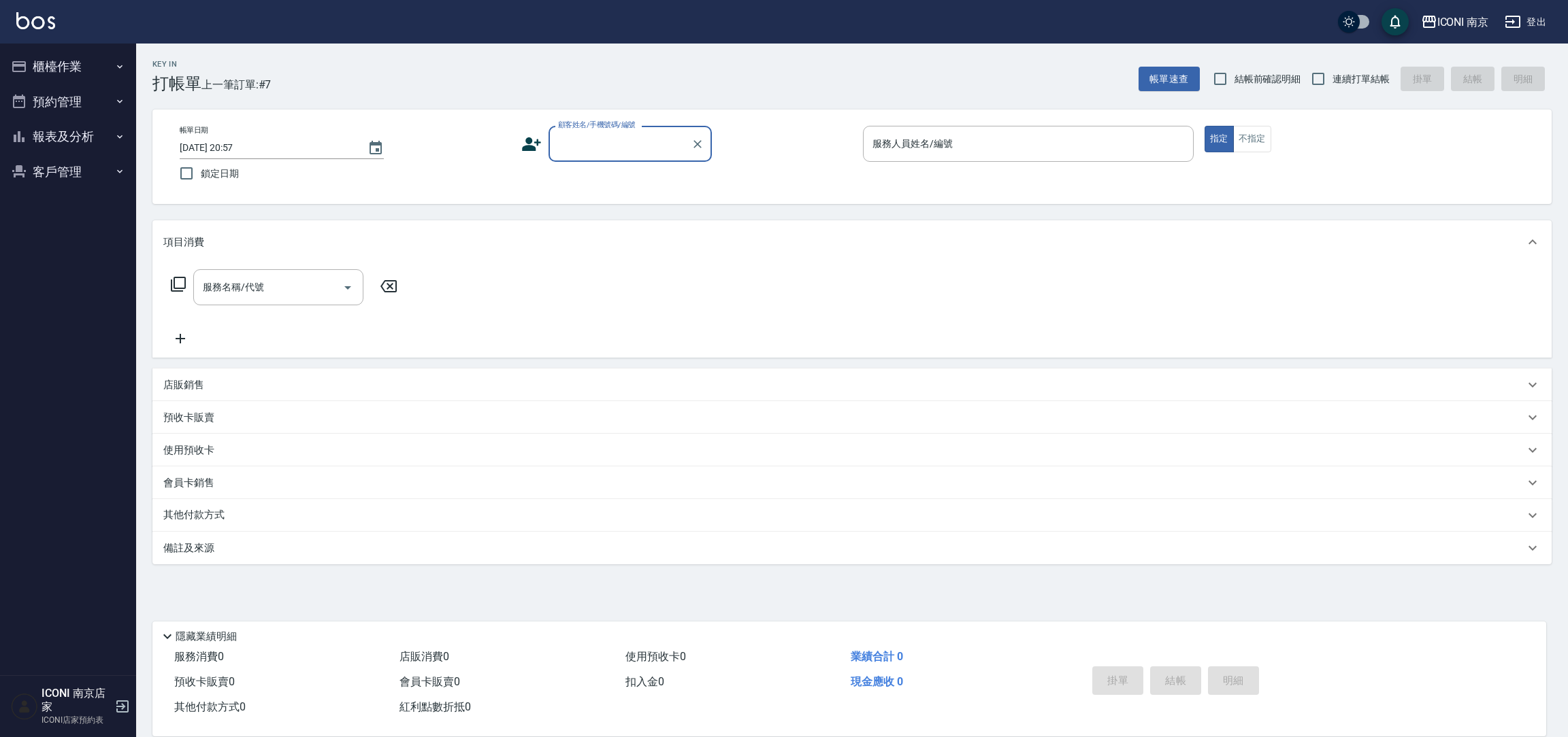
click at [82, 63] on button "櫃檯作業" at bounding box center [69, 66] width 126 height 35
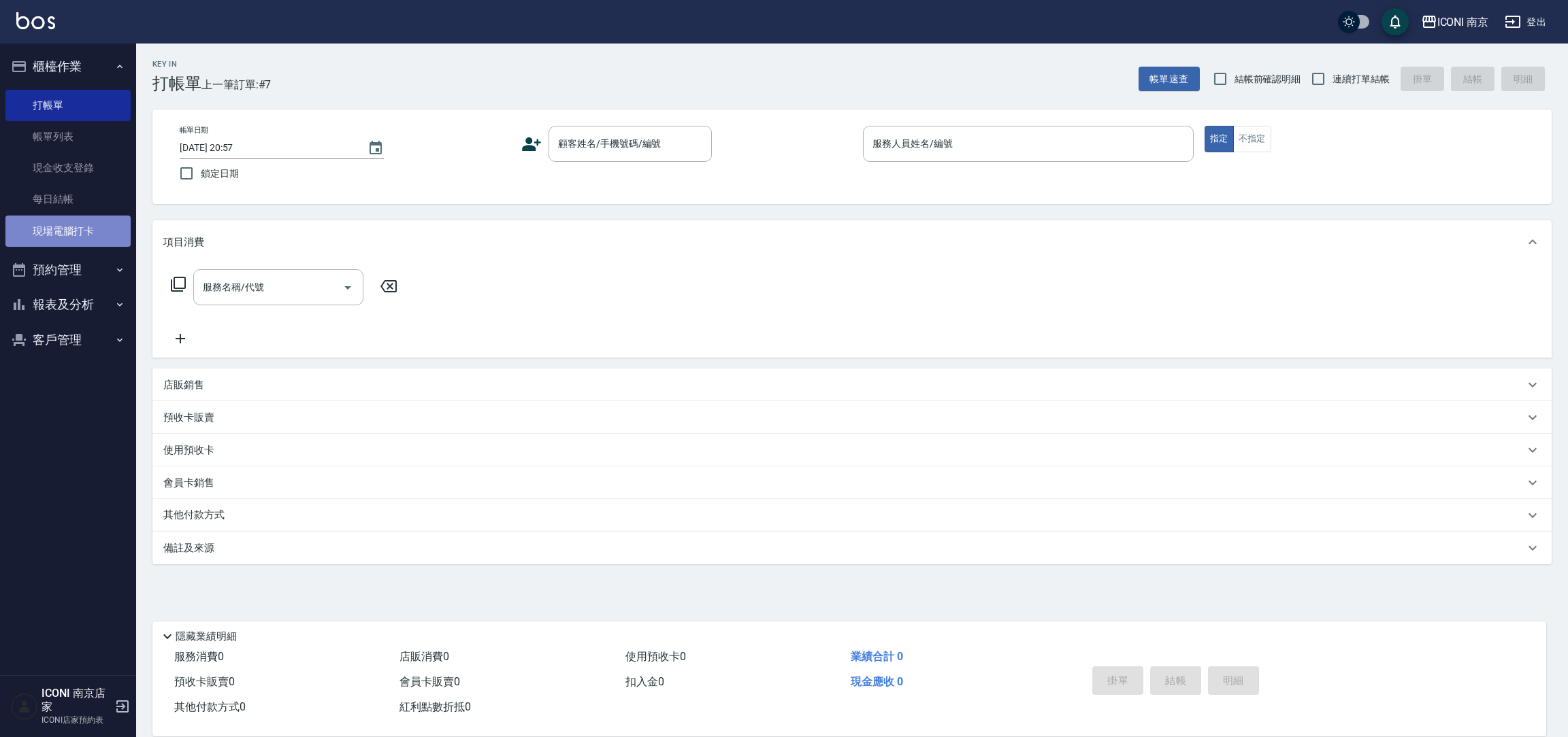
drag, startPoint x: 88, startPoint y: 224, endPoint x: 97, endPoint y: 228, distance: 9.8
click at [87, 223] on link "現場電腦打卡" at bounding box center [69, 231] width 126 height 31
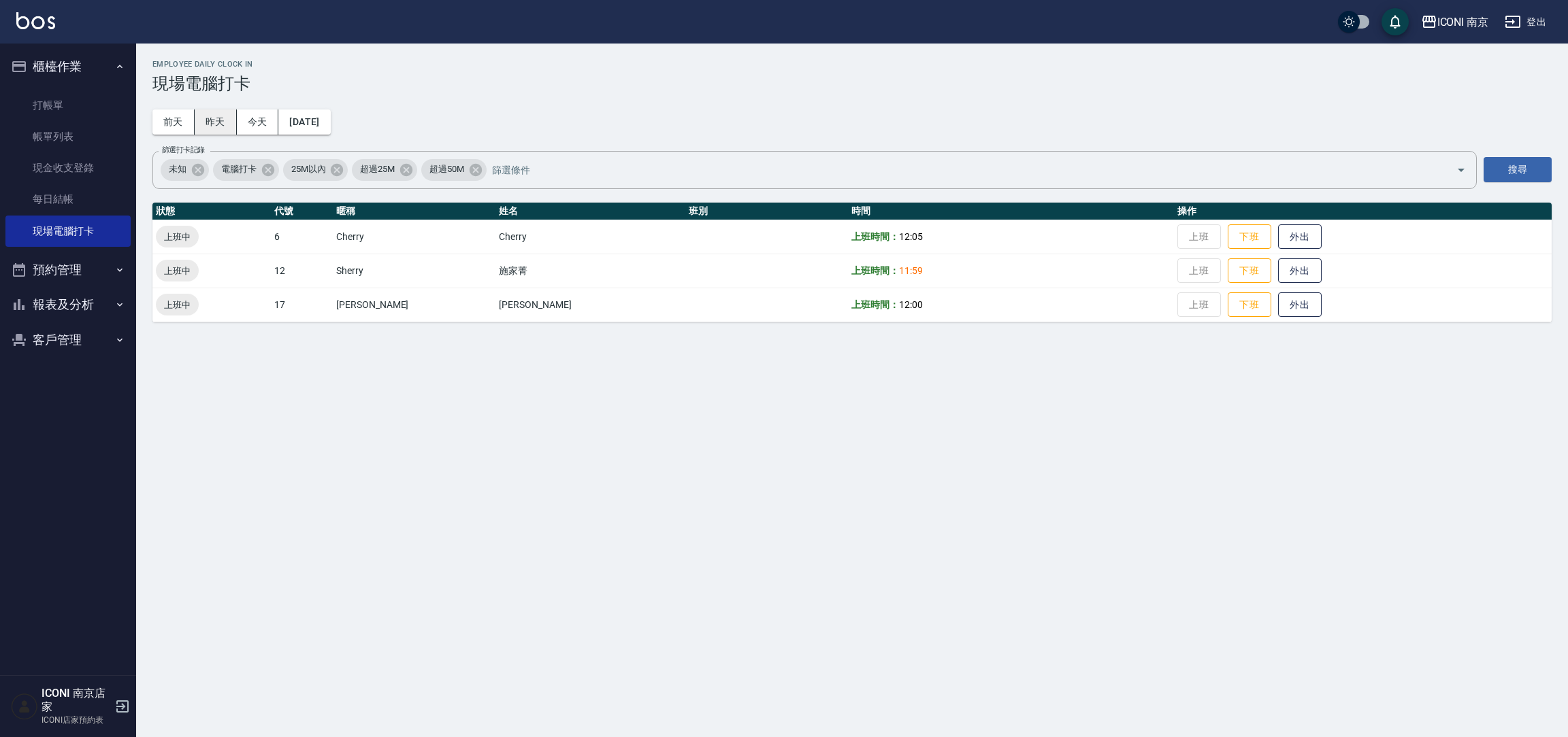
drag, startPoint x: 232, startPoint y: 123, endPoint x: 232, endPoint y: 130, distance: 7.0
click at [232, 121] on button "昨天" at bounding box center [216, 122] width 42 height 25
drag, startPoint x: 251, startPoint y: 121, endPoint x: 260, endPoint y: 102, distance: 21.0
click at [252, 115] on button "今天" at bounding box center [258, 122] width 42 height 25
click at [220, 126] on button "昨天" at bounding box center [216, 122] width 42 height 25
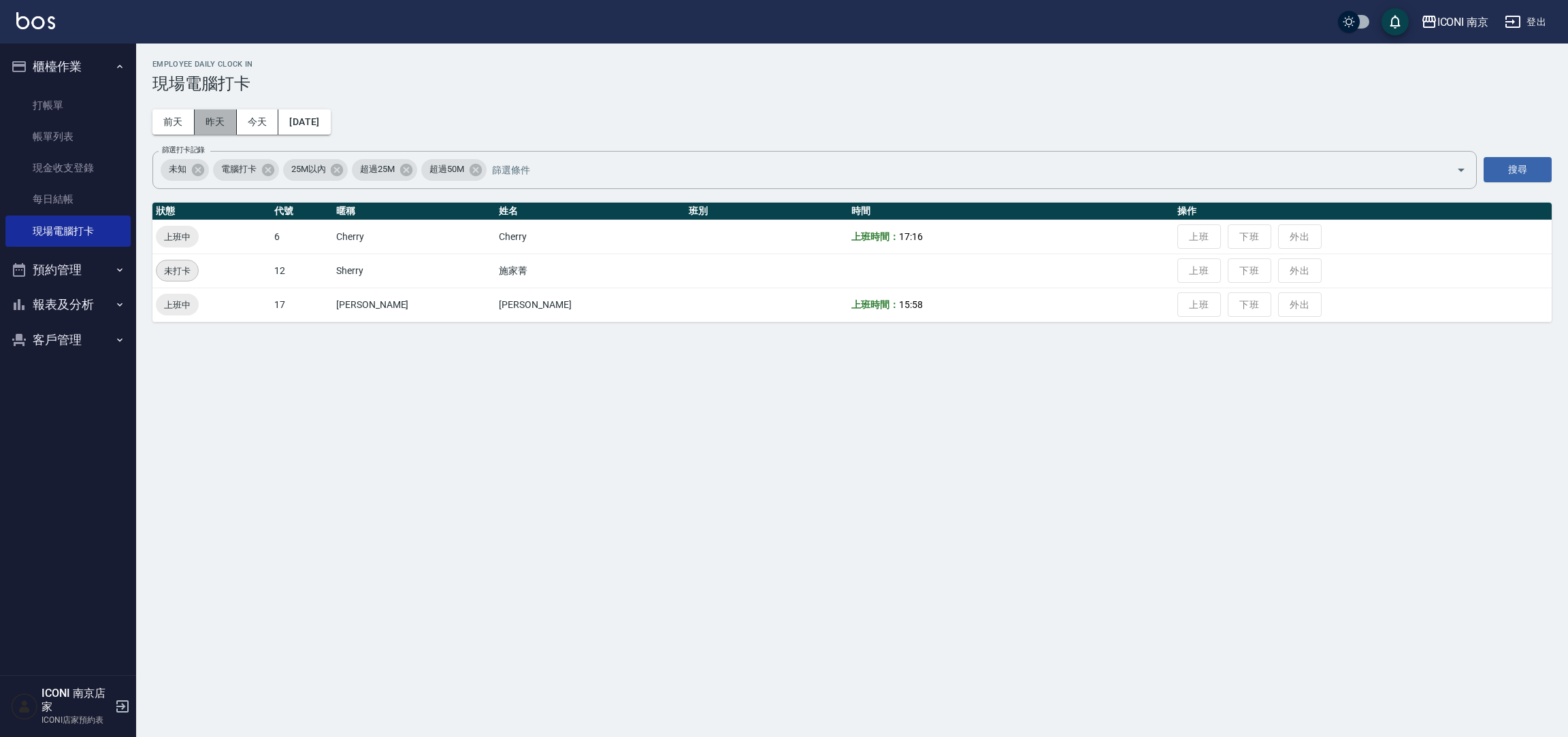
click at [210, 127] on button "昨天" at bounding box center [216, 122] width 42 height 25
click at [210, 128] on button "昨天" at bounding box center [216, 122] width 42 height 25
click at [158, 120] on button "前天" at bounding box center [173, 122] width 42 height 25
click at [292, 122] on button "[DATE]" at bounding box center [305, 122] width 52 height 25
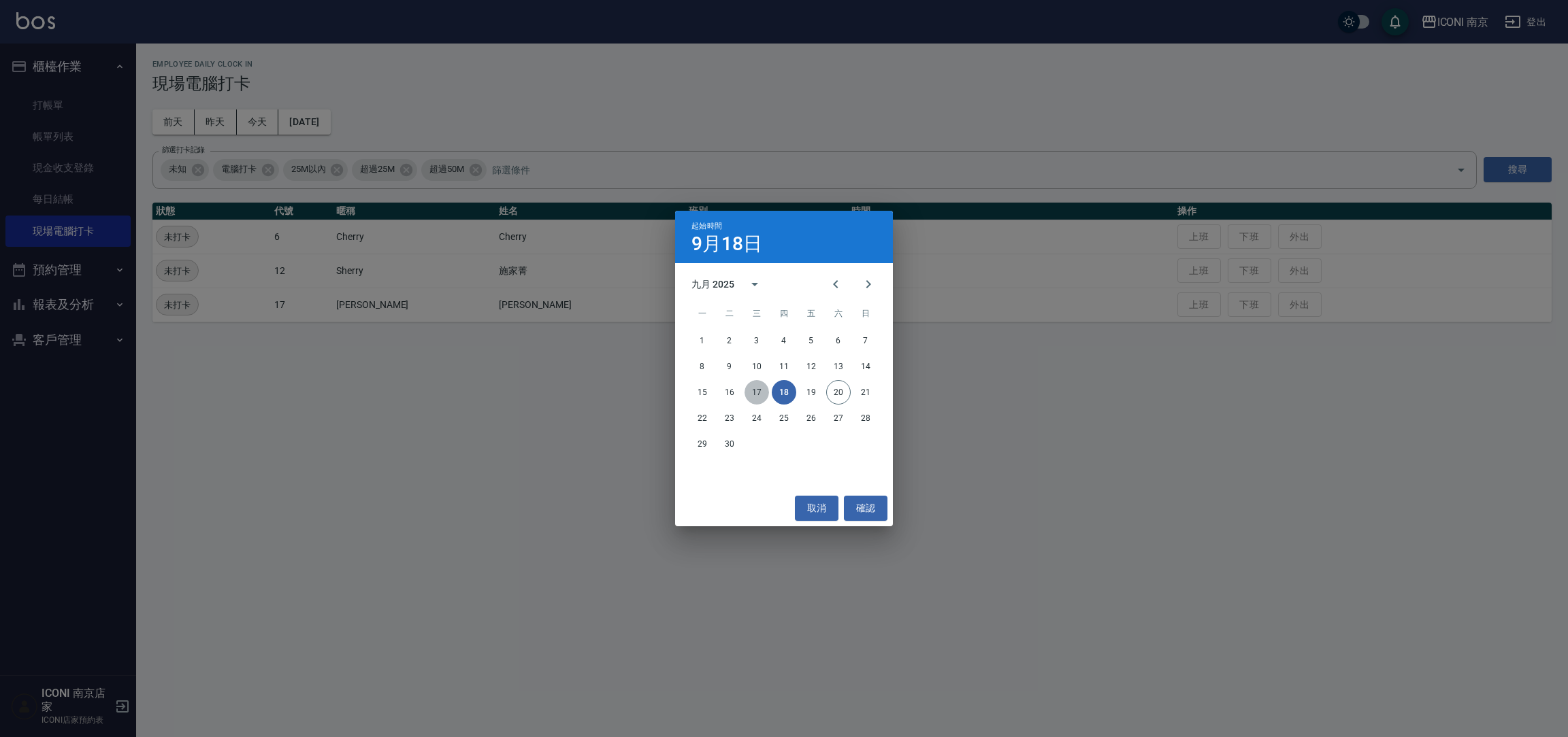
click at [752, 392] on button "17" at bounding box center [757, 392] width 25 height 25
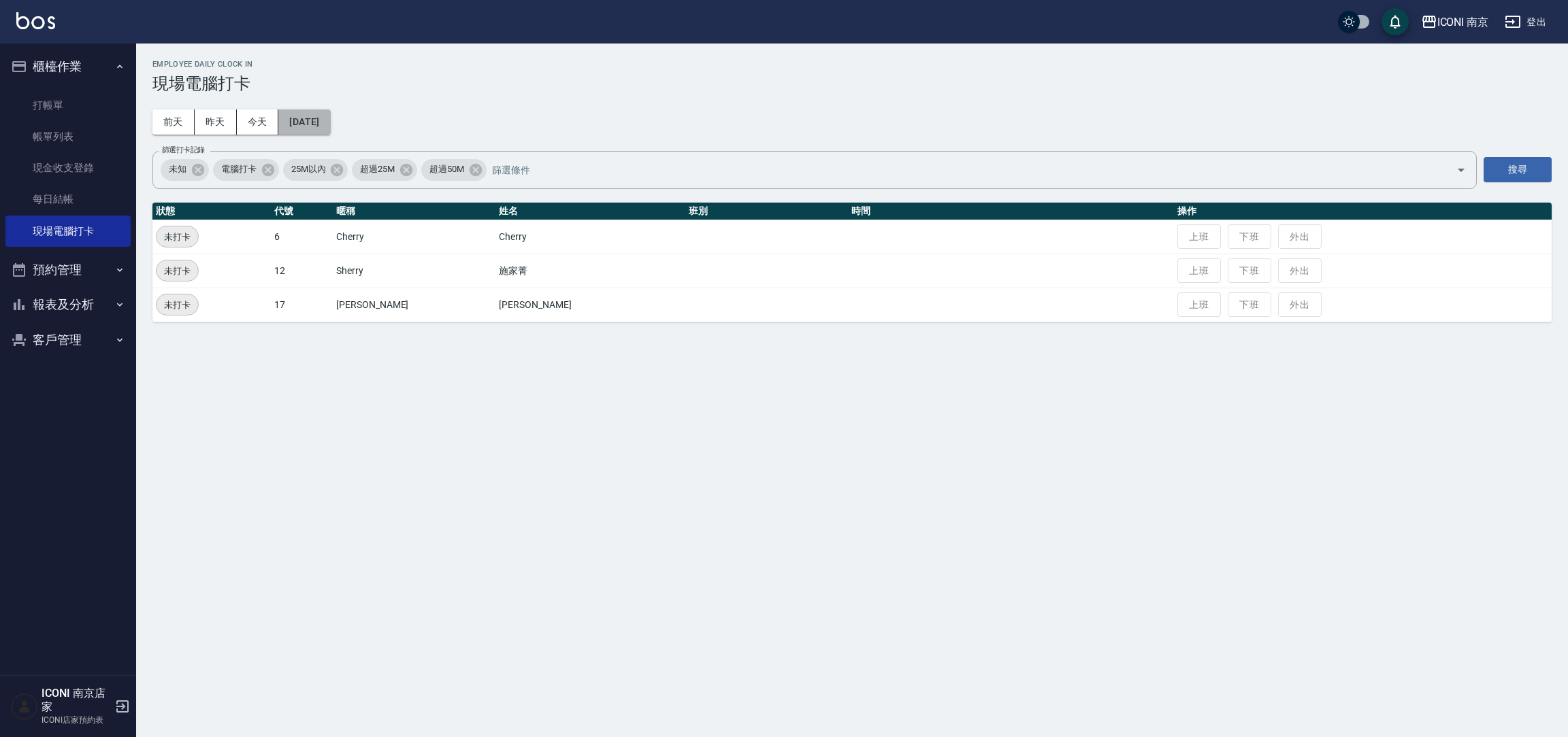
click at [315, 115] on button "[DATE]" at bounding box center [305, 122] width 52 height 25
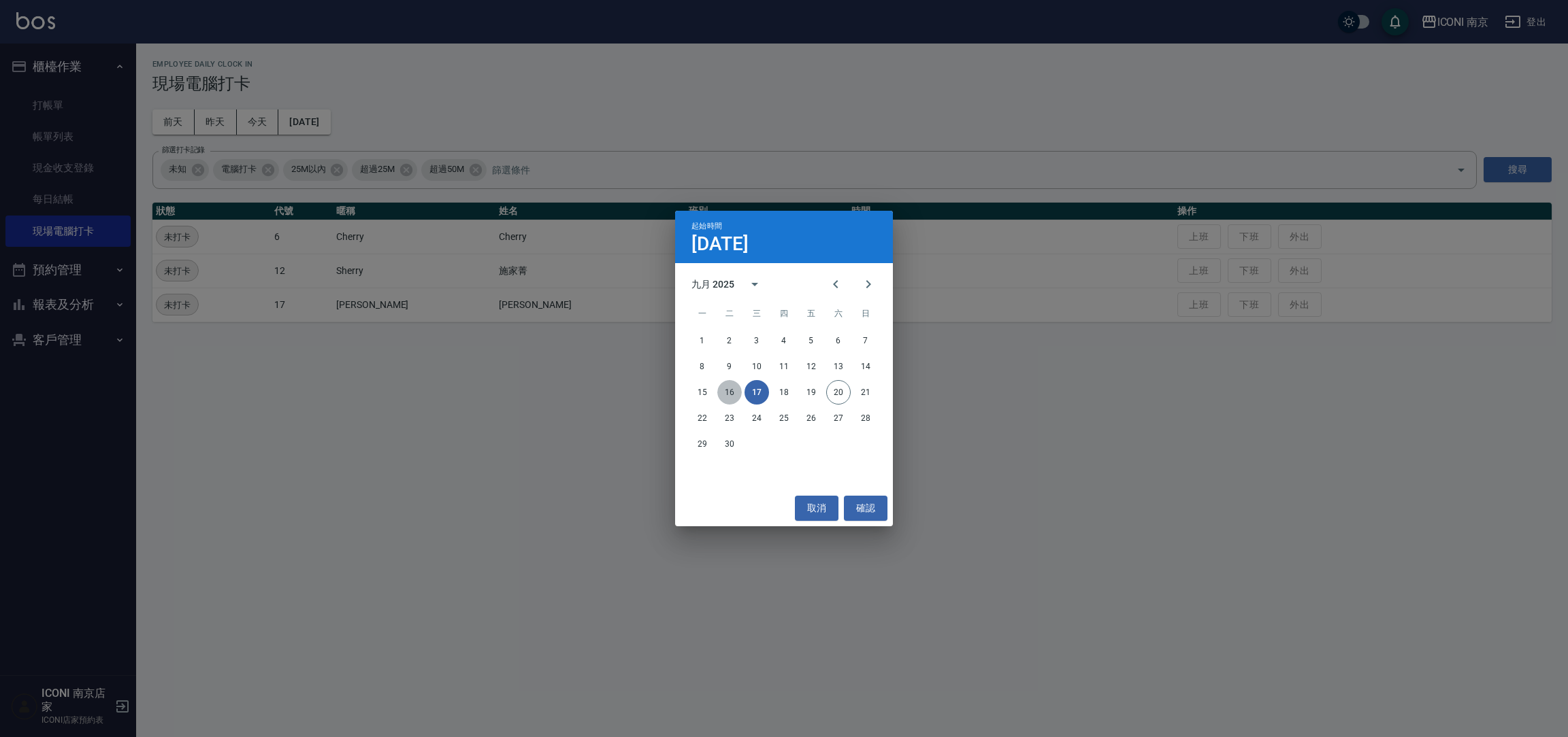
click at [717, 390] on button "16" at bounding box center [730, 392] width 25 height 25
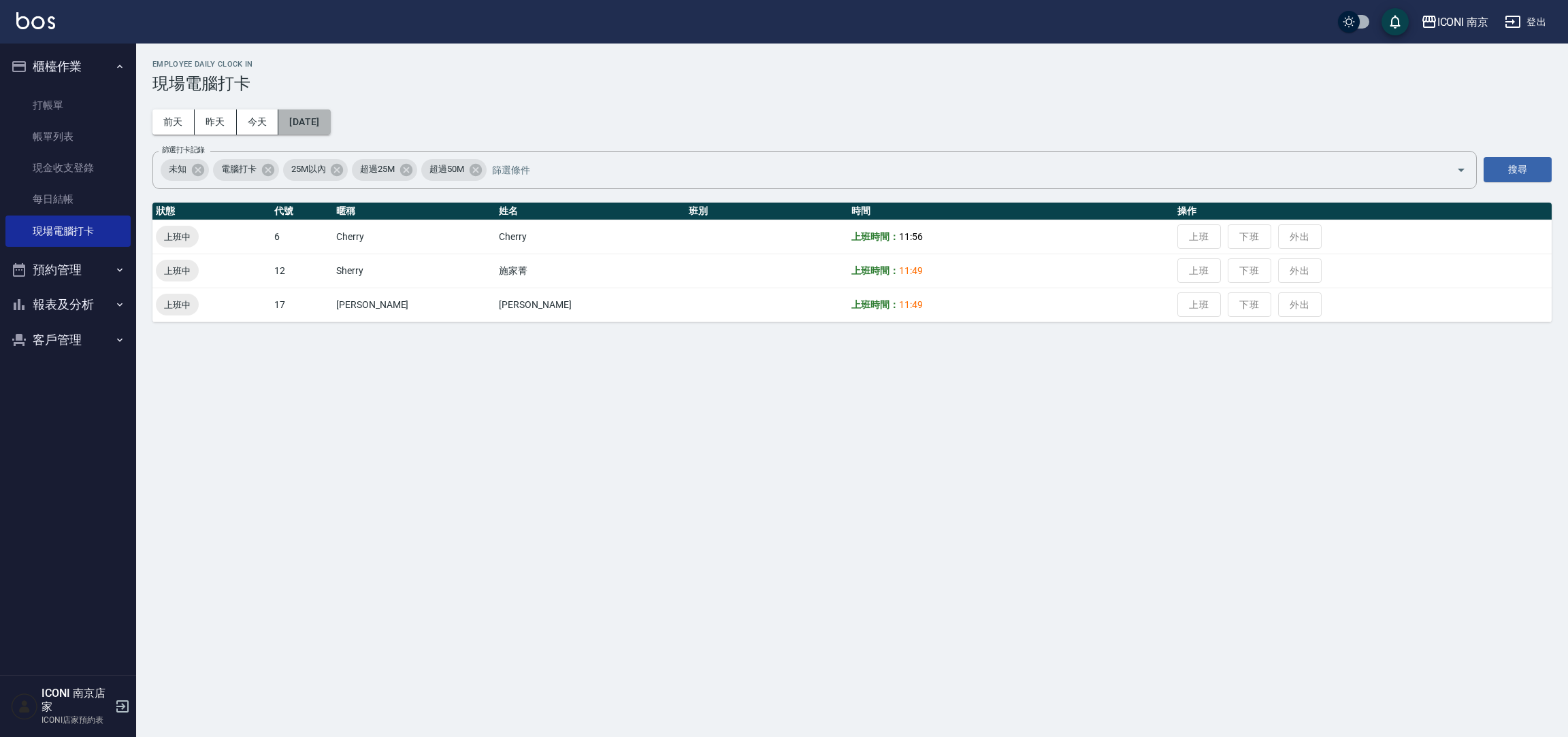
click at [330, 125] on button "[DATE]" at bounding box center [305, 122] width 52 height 25
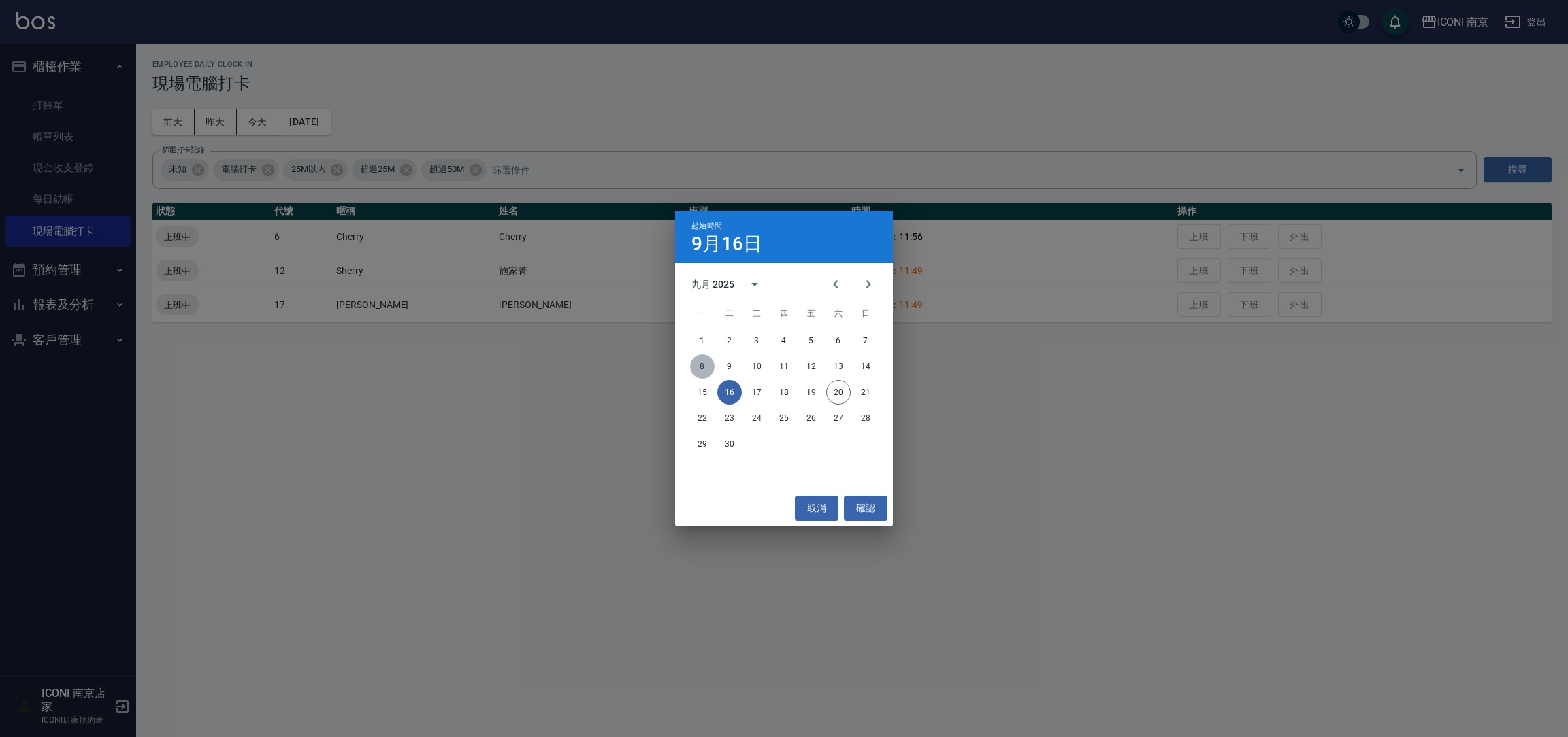
click at [696, 376] on button "8" at bounding box center [702, 366] width 25 height 25
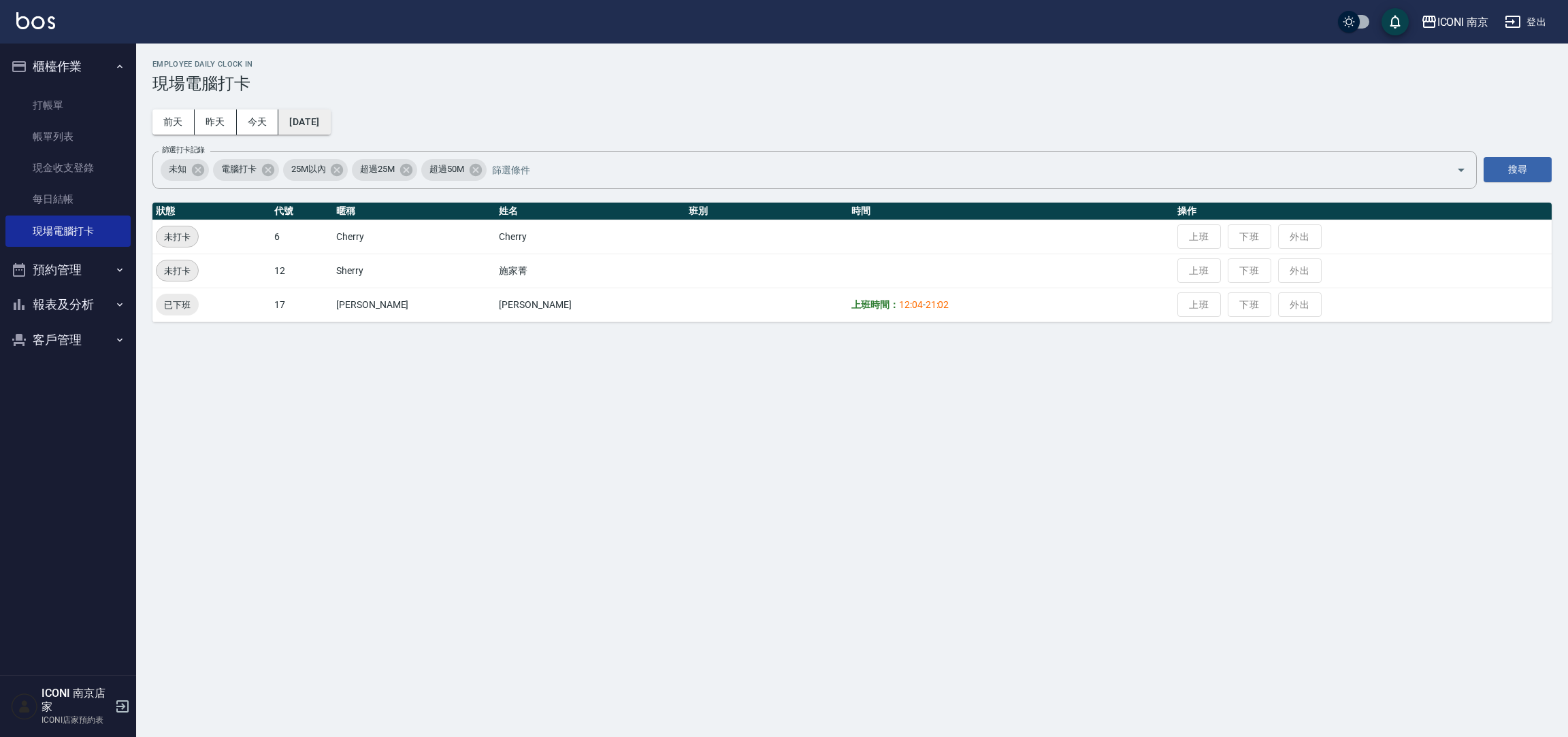
drag, startPoint x: 325, startPoint y: 138, endPoint x: 328, endPoint y: 130, distance: 8.5
click at [326, 138] on div "Employee Daily Clock In 現場電腦打卡 [DATE] [DATE] [DATE] [DATE] 篩選打卡記錄 未知 電腦打卡 25M以內…" at bounding box center [852, 190] width 1432 height 295
click at [328, 125] on button "[DATE]" at bounding box center [305, 122] width 52 height 25
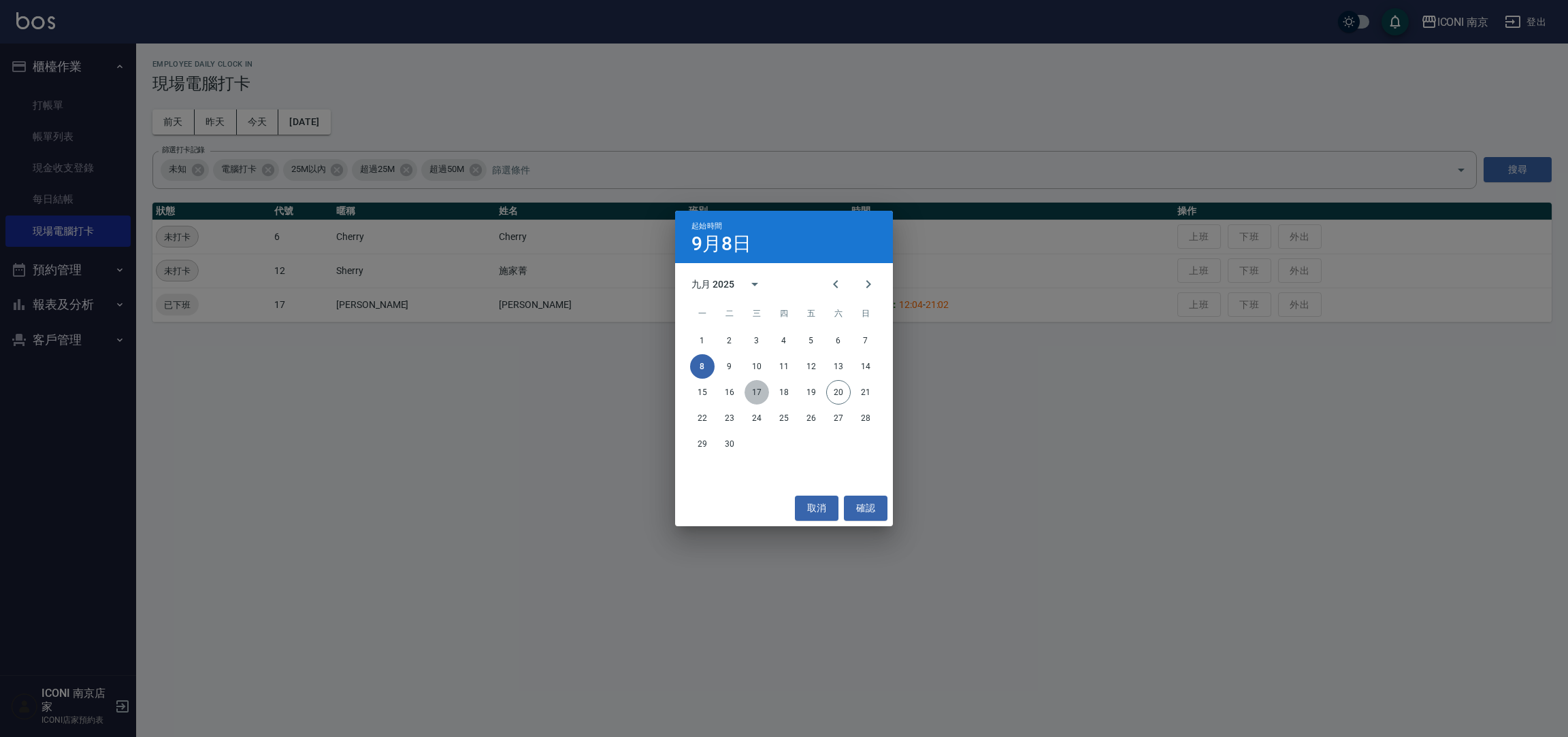
click at [756, 383] on button "17" at bounding box center [757, 392] width 25 height 25
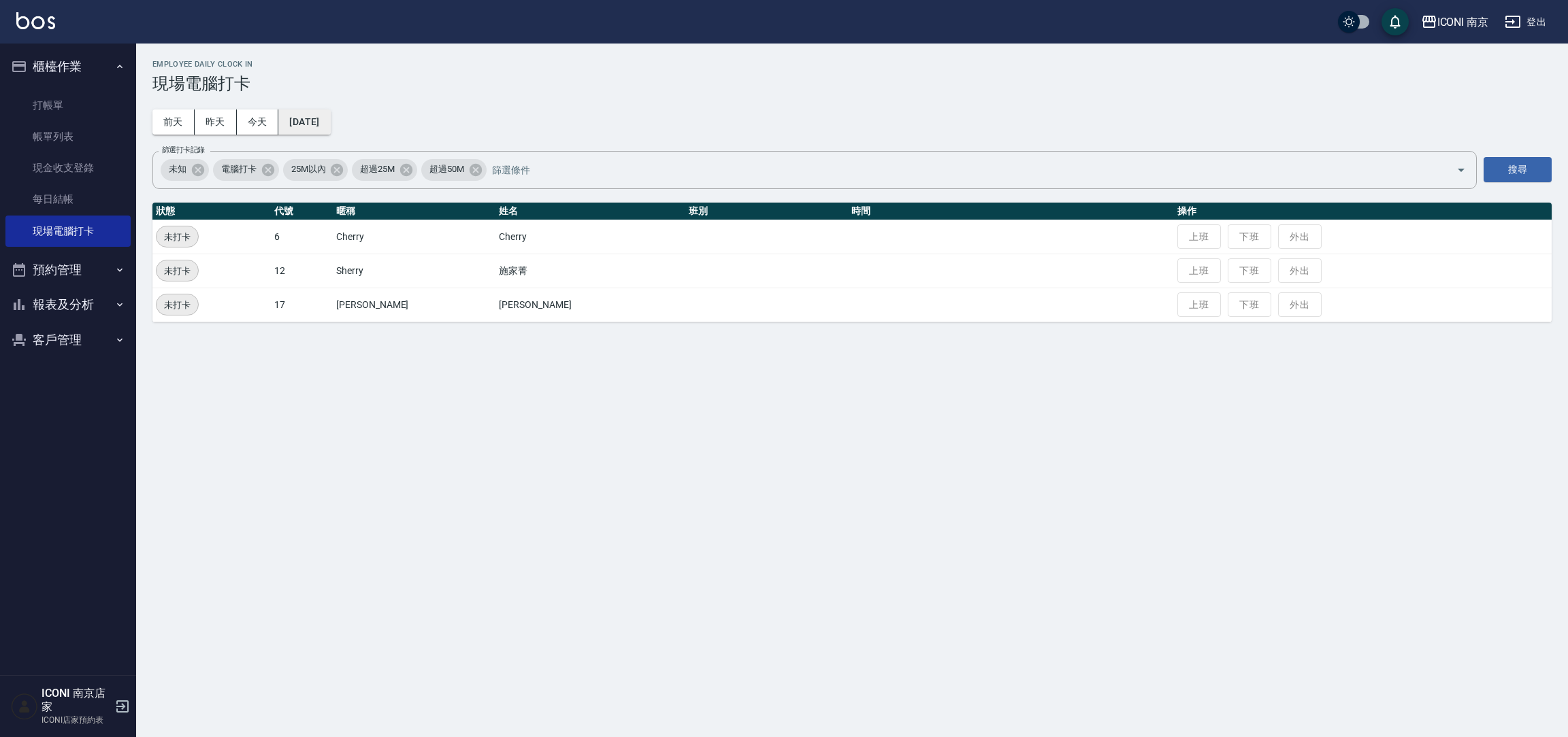
click at [303, 123] on button "[DATE]" at bounding box center [305, 122] width 52 height 25
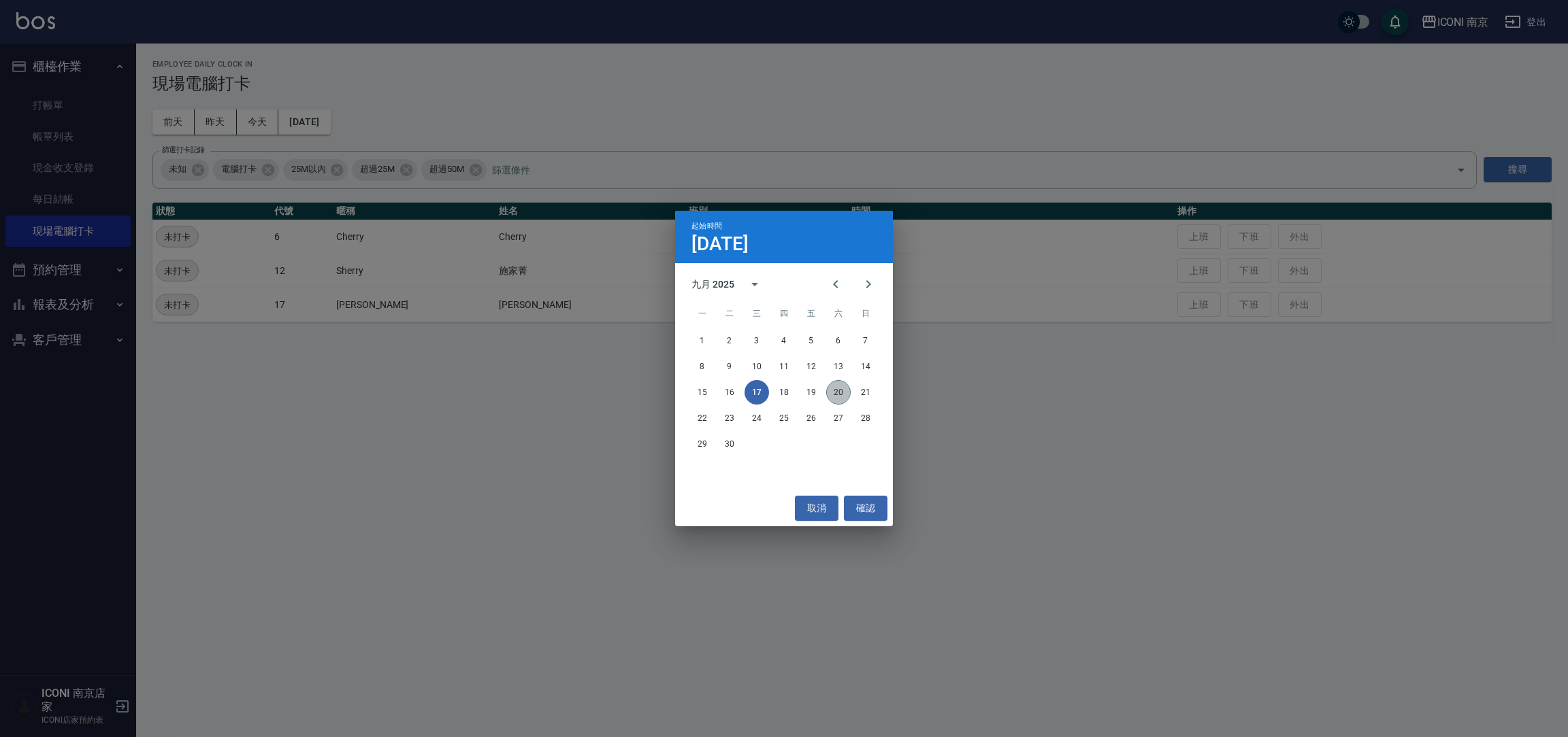
click at [838, 384] on button "20" at bounding box center [838, 392] width 25 height 25
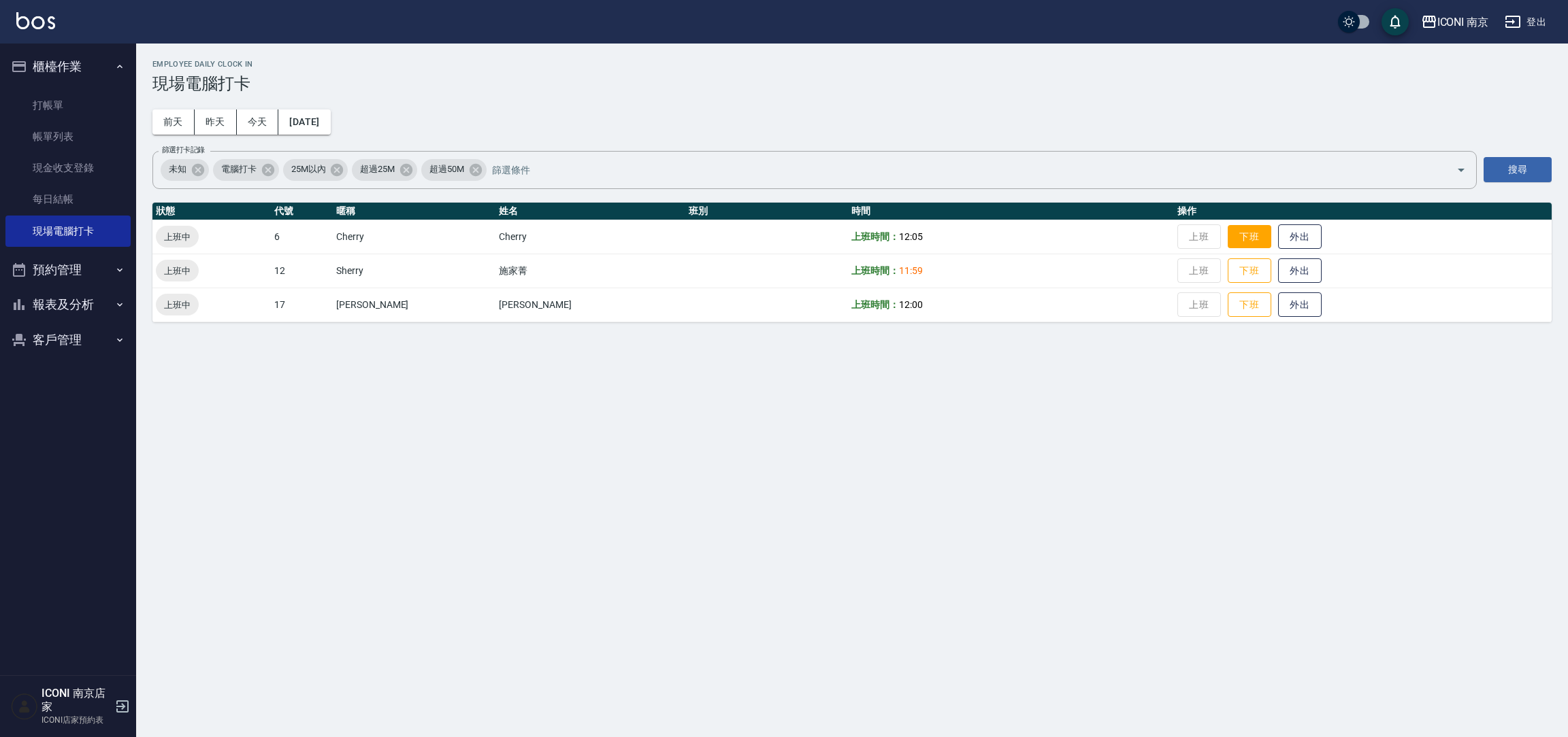
click at [1227, 245] on button "下班" at bounding box center [1249, 237] width 43 height 24
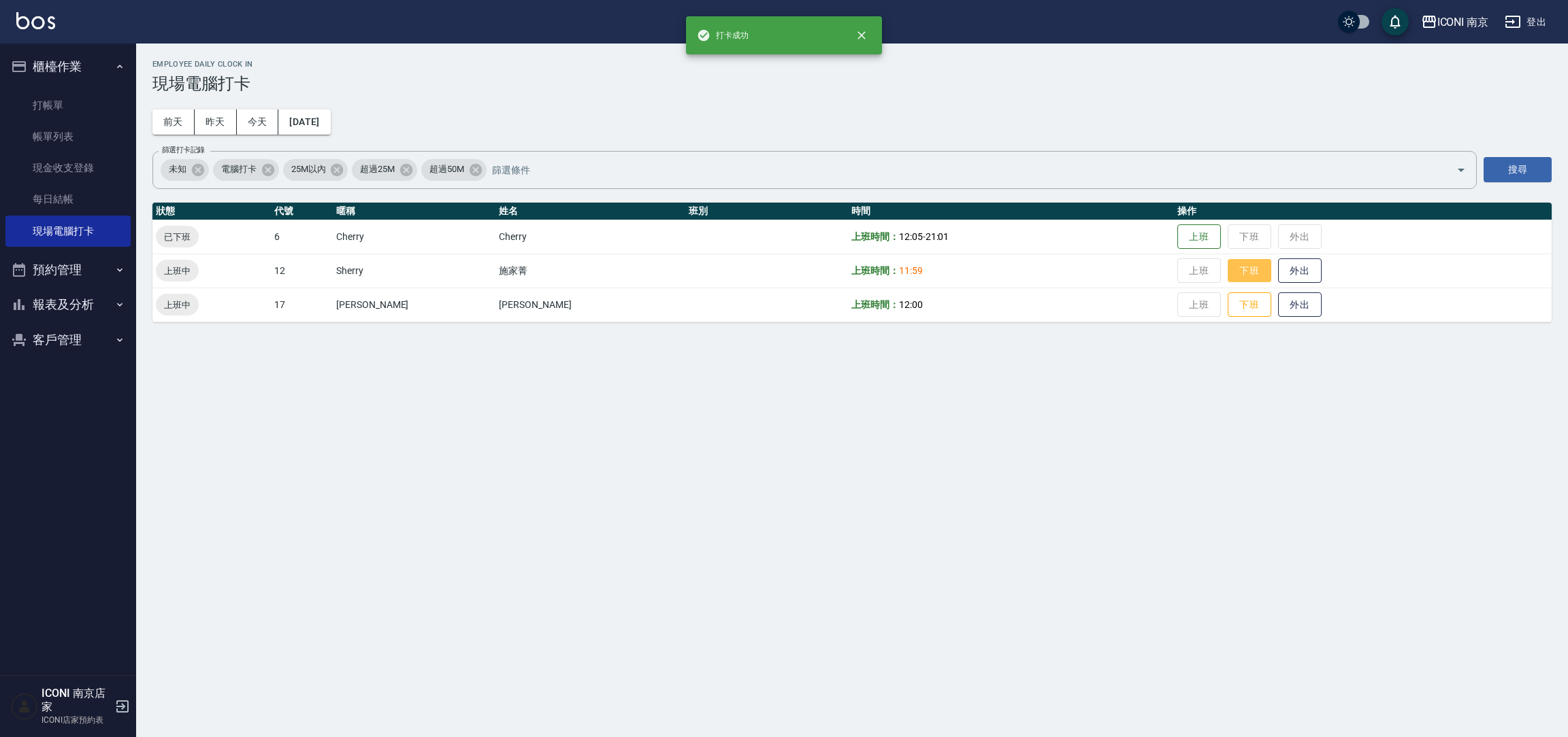
click at [1227, 264] on button "下班" at bounding box center [1249, 270] width 43 height 24
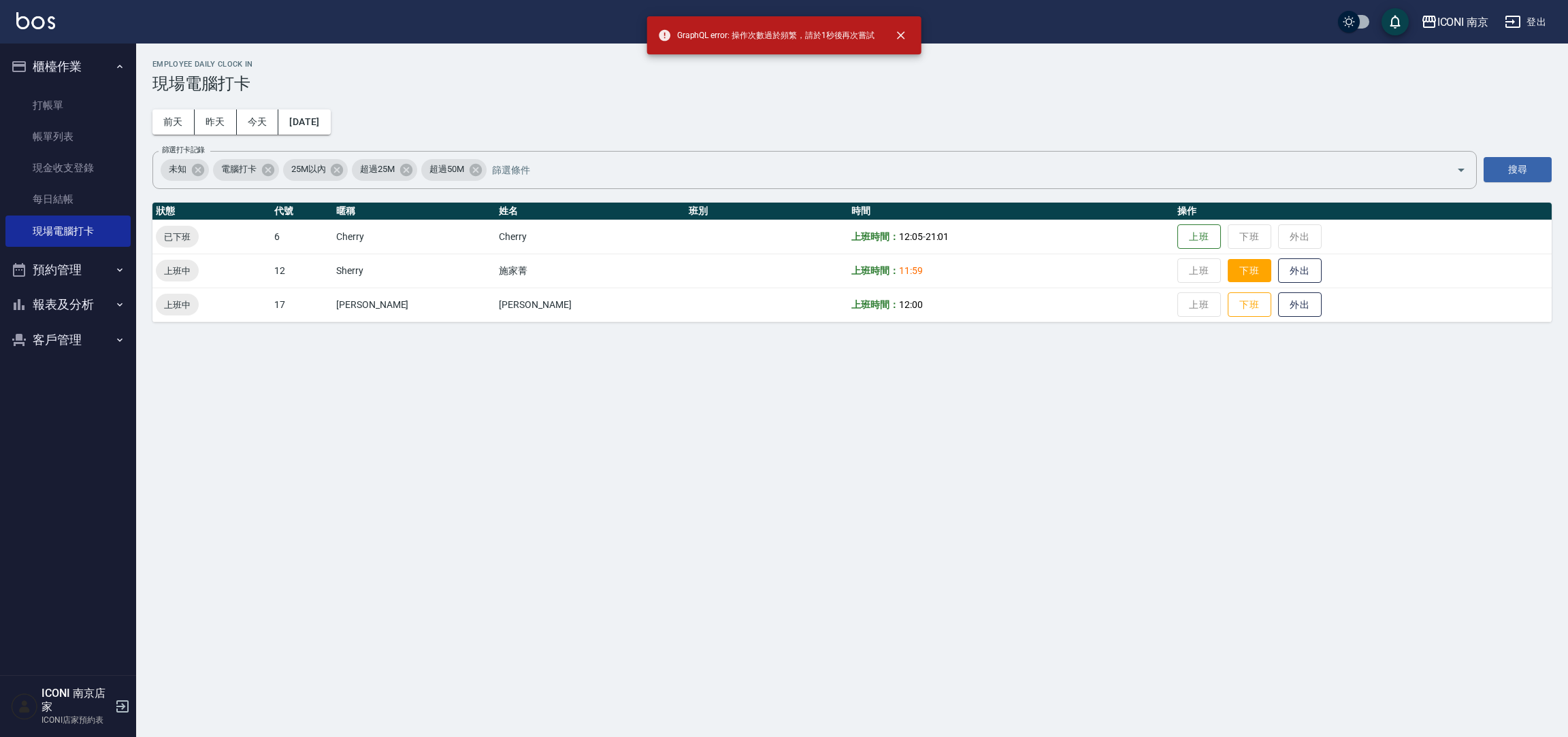
click at [1227, 276] on button "下班" at bounding box center [1249, 270] width 43 height 24
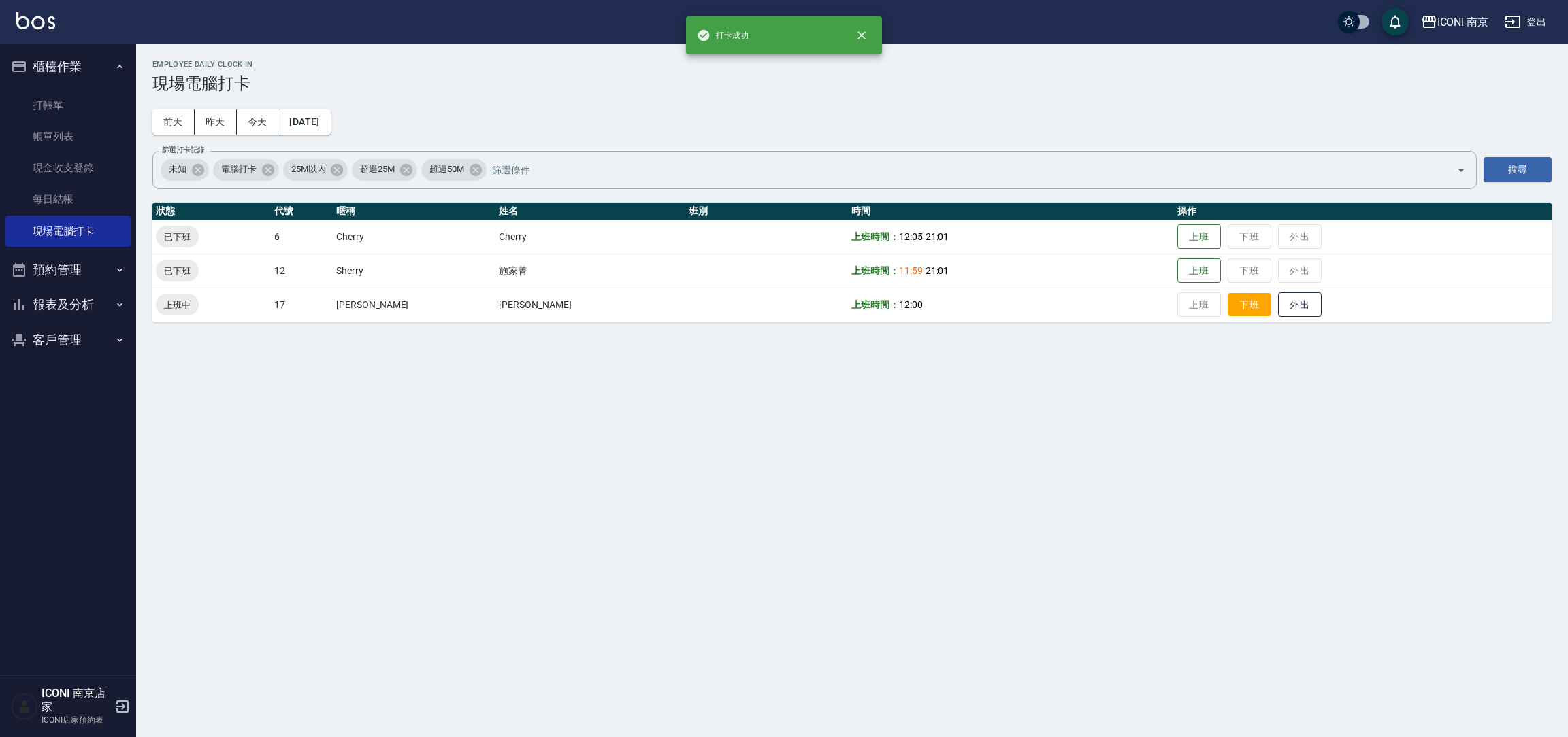
click at [1227, 306] on button "下班" at bounding box center [1249, 304] width 43 height 24
click at [1227, 311] on button "下班" at bounding box center [1249, 304] width 43 height 24
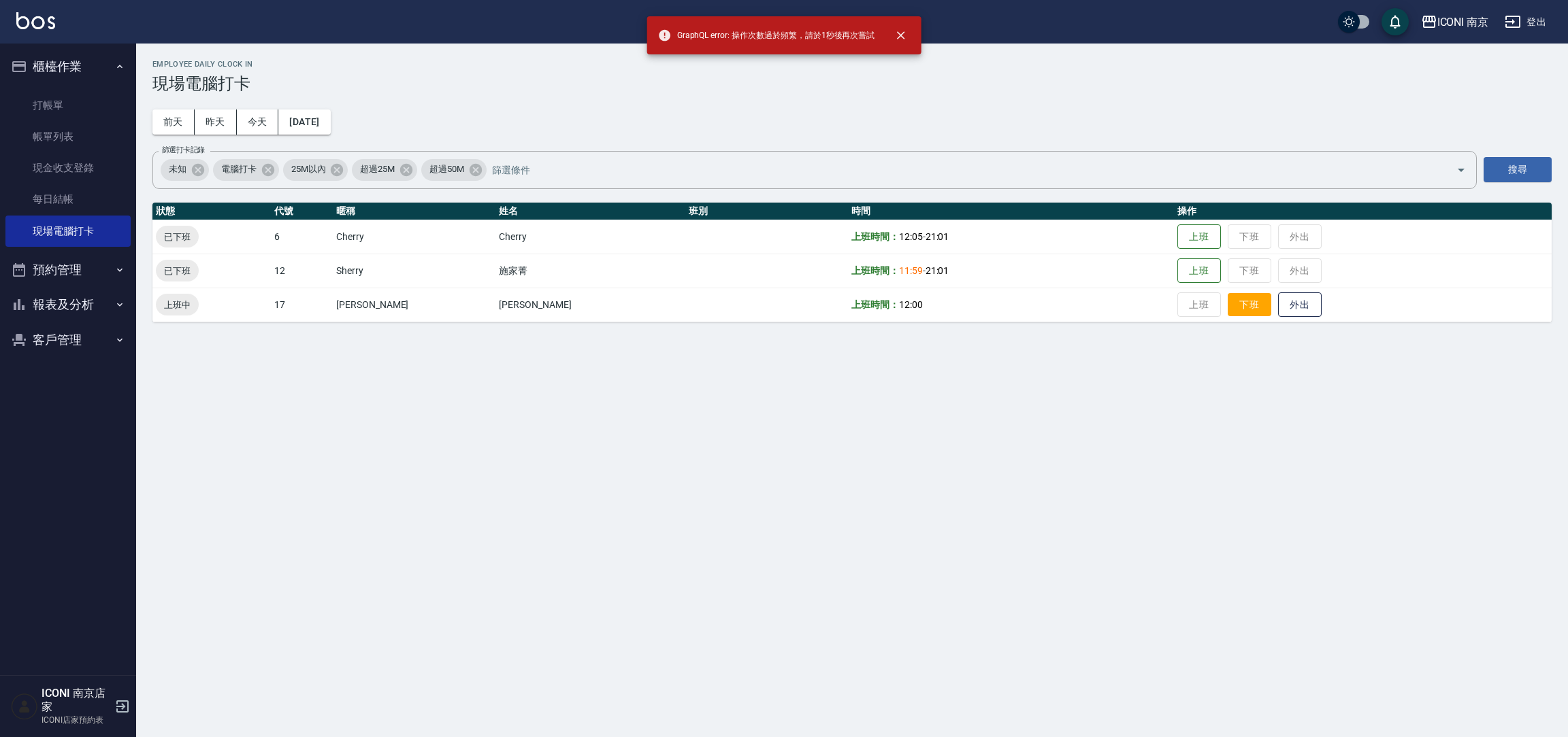
click at [1227, 305] on button "下班" at bounding box center [1249, 304] width 43 height 24
drag, startPoint x: 1199, startPoint y: 303, endPoint x: 1193, endPoint y: 309, distance: 8.5
click at [1227, 303] on button "下班" at bounding box center [1249, 305] width 43 height 25
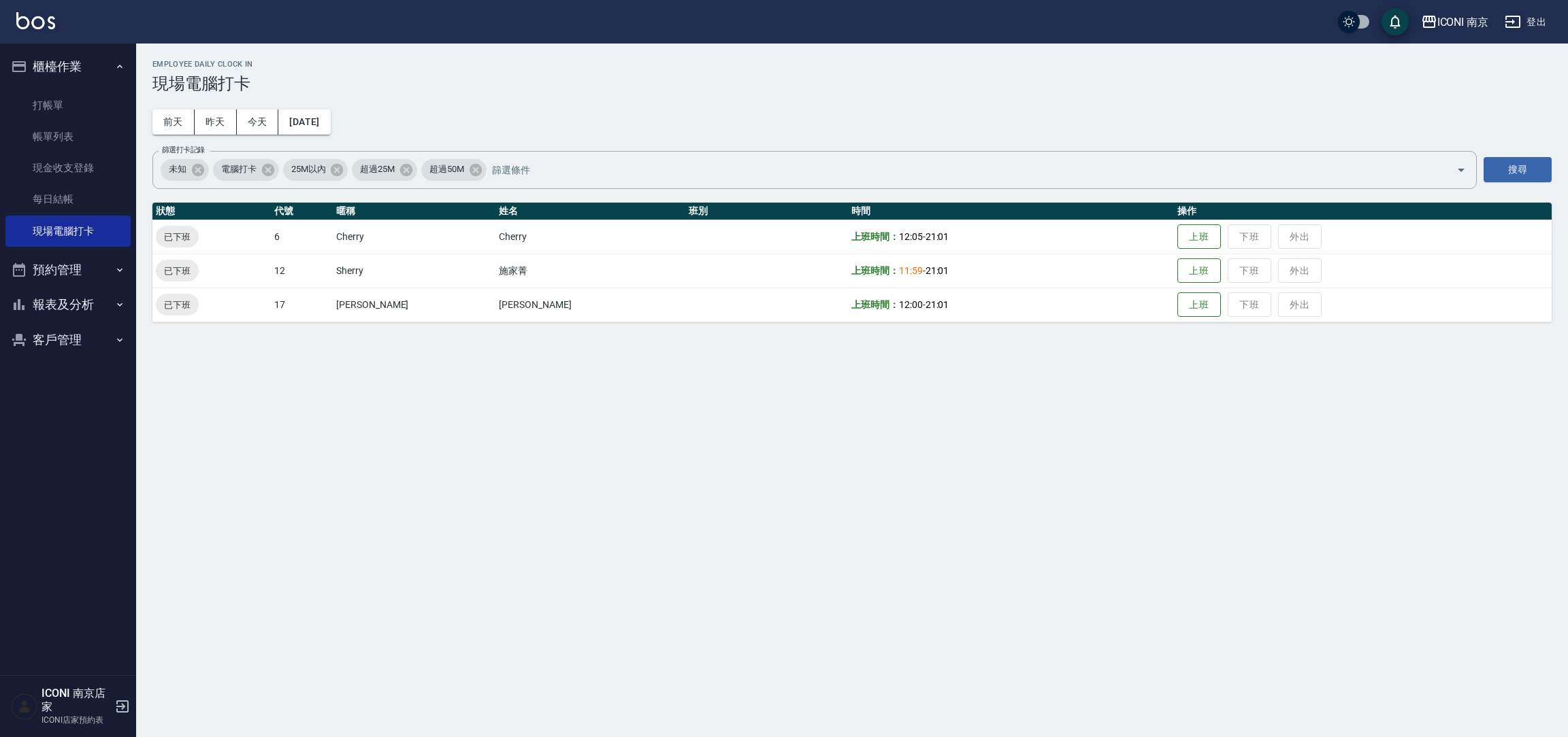
click at [1297, 445] on div "Employee Daily Clock In 現場電腦打卡 [DATE] [DATE] [DATE] [DATE] 篩選打卡記錄 未知 電腦打卡 25M以內…" at bounding box center [784, 368] width 1568 height 737
click at [78, 113] on link "打帳單" at bounding box center [69, 105] width 126 height 31
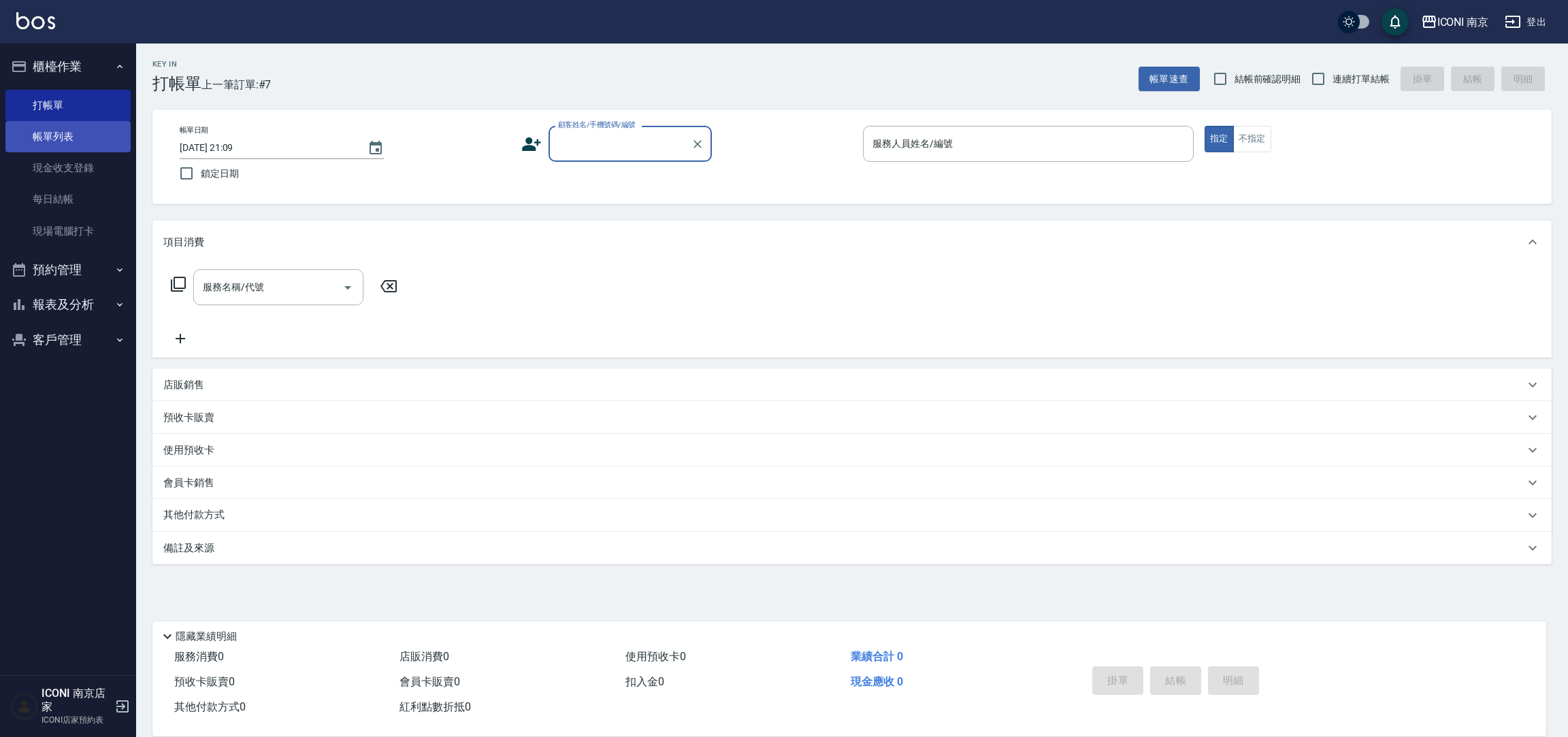
click at [76, 143] on link "帳單列表" at bounding box center [69, 136] width 126 height 31
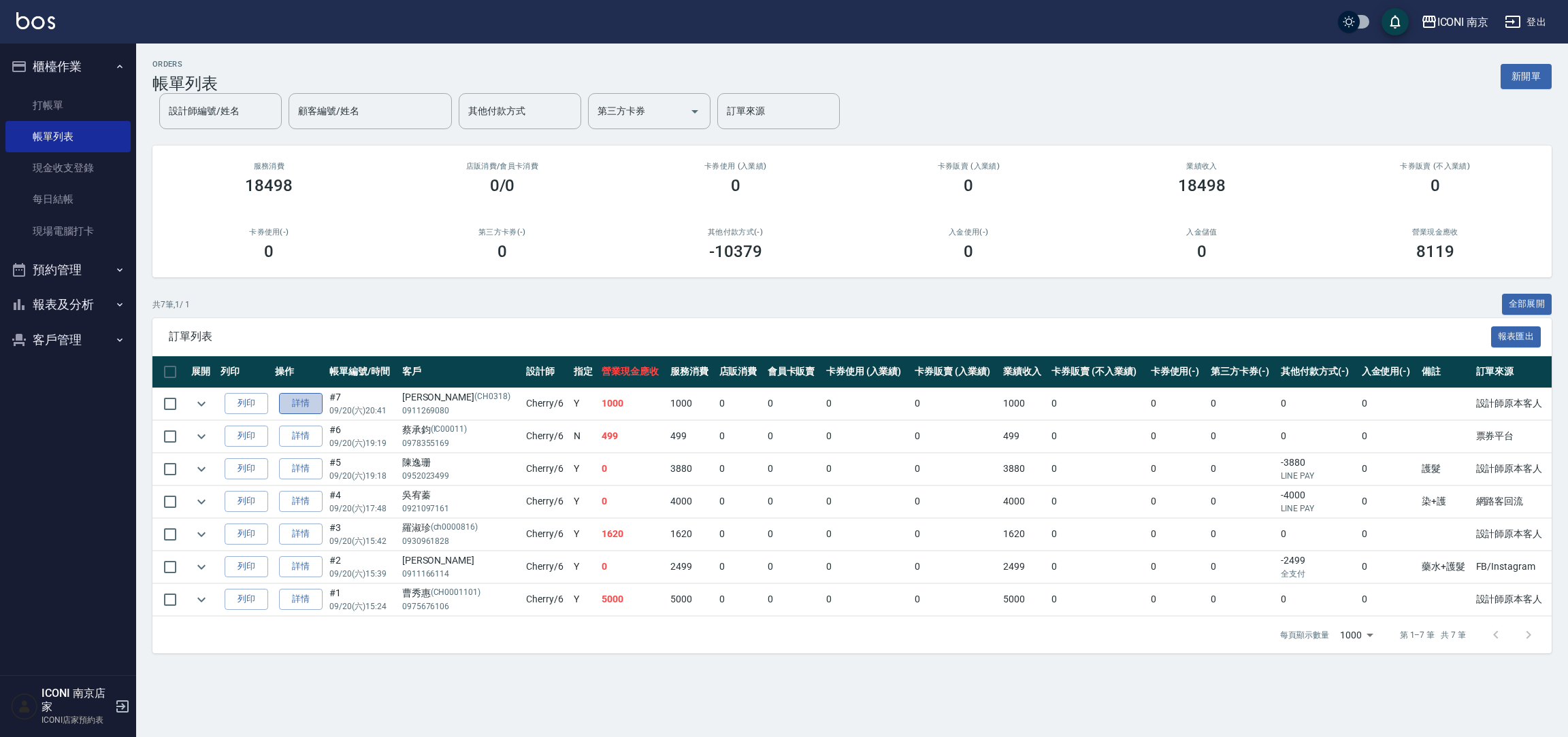
click at [313, 407] on link "詳情" at bounding box center [301, 403] width 43 height 21
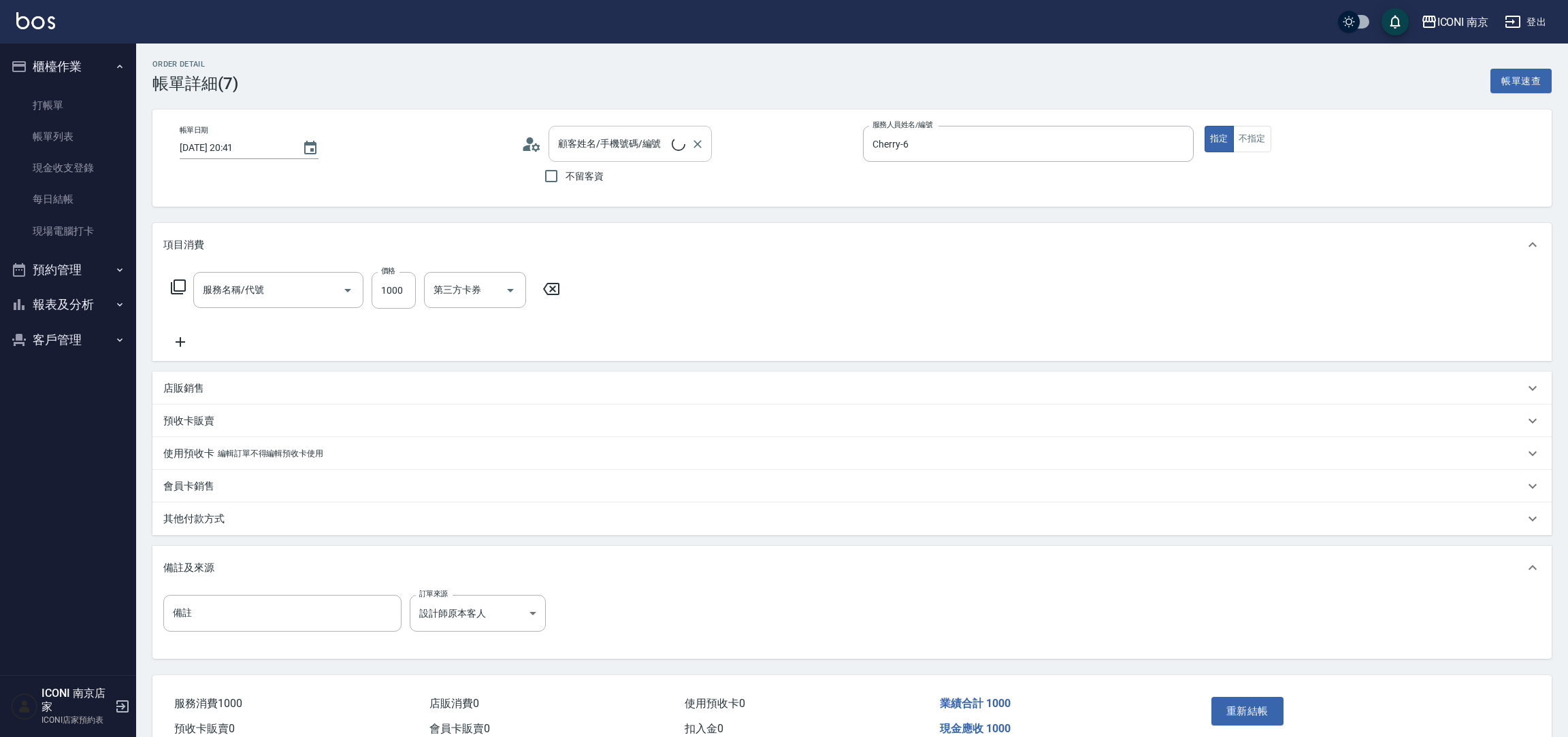
type input "[DATE] 20:41"
type input "Cherry-6"
type input "設計師原本客人"
type input "[PERSON_NAME]/0911269080/CH0318"
type input "指定洗+剪髮850(308)"
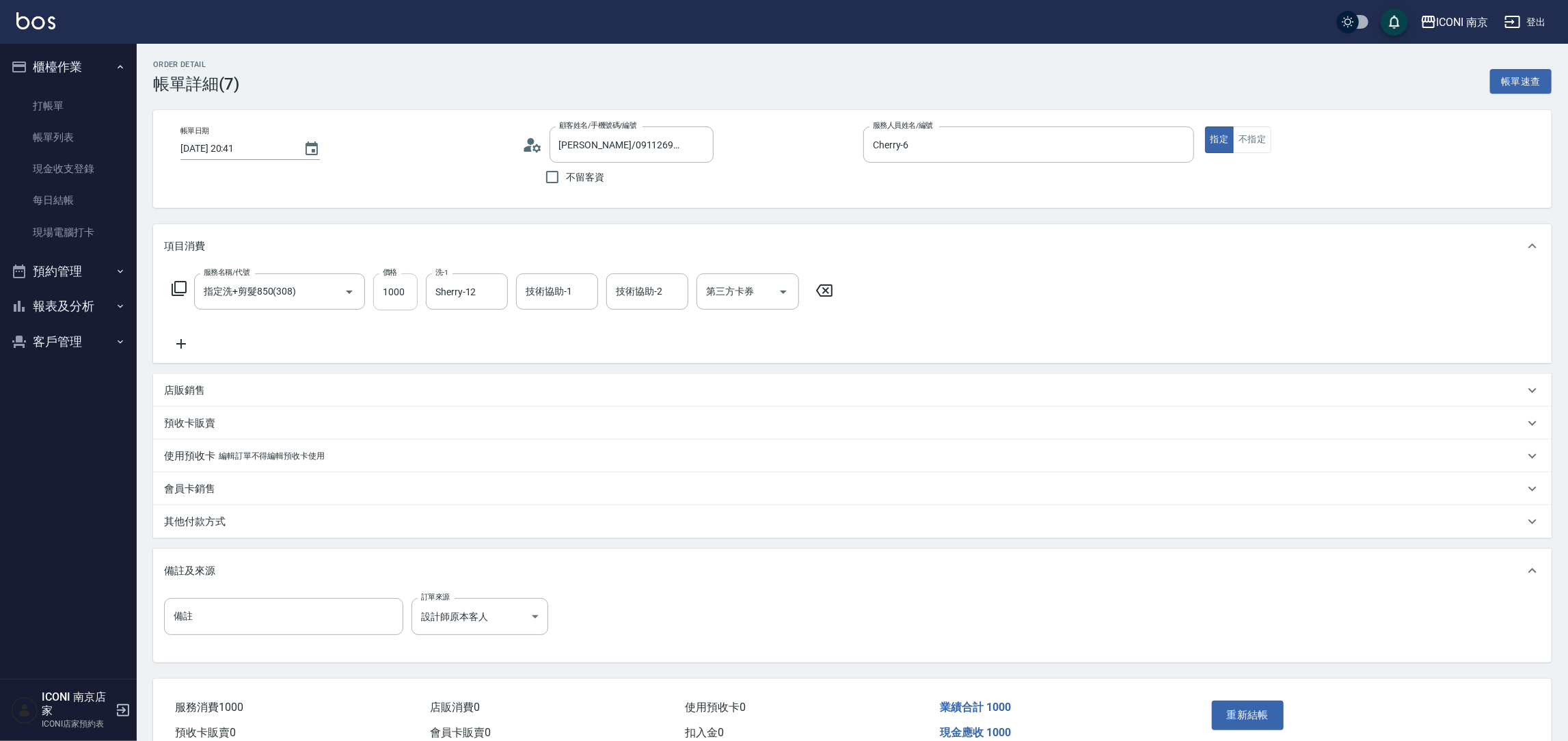
click at [402, 296] on input "1000" at bounding box center [395, 291] width 44 height 37
click at [411, 286] on input "120" at bounding box center [395, 291] width 44 height 37
type input "1200"
click at [1241, 722] on button "重新結帳" at bounding box center [1248, 716] width 72 height 29
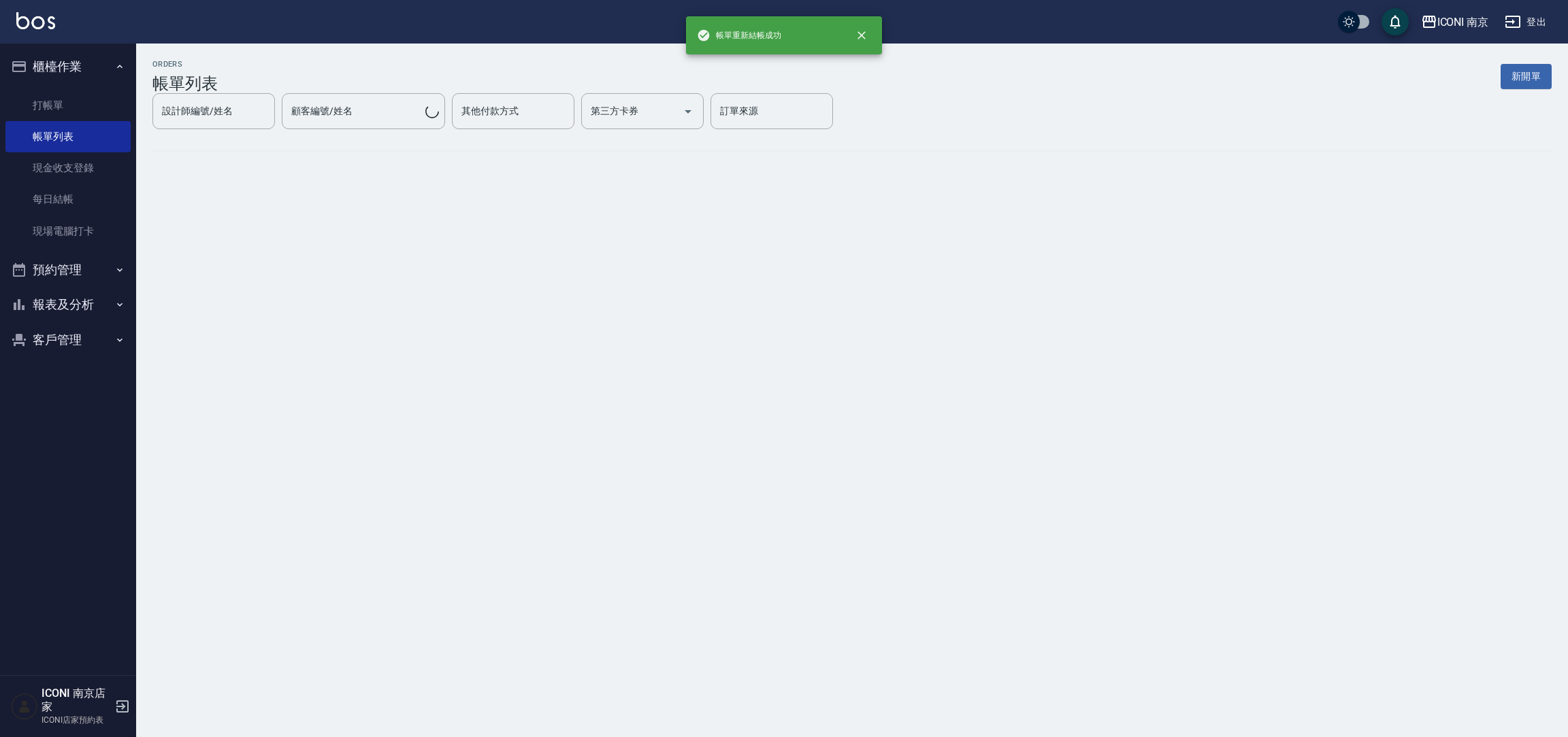
click at [72, 301] on button "報表及分析" at bounding box center [69, 304] width 126 height 35
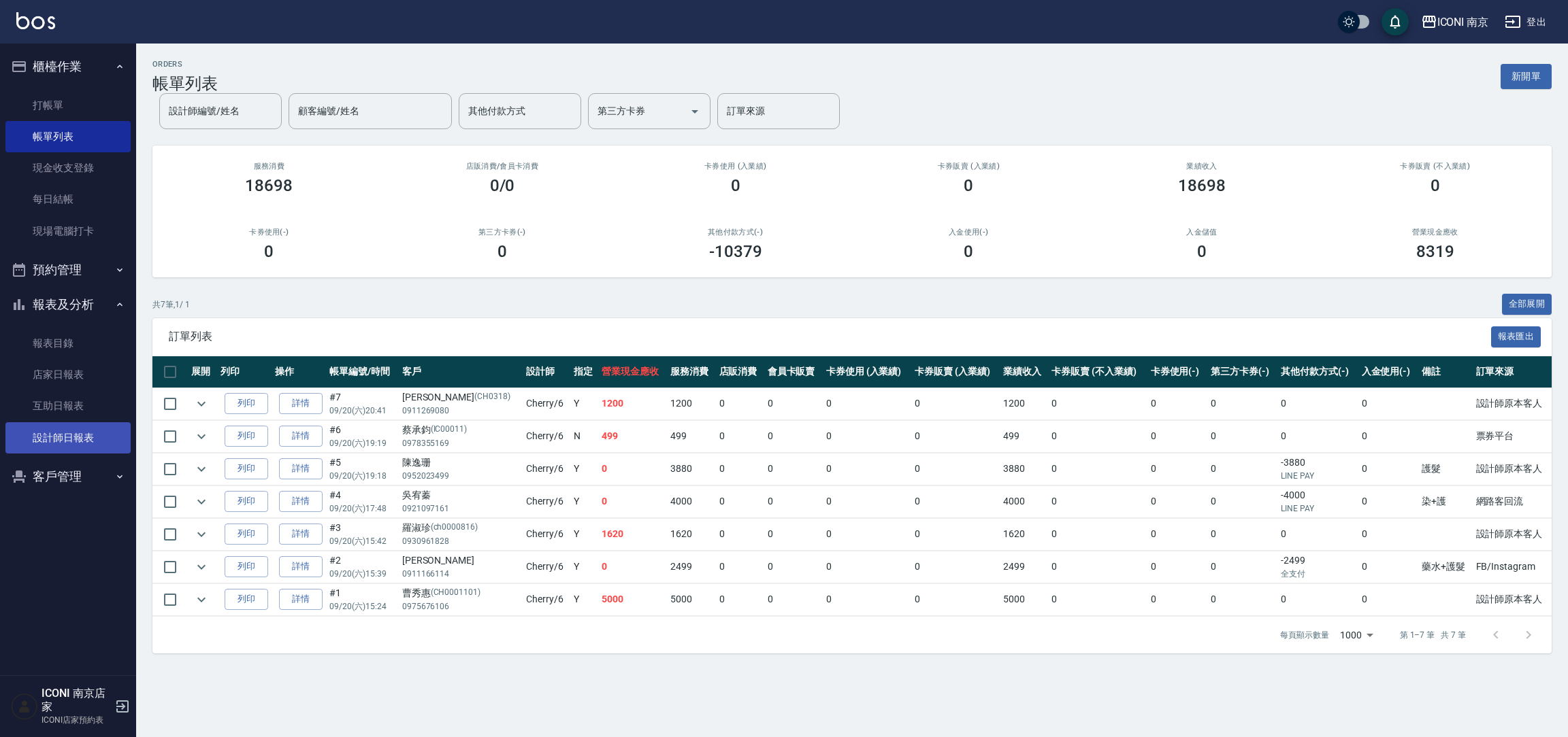
click at [75, 450] on link "設計師日報表" at bounding box center [69, 438] width 126 height 31
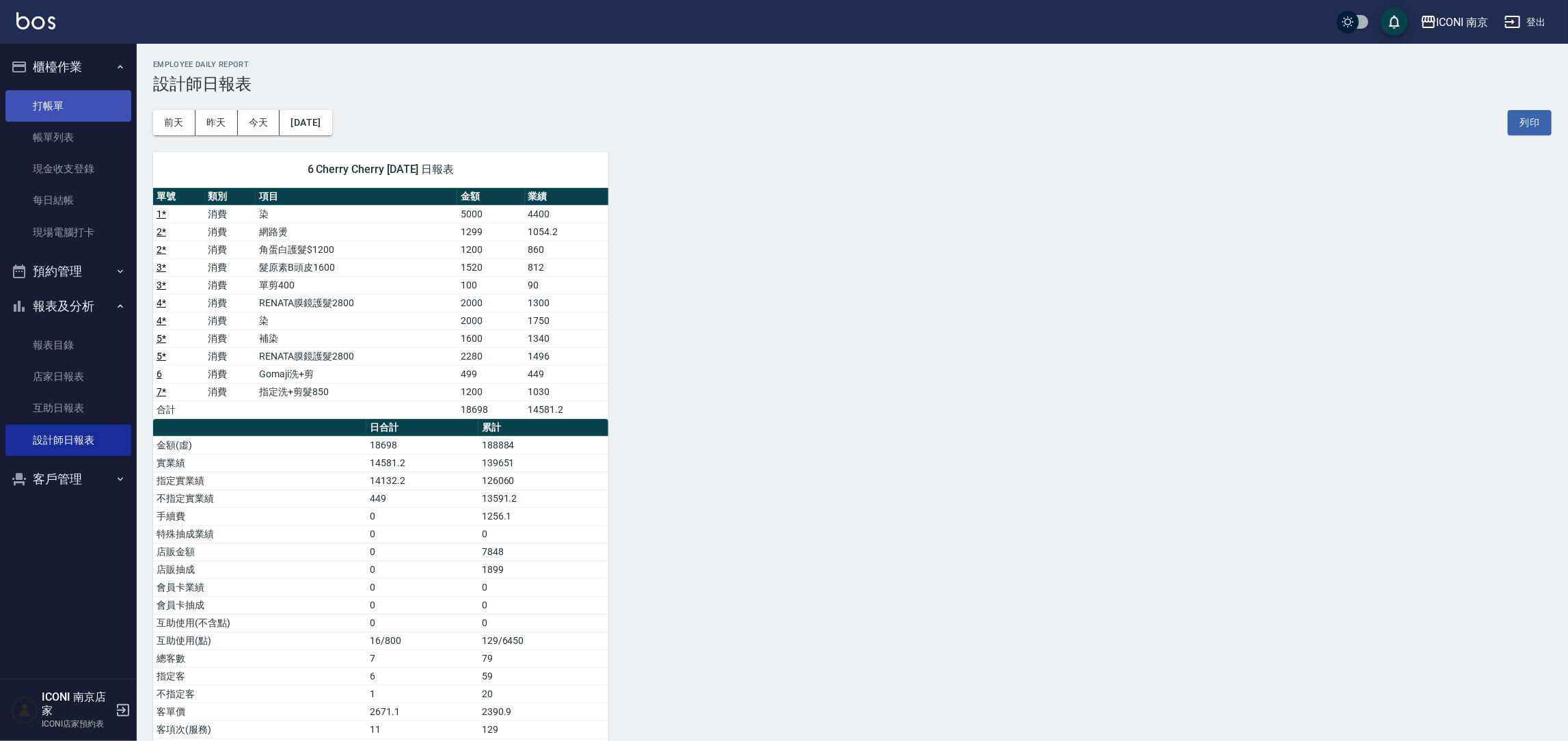
click at [30, 109] on link "打帳單" at bounding box center [69, 105] width 126 height 31
